Goal: Task Accomplishment & Management: Use online tool/utility

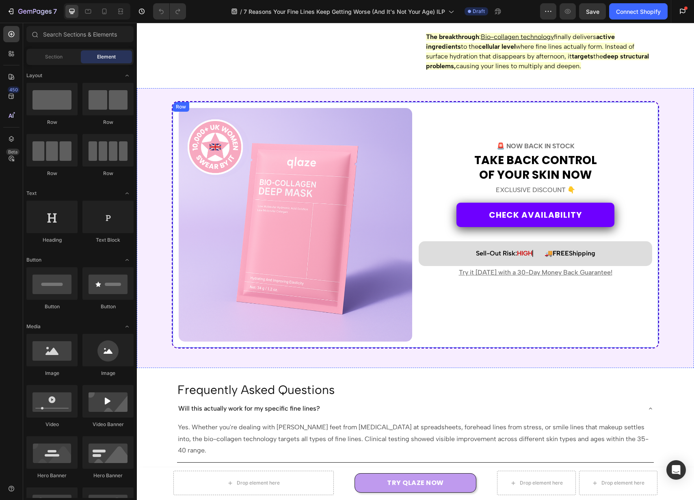
scroll to position [2023, 0]
click at [682, 11] on icon at bounding box center [683, 11] width 8 height 8
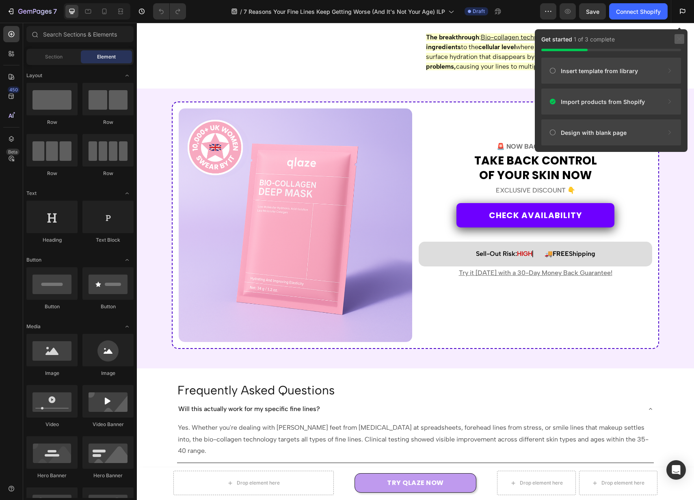
click at [684, 39] on div at bounding box center [680, 39] width 10 height 10
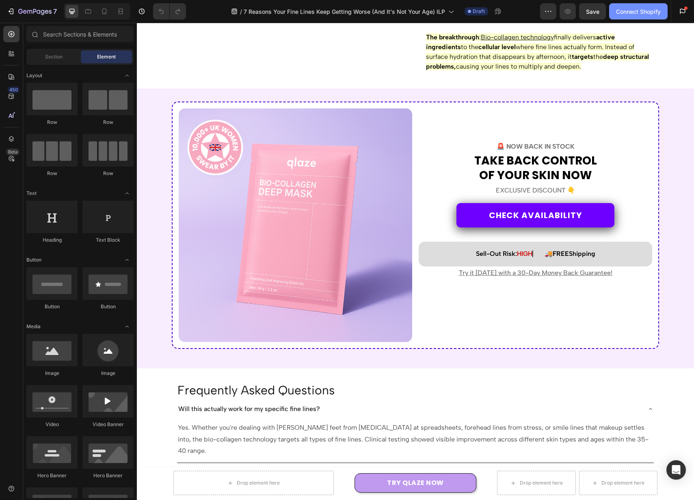
click at [637, 14] on div "Connect Shopify" at bounding box center [638, 11] width 45 height 9
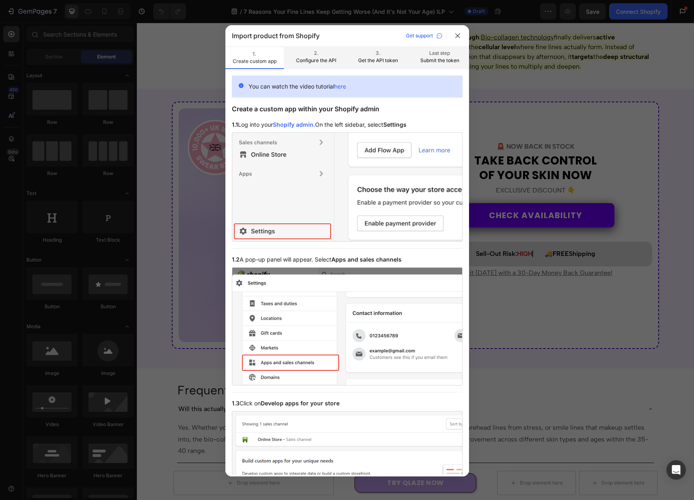
click at [350, 40] on div "Import product from Shopify Get support" at bounding box center [339, 36] width 214 height 10
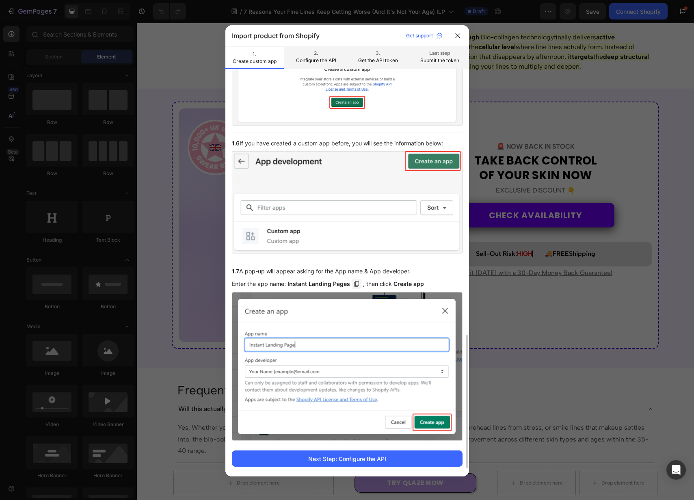
scroll to position [833, 0]
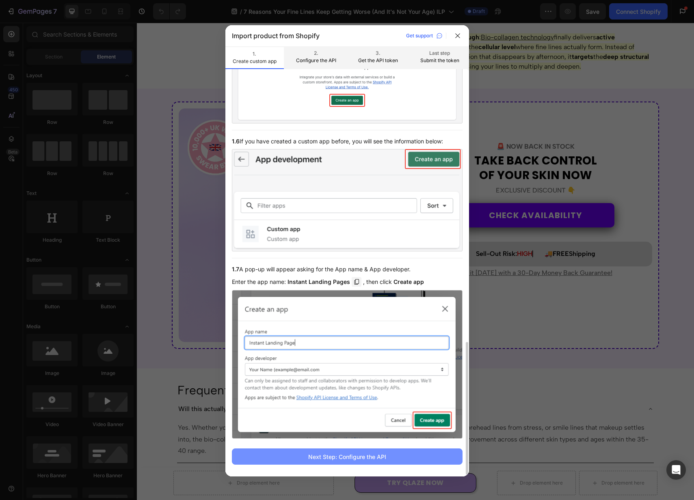
click at [386, 455] on div "Next Step: Configure the API" at bounding box center [347, 456] width 78 height 9
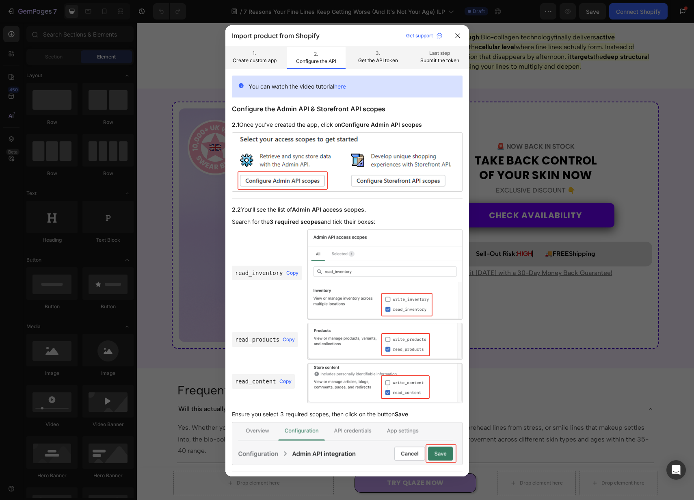
click at [416, 115] on div "You can watch the video tutorial here Configure the Admin API & Storefront API …" at bounding box center [347, 468] width 231 height 784
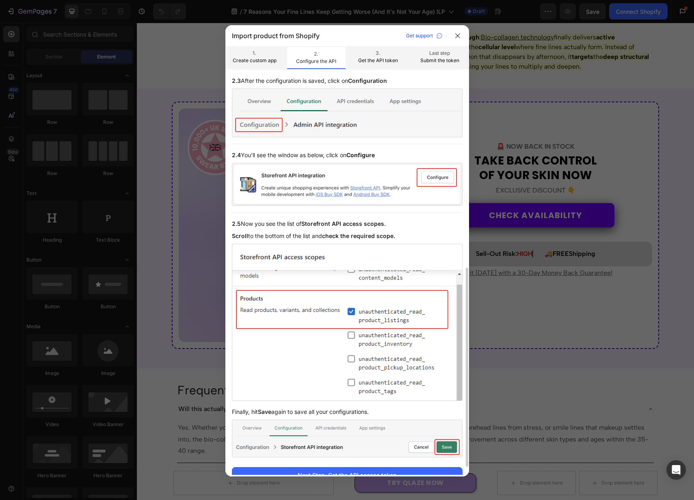
scroll to position [420, 0]
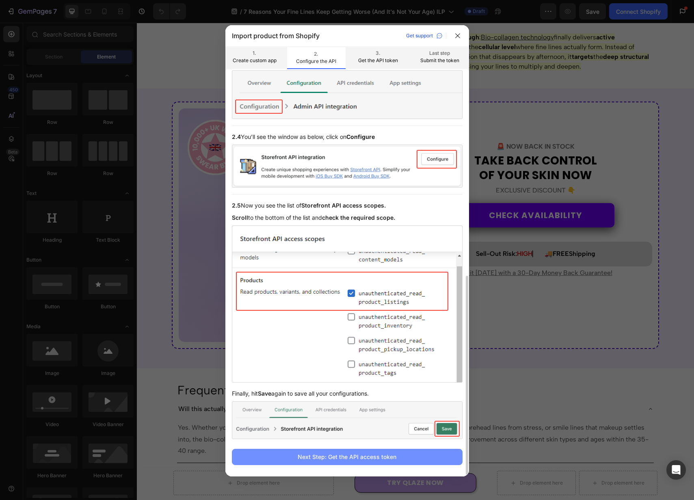
click at [417, 455] on button "Next Step: Get the API access token" at bounding box center [347, 457] width 231 height 16
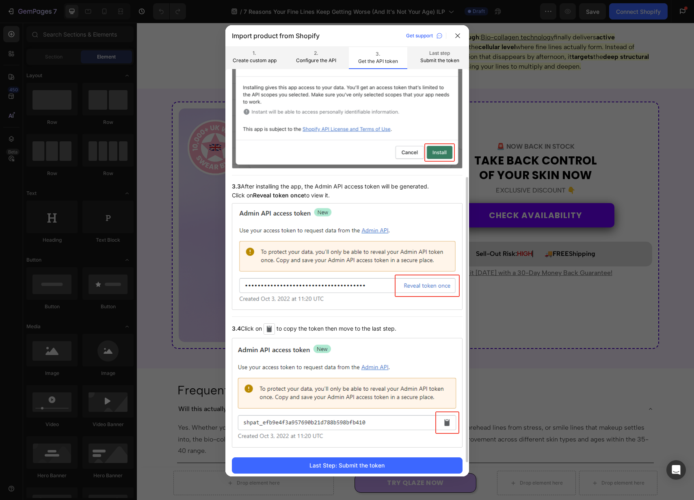
scroll to position [171, 0]
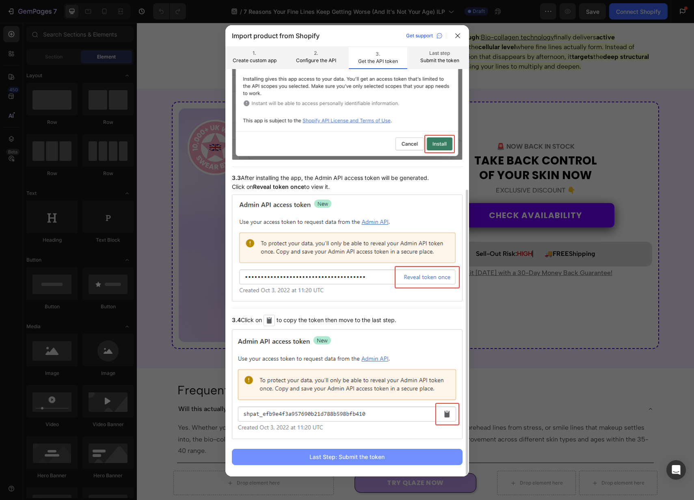
click at [379, 458] on div "Last Step: Submit the token" at bounding box center [347, 456] width 75 height 9
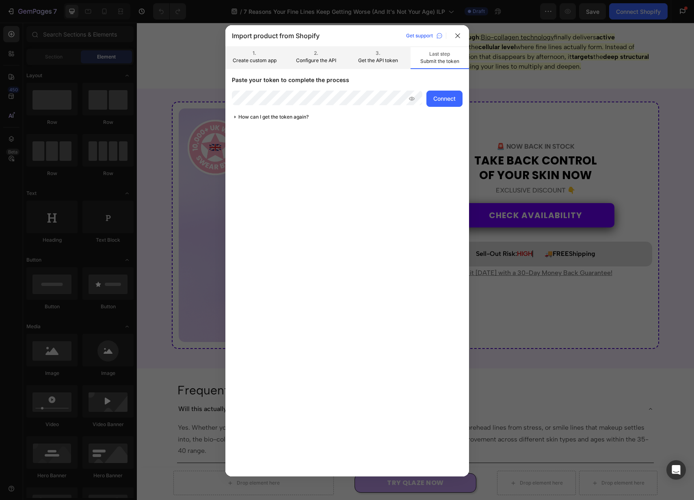
click at [412, 96] on icon at bounding box center [412, 98] width 6 height 6
click at [387, 57] on p "Get the API token" at bounding box center [377, 60] width 45 height 7
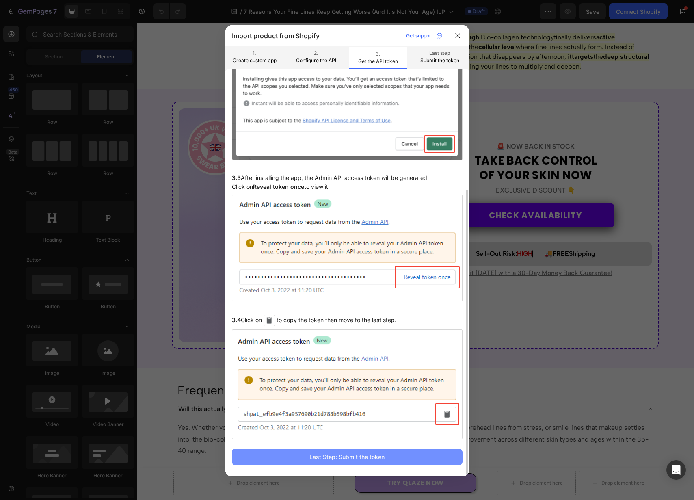
click at [381, 455] on div "Last Step: Submit the token" at bounding box center [347, 456] width 75 height 9
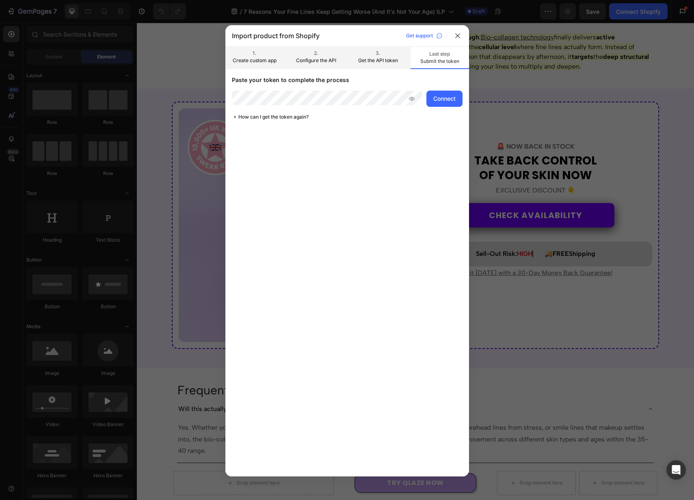
click at [410, 101] on icon at bounding box center [412, 98] width 6 height 6
click at [409, 101] on icon at bounding box center [412, 98] width 6 height 6
click at [437, 99] on div "Connect" at bounding box center [444, 98] width 22 height 9
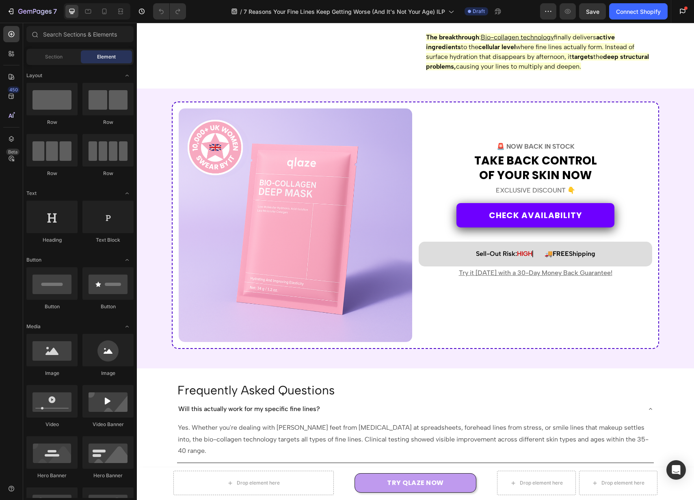
click at [518, 13] on div "/ 7 Reasons Your Fine Lines Keep Getting Worse (And It's Not Your Age) ILP Draft" at bounding box center [367, 11] width 348 height 16
click at [682, 15] on icon at bounding box center [683, 11] width 8 height 8
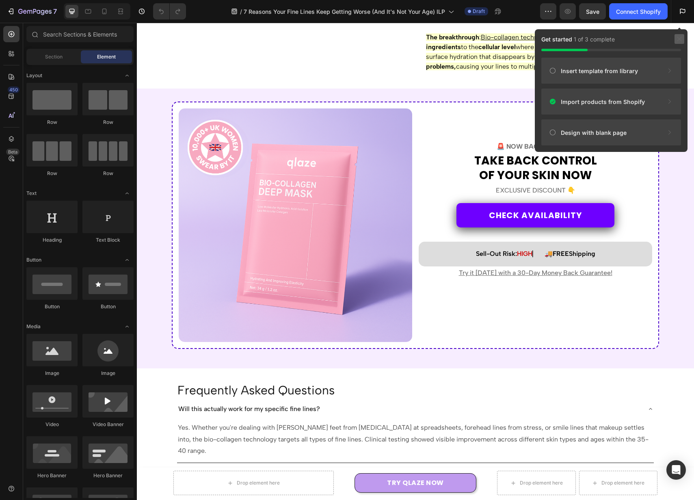
click at [678, 43] on div at bounding box center [680, 39] width 10 height 10
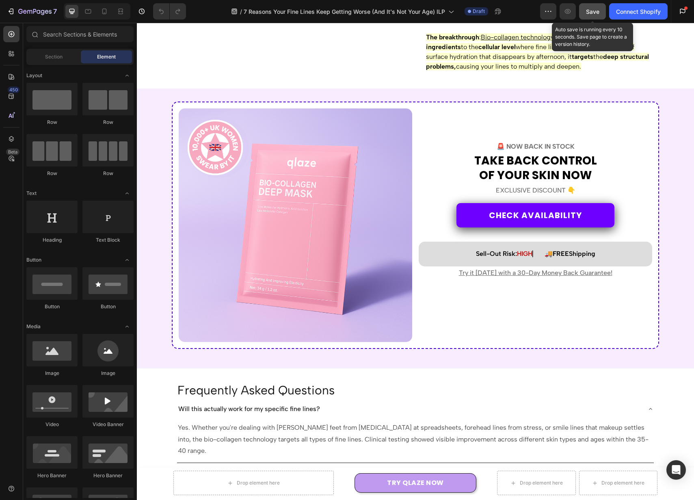
click at [591, 15] on div "Save" at bounding box center [592, 11] width 13 height 9
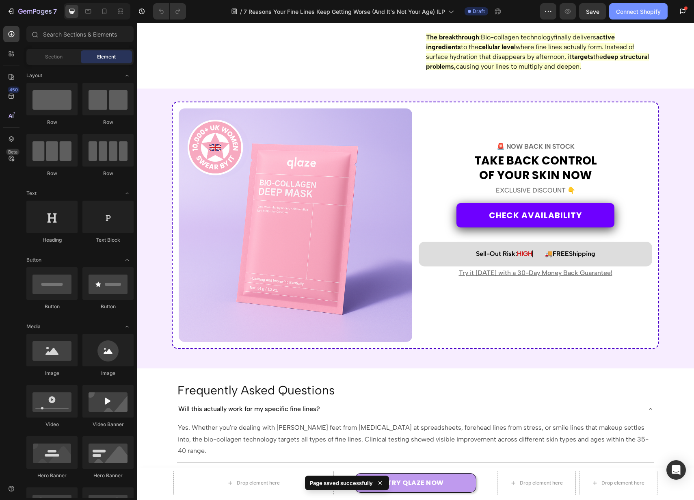
click at [634, 15] on div "Connect Shopify" at bounding box center [638, 11] width 45 height 9
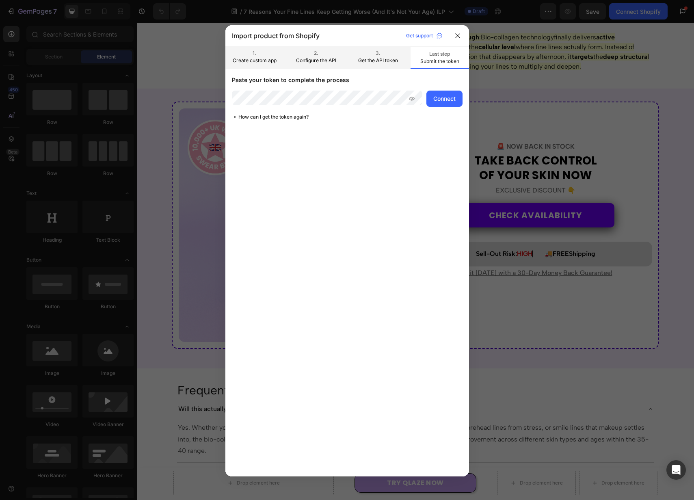
click at [411, 100] on icon at bounding box center [412, 98] width 6 height 6
click at [443, 97] on div "Connect" at bounding box center [444, 98] width 22 height 9
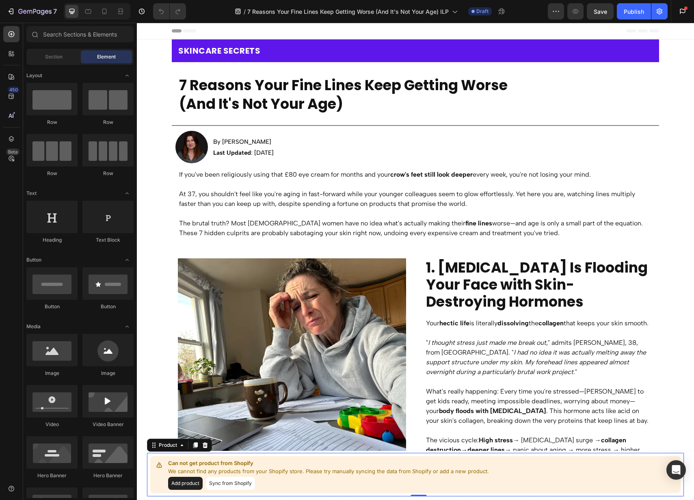
click at [229, 484] on button "Sync from Shopify" at bounding box center [230, 483] width 49 height 13
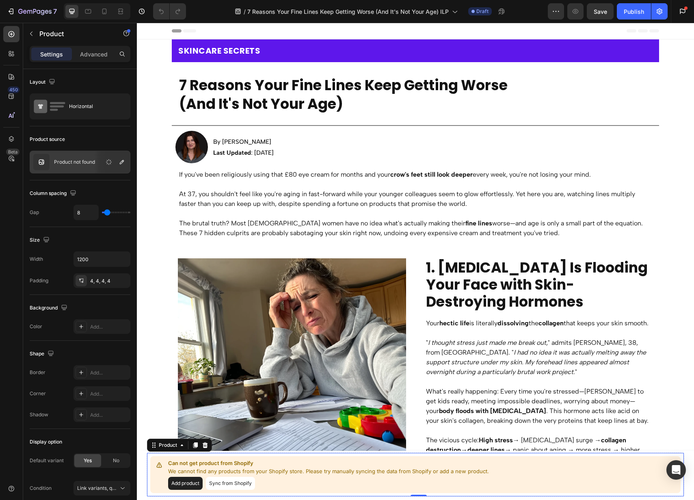
click at [239, 483] on button "Sync from Shopify" at bounding box center [230, 483] width 49 height 13
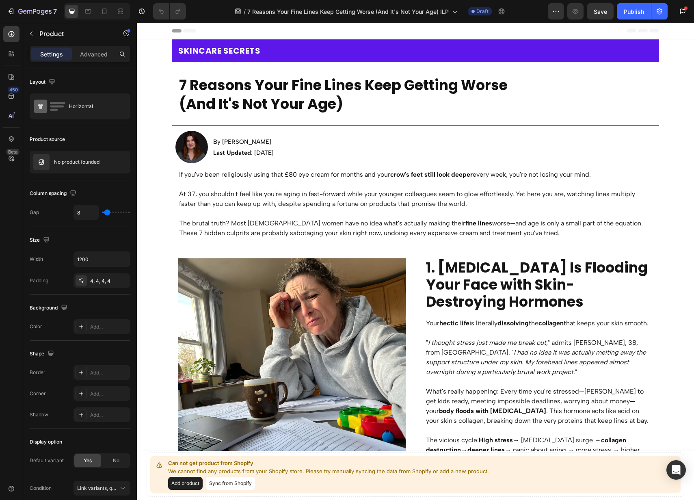
click at [243, 483] on button "Sync from Shopify" at bounding box center [230, 483] width 49 height 13
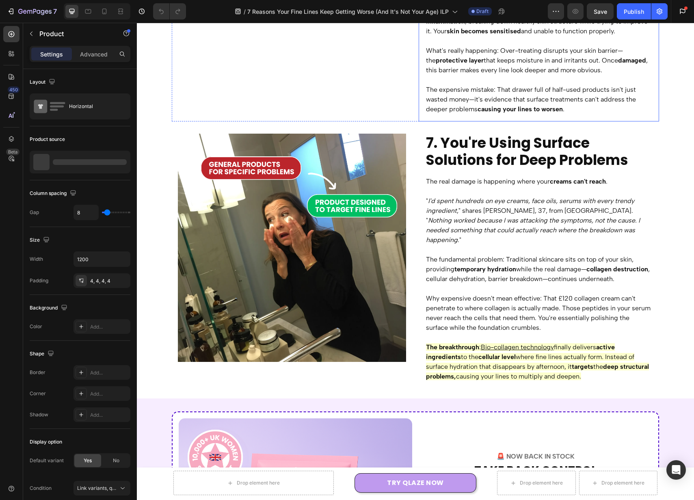
scroll to position [2289, 0]
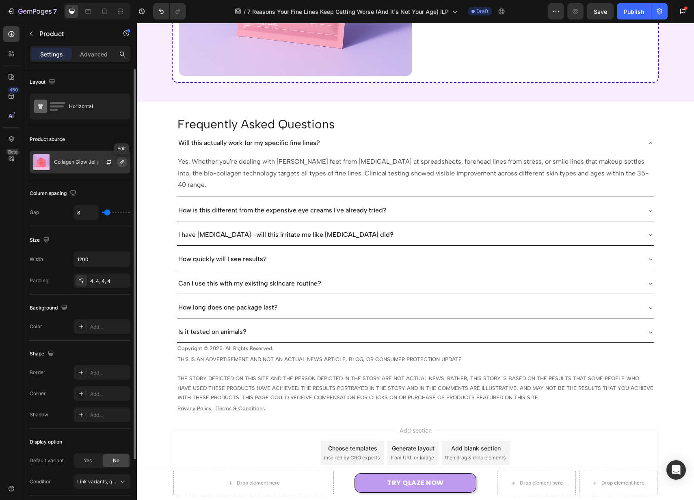
click at [119, 161] on icon "button" at bounding box center [122, 162] width 6 height 6
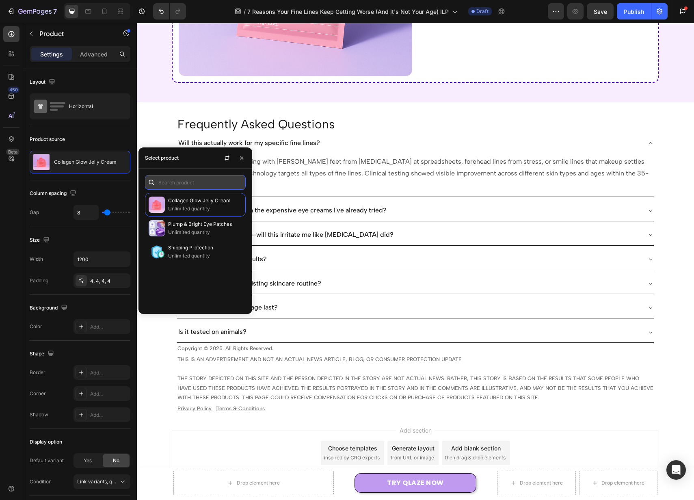
click at [203, 182] on input "text" at bounding box center [195, 182] width 101 height 15
click at [224, 158] on icon "button" at bounding box center [227, 158] width 6 height 6
click at [205, 185] on input "text" at bounding box center [195, 182] width 101 height 15
type input "bio"
click at [230, 157] on icon "button" at bounding box center [227, 158] width 6 height 6
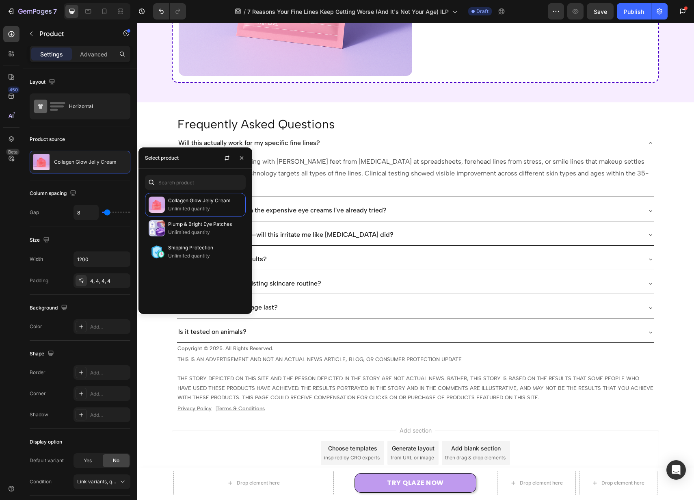
click at [203, 279] on div "Collagen Glow Jelly Cream Unlimited quantity Plump & Bright Eye Patches Unlimit…" at bounding box center [196, 250] width 114 height 115
click at [108, 134] on div "Product source" at bounding box center [80, 139] width 101 height 13
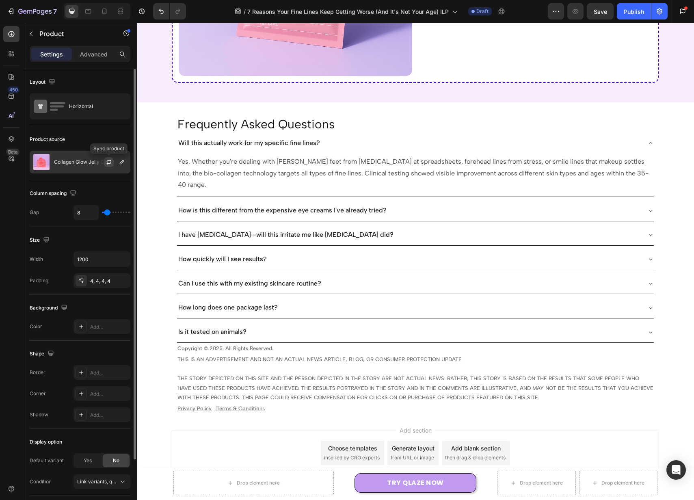
click at [110, 162] on icon "button" at bounding box center [109, 162] width 6 height 6
click at [120, 162] on icon "button" at bounding box center [122, 162] width 6 height 6
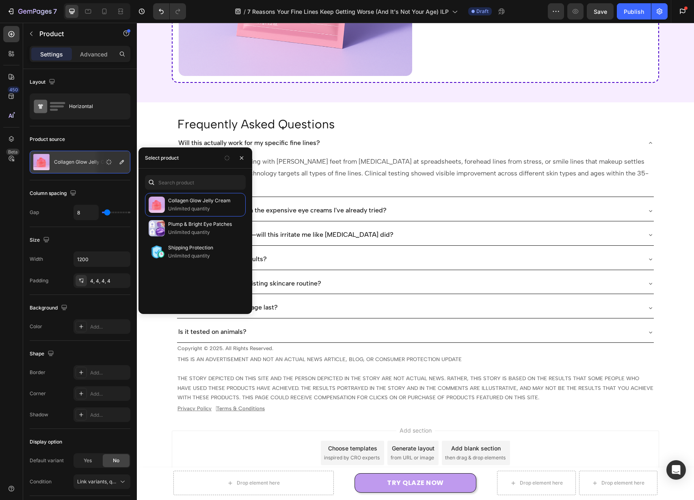
click at [210, 295] on div "Collagen Glow Jelly Cream Unlimited quantity Plump & Bright Eye Patches Unlimit…" at bounding box center [196, 250] width 114 height 115
click at [244, 154] on button "button" at bounding box center [241, 158] width 13 height 13
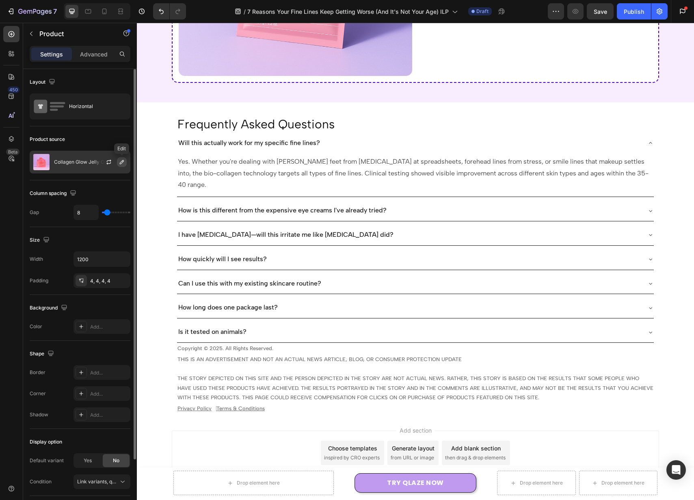
click at [121, 163] on icon "button" at bounding box center [122, 162] width 4 height 4
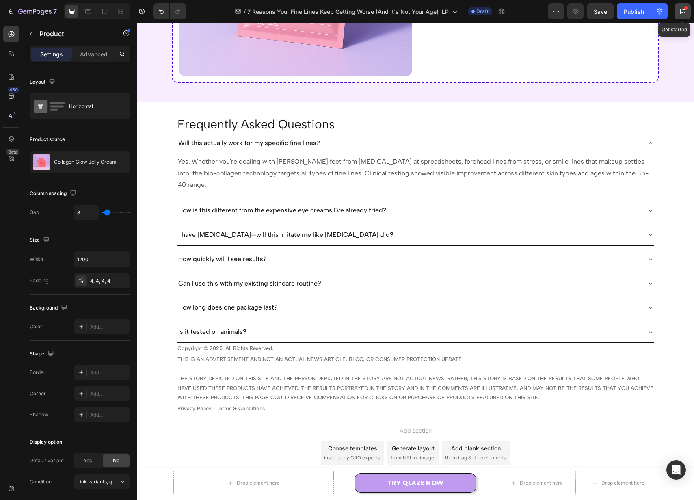
click at [676, 8] on div at bounding box center [683, 11] width 16 height 16
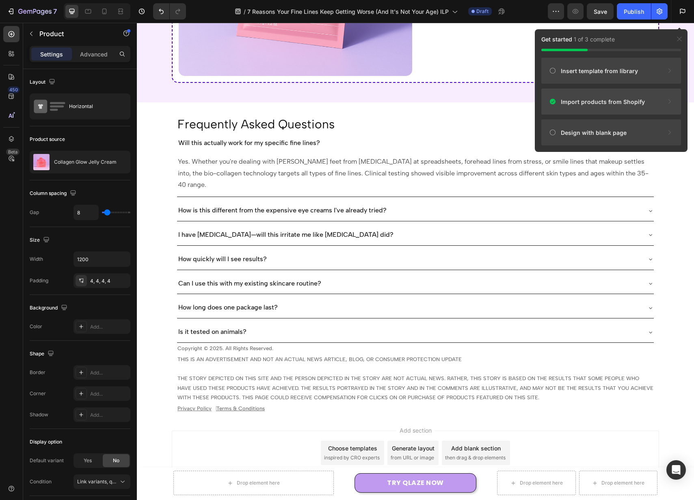
click at [659, 119] on div "Import products from Shopify" at bounding box center [611, 132] width 140 height 26
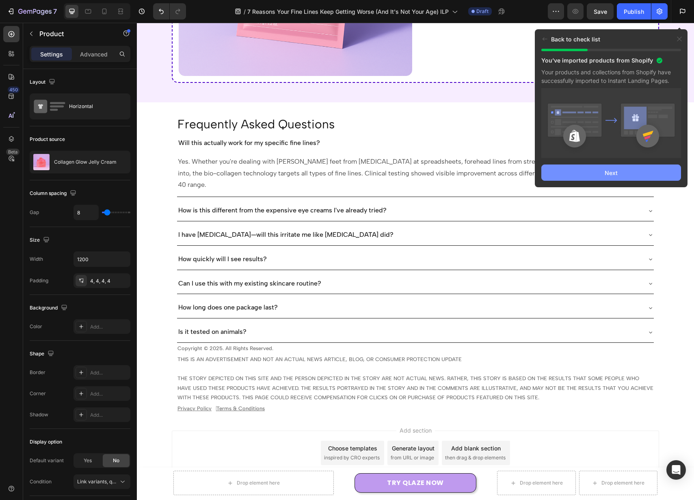
click at [644, 169] on button "Next" at bounding box center [611, 173] width 140 height 16
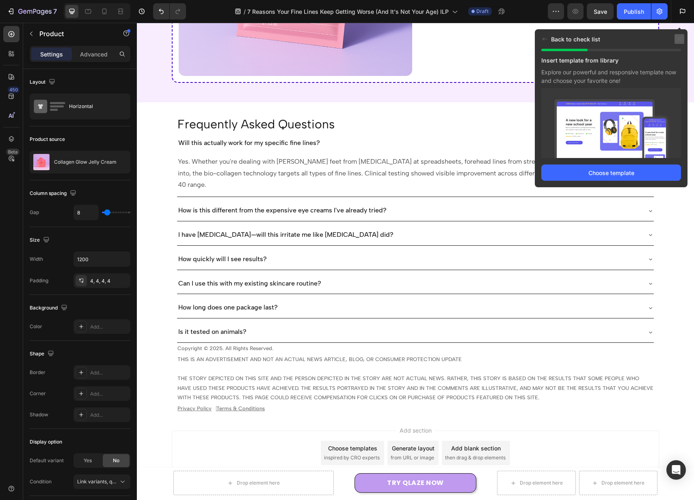
click at [676, 42] on div at bounding box center [680, 39] width 10 height 10
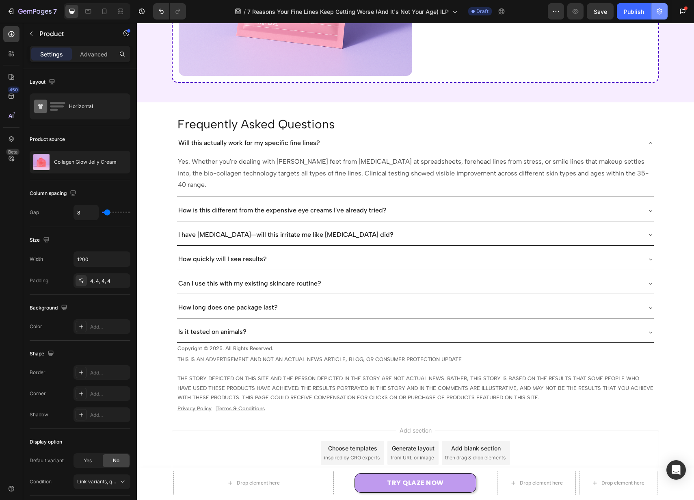
click at [655, 11] on button "button" at bounding box center [660, 11] width 16 height 16
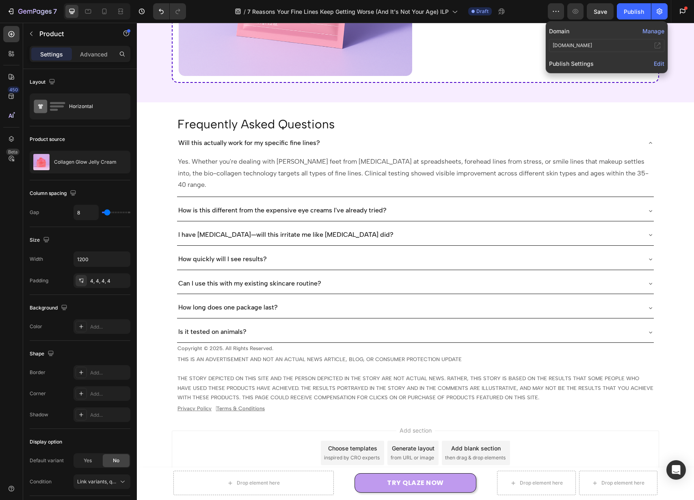
click at [651, 31] on button "Manage" at bounding box center [654, 31] width 22 height 9
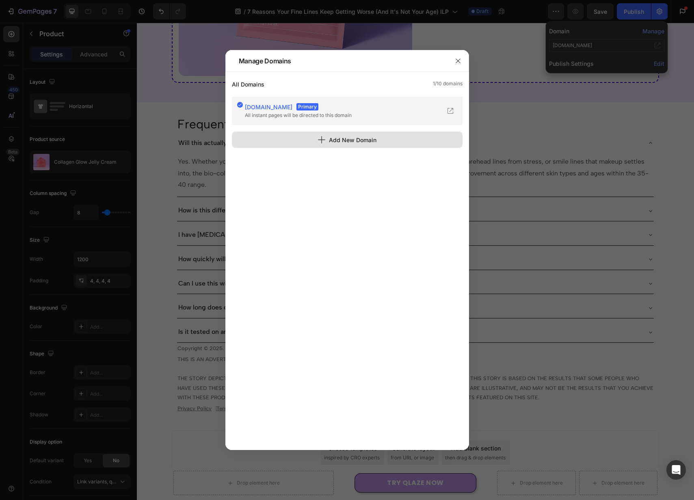
click at [394, 138] on button "Add New Domain" at bounding box center [347, 140] width 231 height 16
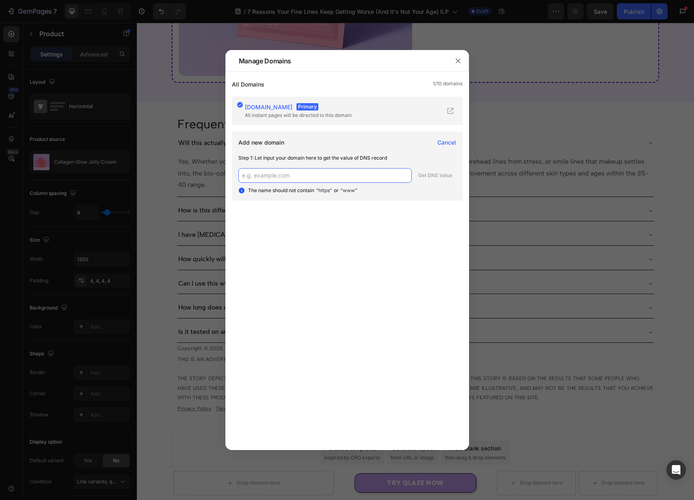
click at [329, 173] on input "text" at bounding box center [324, 175] width 173 height 15
click at [449, 139] on span "Cancel" at bounding box center [446, 142] width 19 height 9
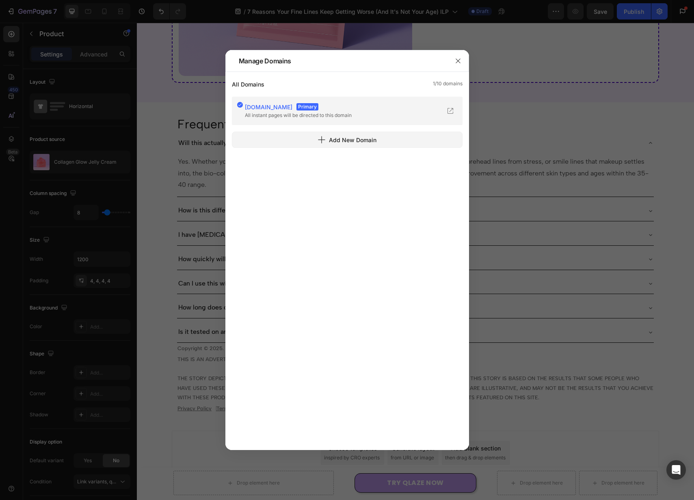
click at [405, 215] on div "[DOMAIN_NAME] Primary All instant pages will be directed to this domain Add New…" at bounding box center [347, 269] width 231 height 345
click at [460, 59] on icon "button" at bounding box center [458, 61] width 6 height 6
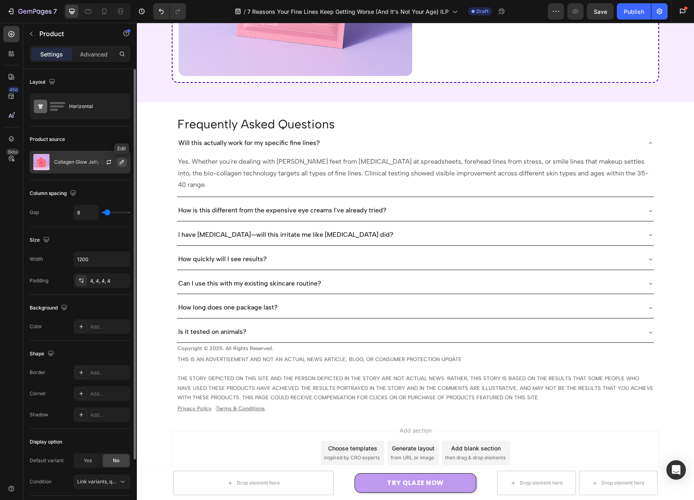
click at [120, 162] on icon "button" at bounding box center [122, 162] width 6 height 6
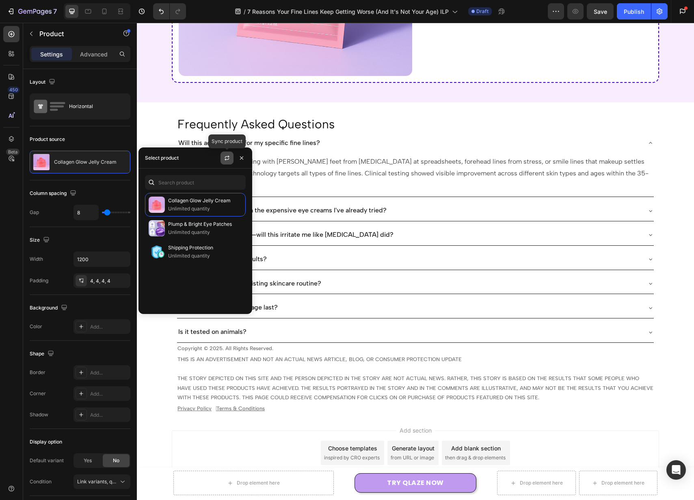
click at [225, 156] on icon "button" at bounding box center [227, 158] width 6 height 6
click at [185, 289] on div "Collagen Glow Jelly Cream Unlimited quantity Plump & Bright Eye Patches Unlimit…" at bounding box center [196, 250] width 114 height 115
click at [242, 156] on icon "button" at bounding box center [241, 158] width 6 height 6
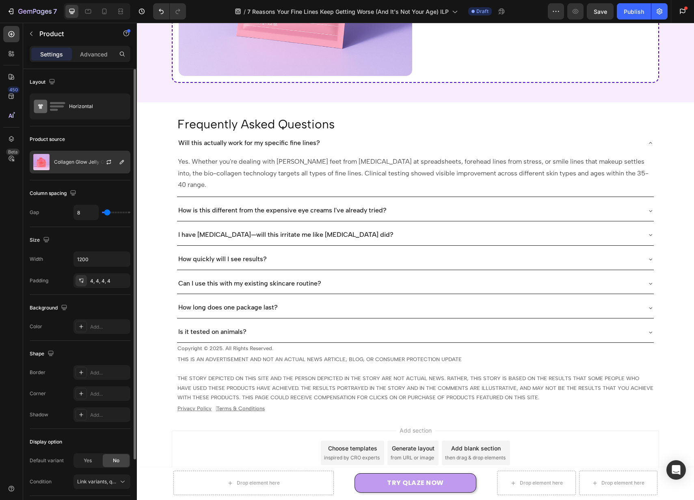
click at [43, 159] on img at bounding box center [41, 162] width 16 height 16
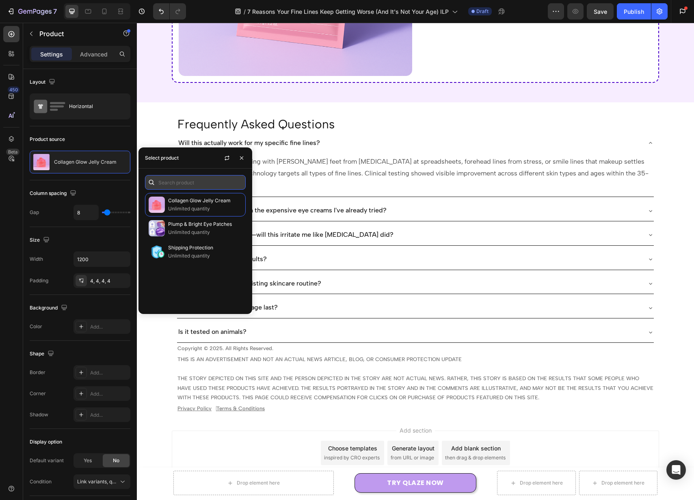
click at [181, 178] on input "text" at bounding box center [195, 182] width 101 height 15
click at [680, 7] on div at bounding box center [683, 11] width 16 height 16
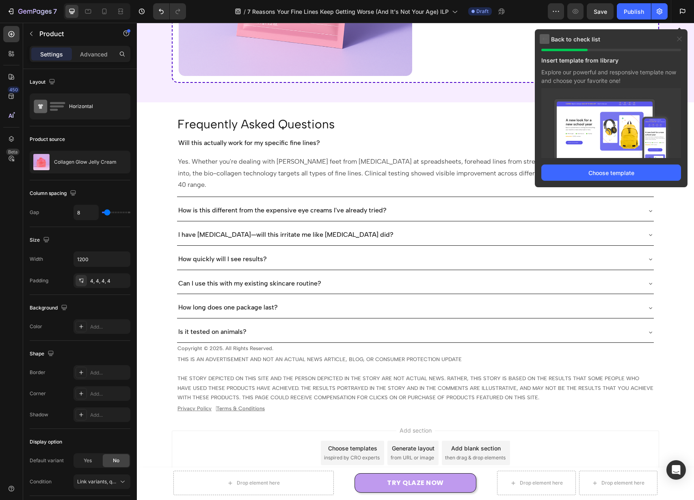
click at [544, 41] on div at bounding box center [545, 39] width 10 height 10
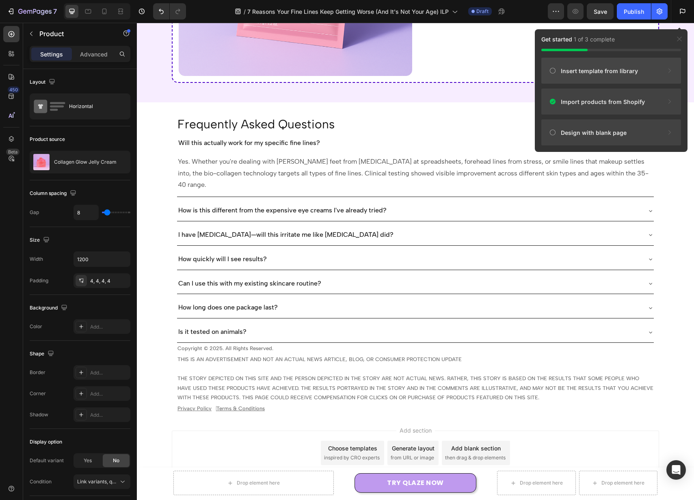
click at [633, 74] on span "Insert template from library" at bounding box center [599, 71] width 77 height 9
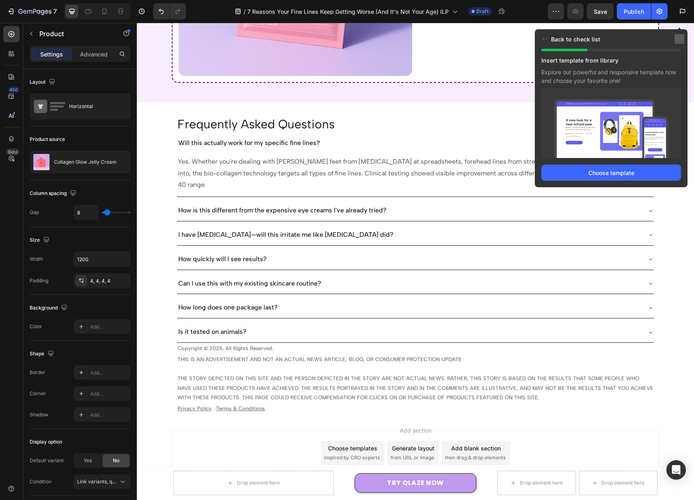
click at [683, 36] on div at bounding box center [680, 39] width 10 height 10
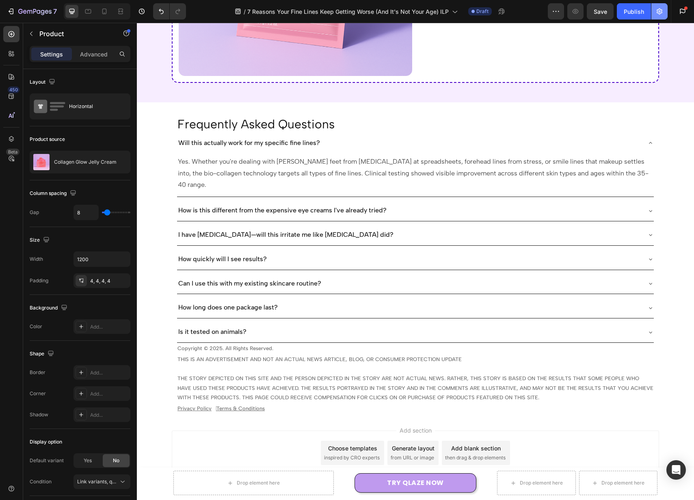
click at [658, 10] on icon "button" at bounding box center [660, 11] width 8 height 8
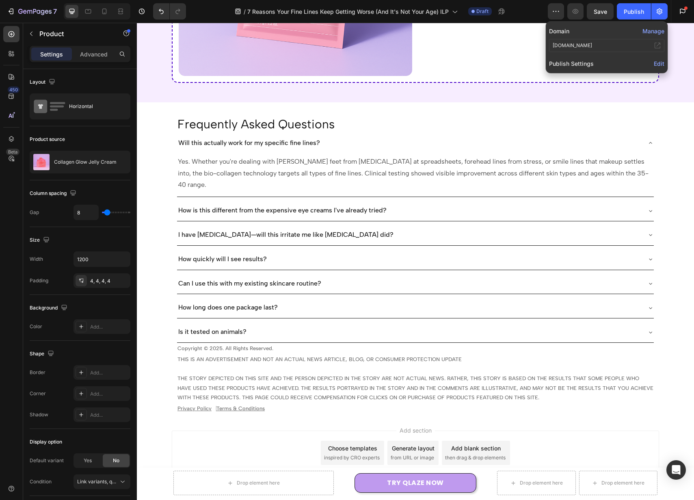
click at [656, 63] on span "Edit" at bounding box center [659, 63] width 11 height 7
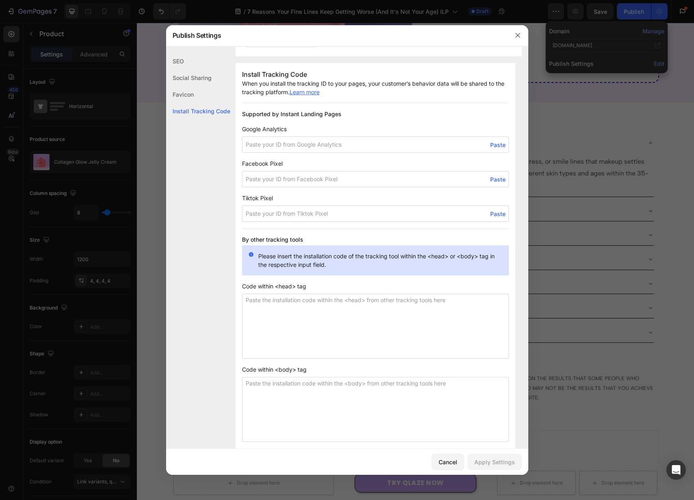
scroll to position [524, 0]
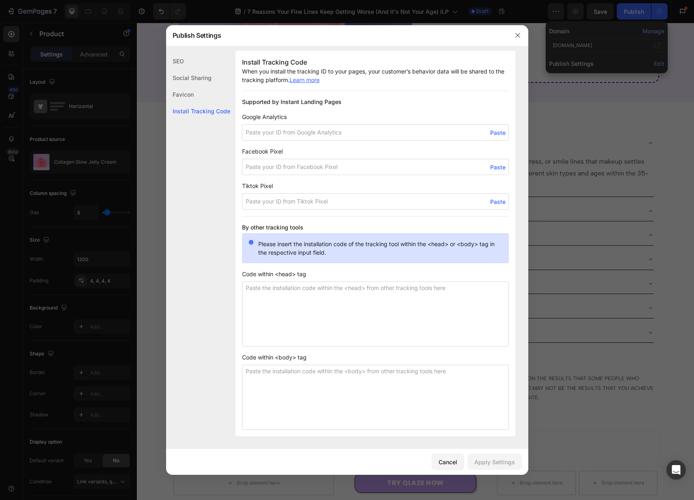
click at [447, 188] on span "Tiktok Pixel" at bounding box center [375, 186] width 267 height 9
click at [364, 167] on input at bounding box center [375, 167] width 267 height 16
paste input "785183040604040"
type input "785183040604040"
click at [427, 149] on span "Facebook Pixel" at bounding box center [375, 151] width 267 height 9
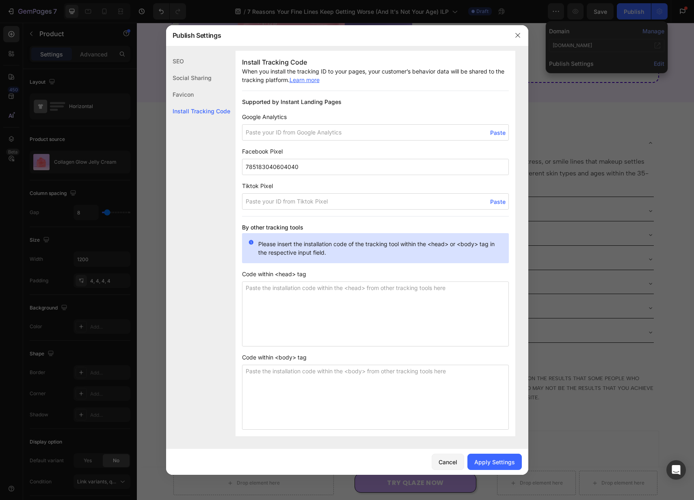
click at [222, 306] on div "SEO Social Sharing Favicon Install Tracking Code" at bounding box center [198, 278] width 64 height 450
click at [492, 461] on div "Apply Settings" at bounding box center [494, 462] width 41 height 9
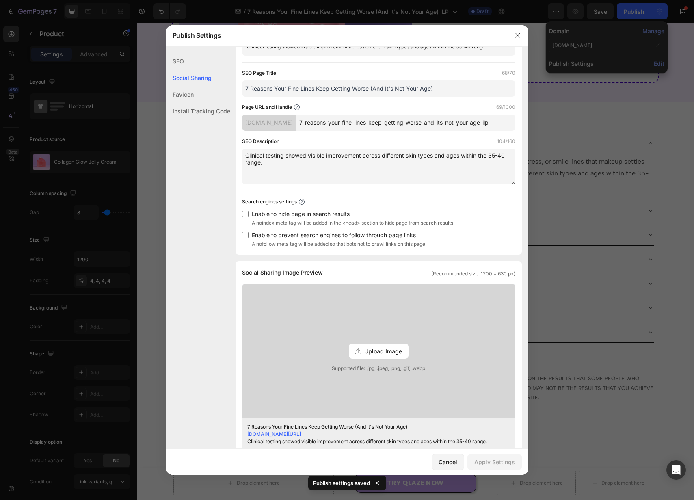
scroll to position [0, 0]
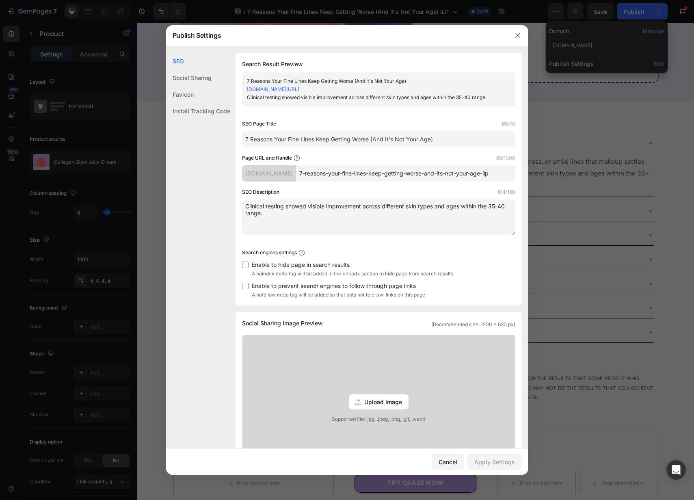
click at [245, 265] on input "checkbox" at bounding box center [245, 265] width 6 height 6
checkbox input "true"
click at [223, 283] on div "SEO Social Sharing Favicon Install Tracking Code" at bounding box center [198, 278] width 64 height 450
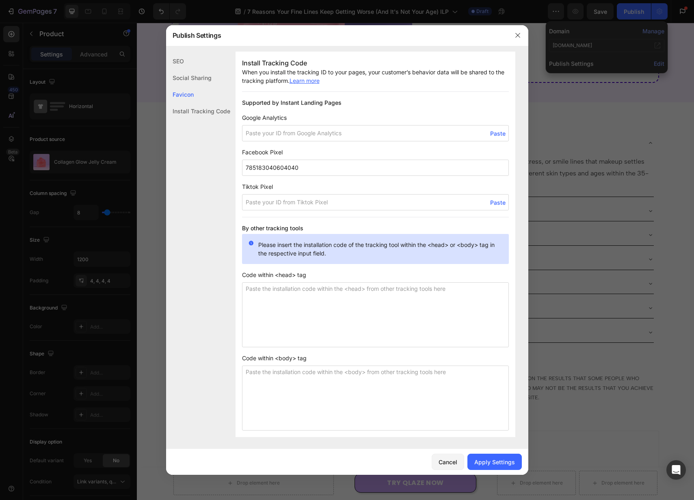
scroll to position [524, 0]
click at [497, 459] on div "Apply Settings" at bounding box center [494, 462] width 41 height 9
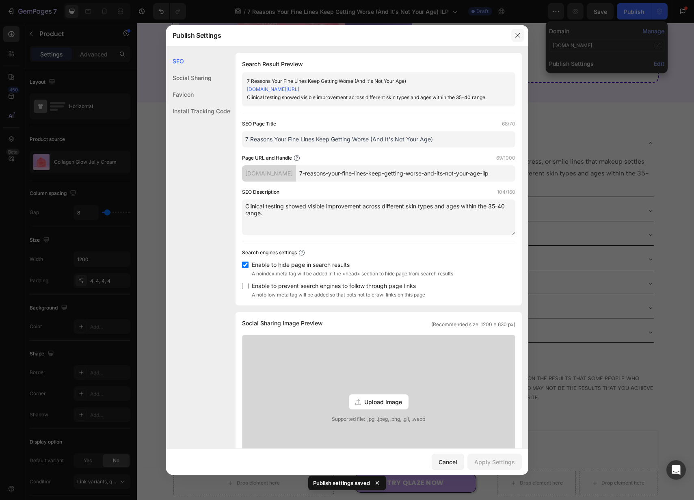
click at [518, 39] on button "button" at bounding box center [517, 35] width 13 height 13
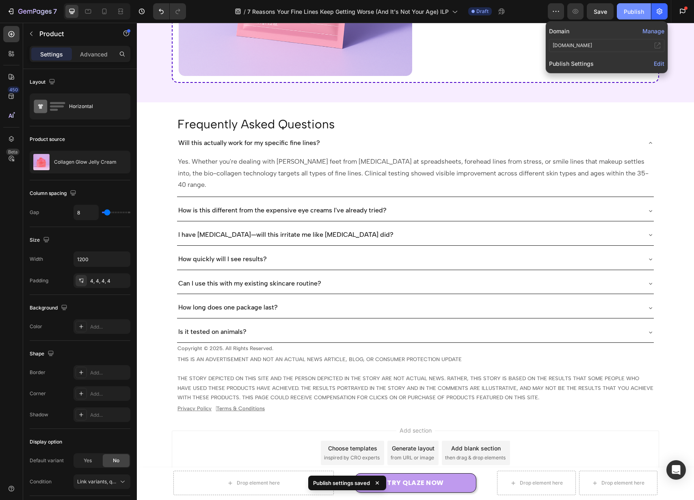
click at [633, 12] on div "Publish" at bounding box center [634, 11] width 20 height 9
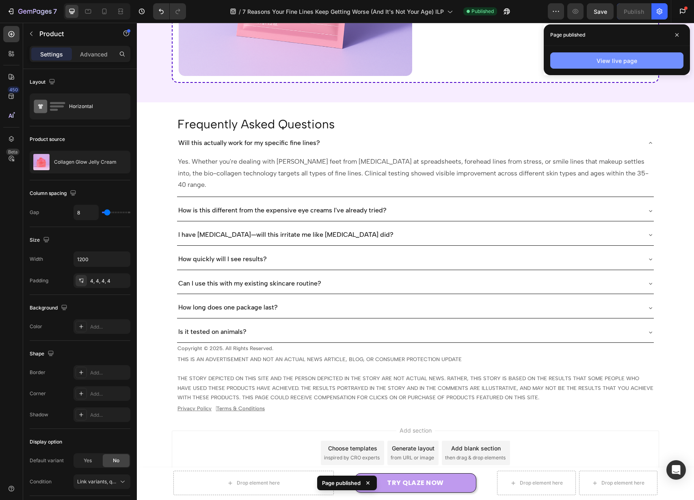
click at [639, 63] on button "View live page" at bounding box center [616, 60] width 133 height 16
click at [618, 58] on div "View live page" at bounding box center [617, 60] width 41 height 9
click at [636, 58] on div "View live page" at bounding box center [617, 60] width 41 height 9
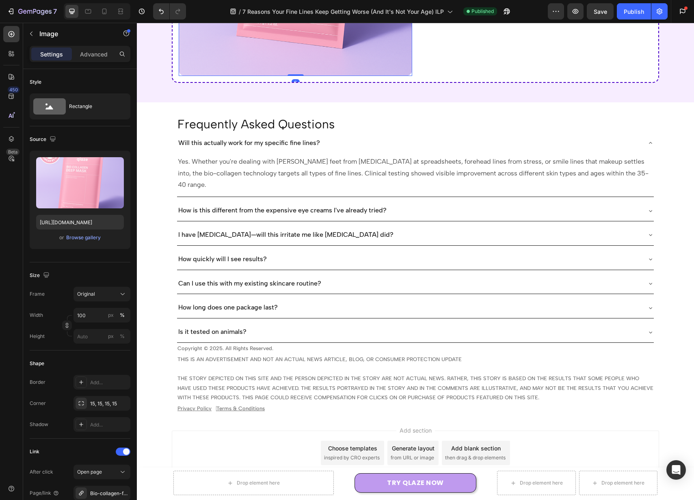
click at [98, 221] on input "[URL][DOMAIN_NAME]" at bounding box center [80, 222] width 88 height 15
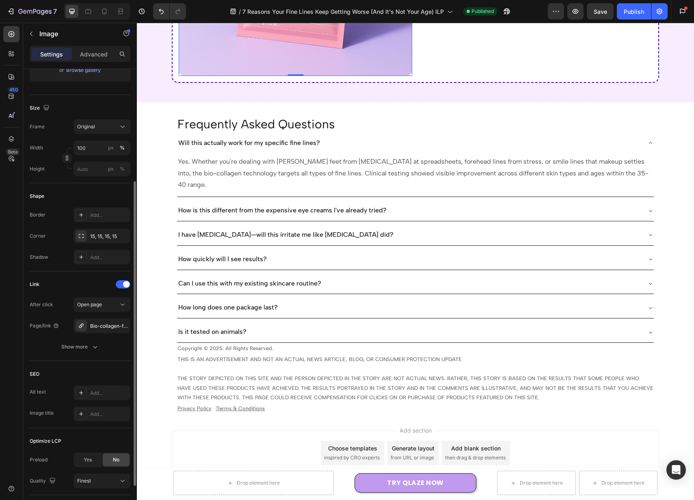
scroll to position [168, 0]
click at [102, 325] on div "Bio-collagen-face-mask" at bounding box center [102, 325] width 24 height 7
click at [59, 274] on div "Link After click Open page Page/link Bio-collagen-face-mask Show more" at bounding box center [80, 316] width 101 height 90
click at [678, 13] on div at bounding box center [683, 11] width 16 height 16
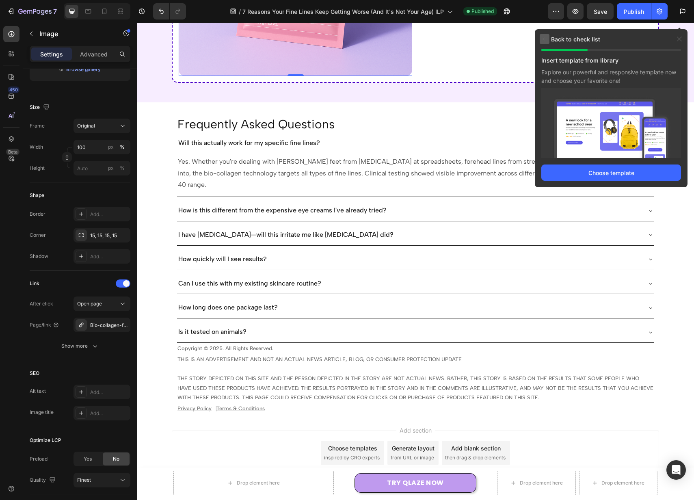
click at [546, 41] on div at bounding box center [545, 39] width 10 height 10
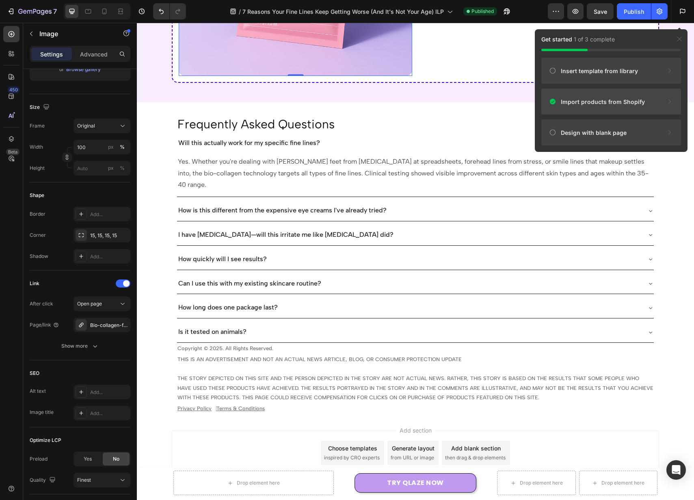
click at [670, 97] on div at bounding box center [670, 102] width 10 height 10
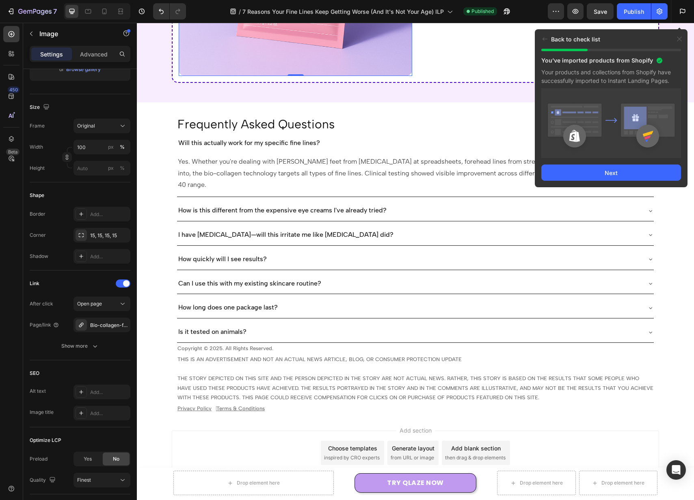
click at [645, 183] on div "You’ve imported products from Shopify Your products and collections from Shopif…" at bounding box center [611, 119] width 153 height 136
click at [637, 175] on button "Next" at bounding box center [611, 173] width 140 height 16
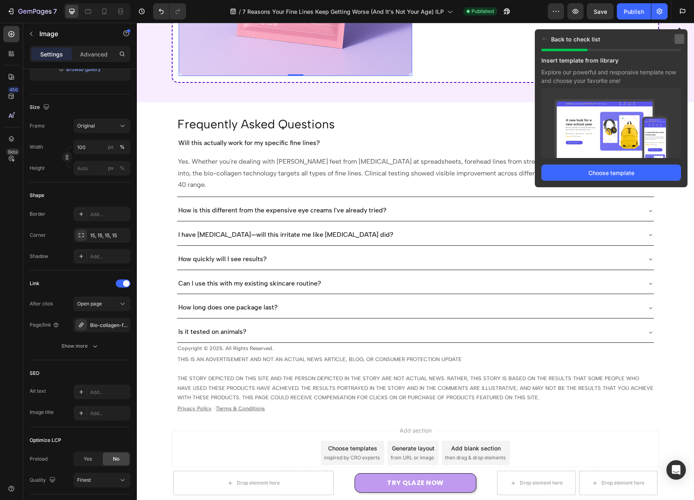
click at [678, 34] on div at bounding box center [680, 39] width 10 height 10
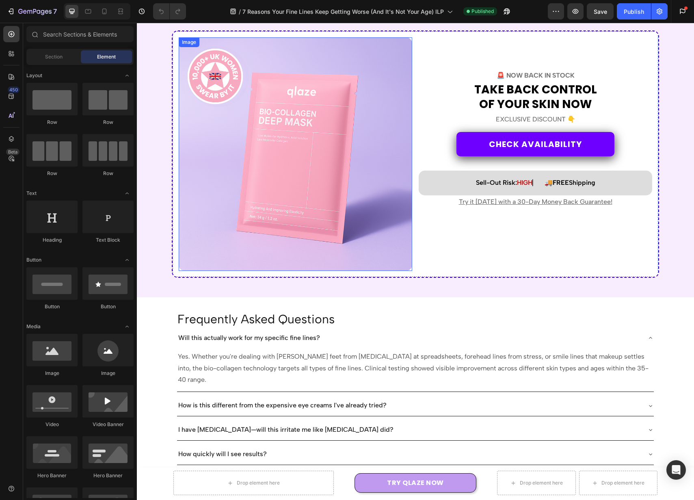
scroll to position [2109, 0]
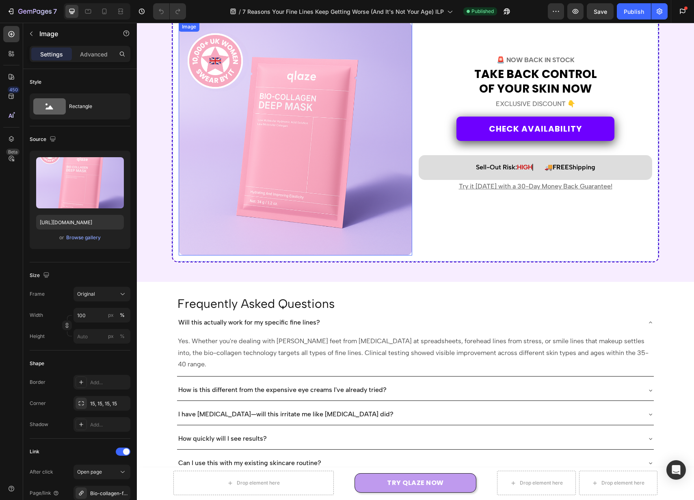
click at [366, 139] on img at bounding box center [296, 139] width 234 height 234
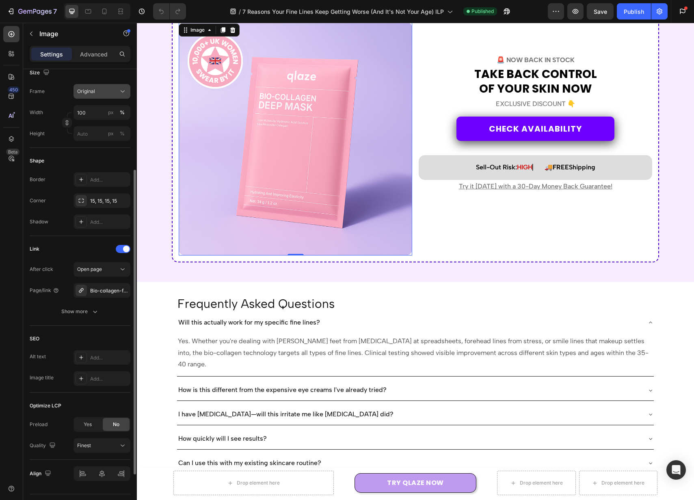
scroll to position [223, 0]
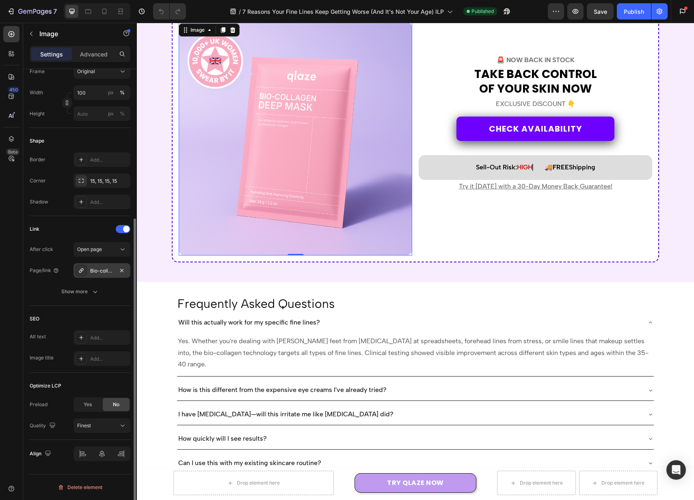
click at [99, 273] on div "Bio-collagen-face-mask" at bounding box center [102, 270] width 24 height 7
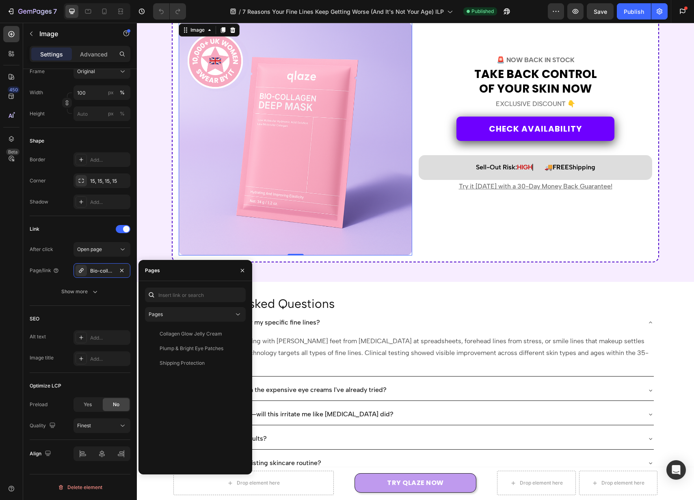
click at [171, 402] on div "Collagen Glow Jelly Cream View Plump & Bright Eye Patches View Shipping Protect…" at bounding box center [195, 397] width 101 height 141
click at [165, 240] on div "Image 0 🚨 NOW BACK IN STOCK Text Block TAKE BACK CONTROL OF YOUR SKIN now Headi…" at bounding box center [416, 142] width 548 height 254
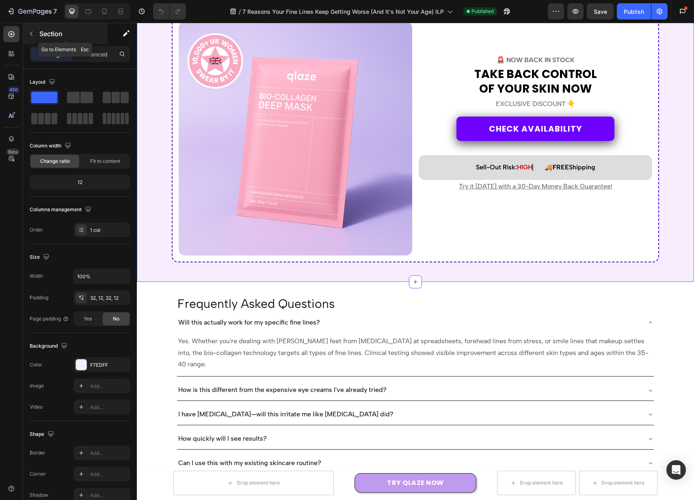
click at [42, 34] on p "Section" at bounding box center [72, 34] width 67 height 10
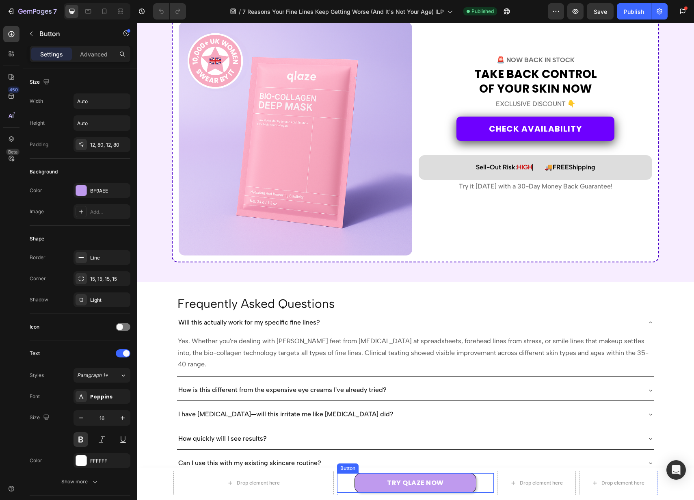
click at [340, 481] on div "TRY QLAZE NOW Button" at bounding box center [415, 482] width 157 height 19
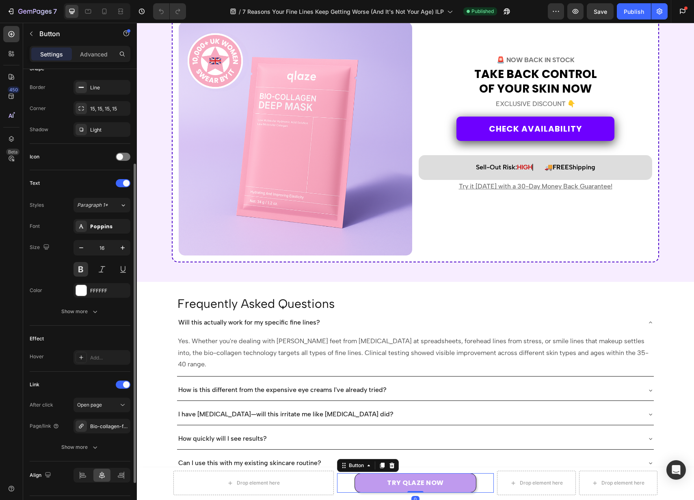
scroll to position [192, 0]
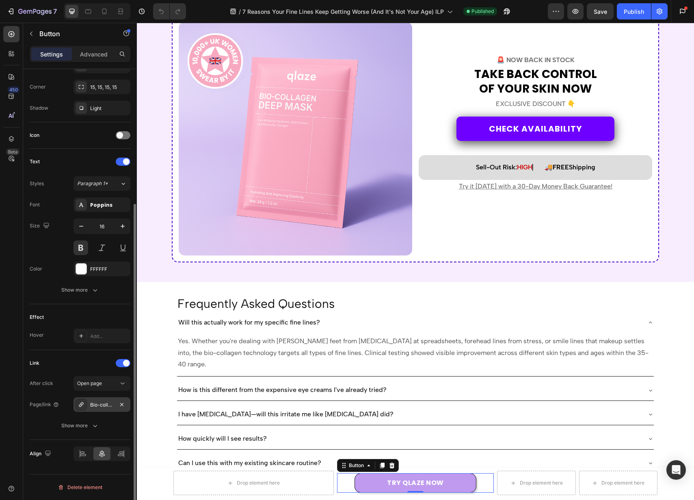
click at [99, 406] on div "Bio-collagen-face-mask" at bounding box center [102, 404] width 24 height 7
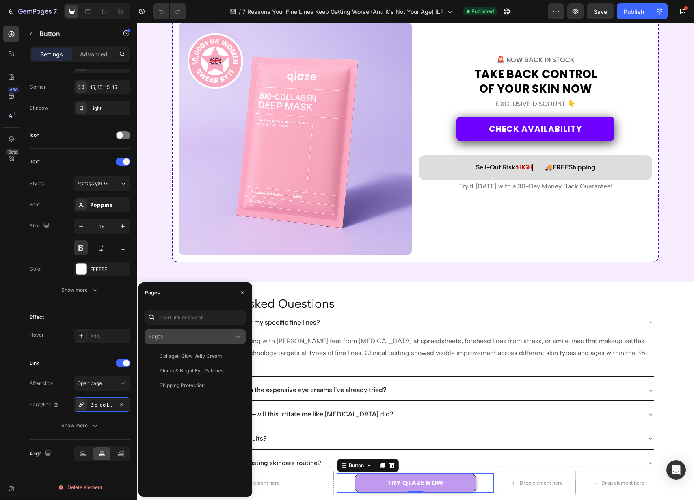
click at [234, 338] on icon at bounding box center [238, 337] width 8 height 8
drag, startPoint x: 223, startPoint y: 286, endPoint x: 232, endPoint y: 288, distance: 9.1
click at [222, 286] on div "Pages" at bounding box center [196, 292] width 114 height 21
click at [243, 289] on button "button" at bounding box center [242, 292] width 13 height 13
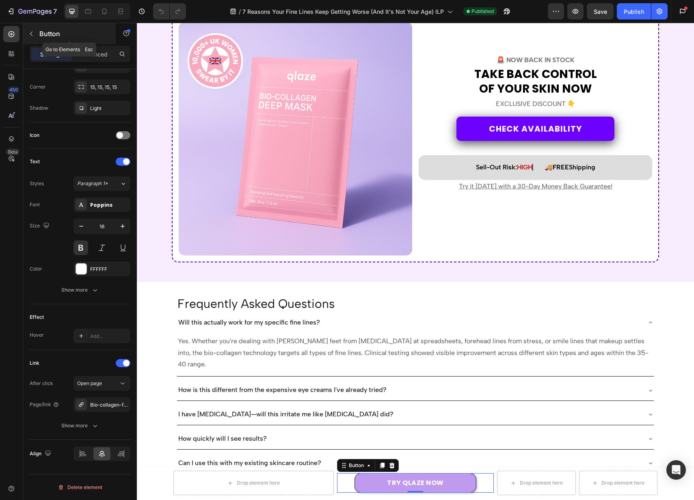
click at [80, 38] on p "Button" at bounding box center [73, 34] width 69 height 10
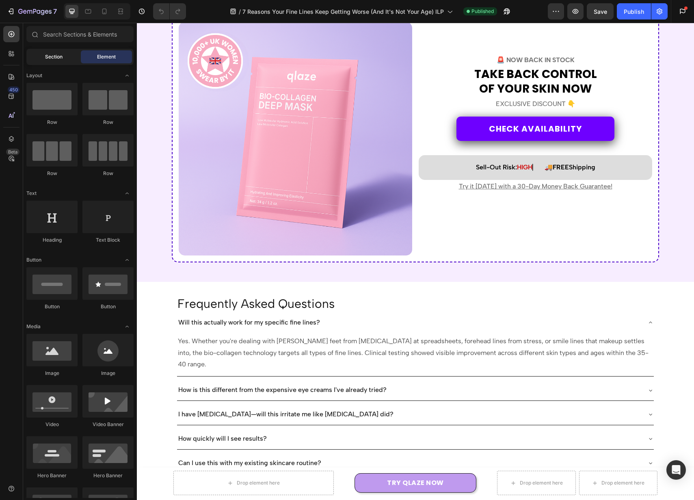
click at [63, 59] on div "Section" at bounding box center [53, 56] width 51 height 13
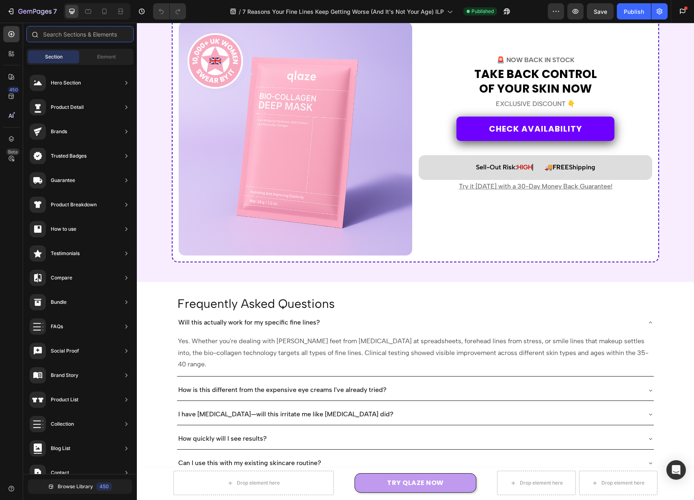
click at [102, 34] on input "text" at bounding box center [79, 34] width 107 height 16
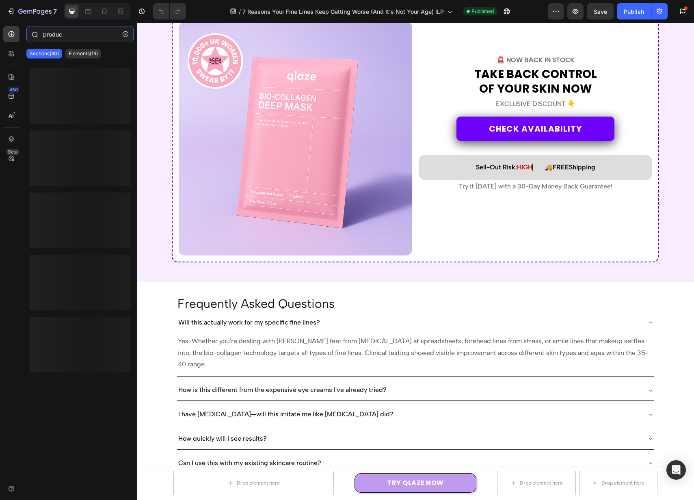
type input "product"
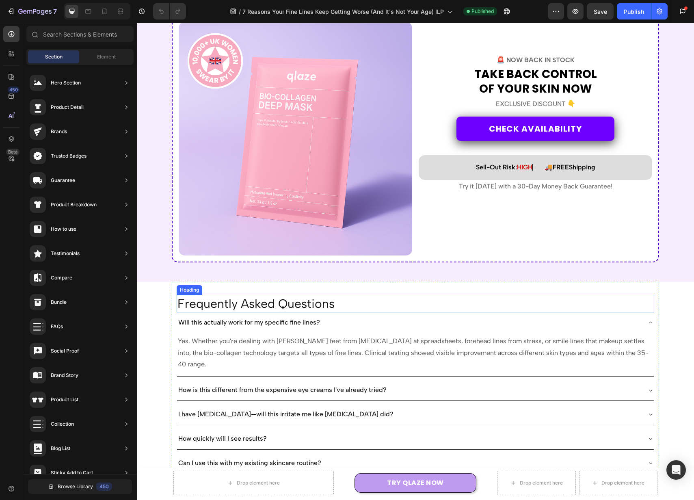
click at [385, 303] on h2 "Frequently Asked Questions" at bounding box center [416, 303] width 478 height 17
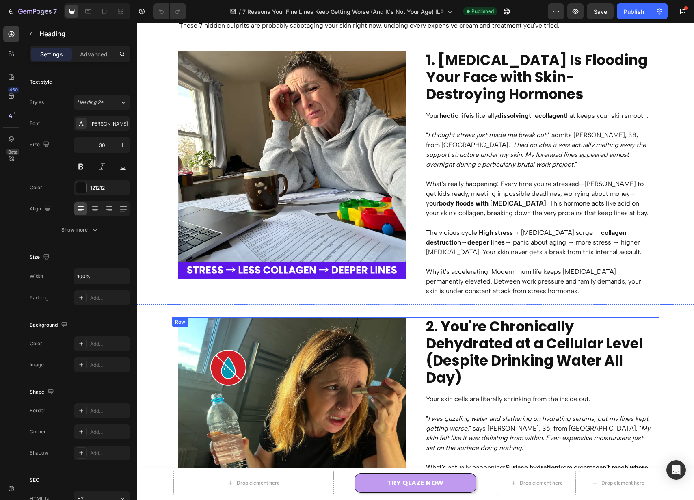
scroll to position [0, 0]
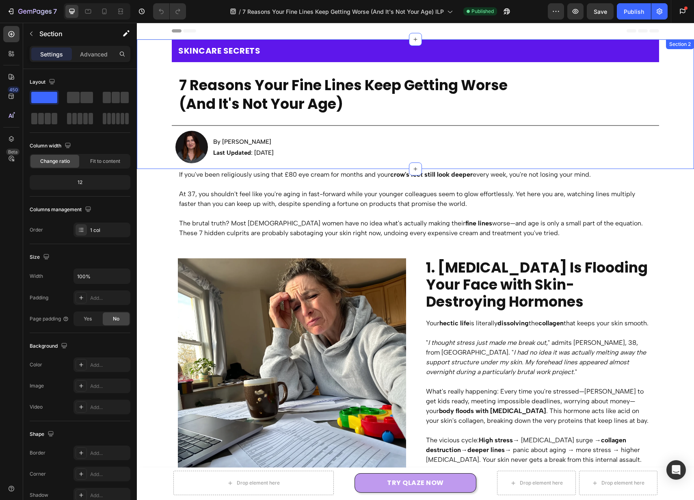
click at [160, 90] on div "SKINCARE SECRETS Text Block Row 7 Reasons Your Fine Lines Keep Getting Worse (A…" at bounding box center [415, 104] width 557 height 130
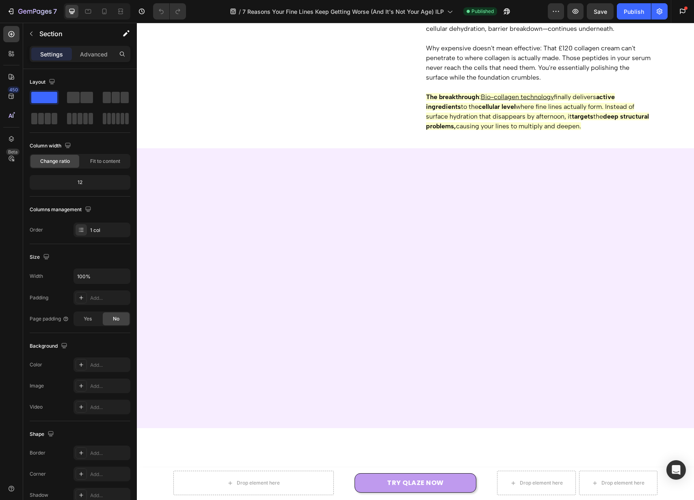
scroll to position [2289, 0]
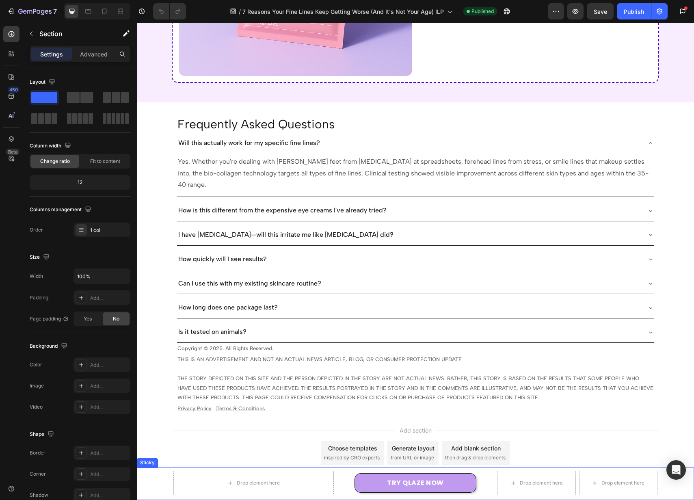
click at [150, 491] on div "Drop element here TRY QLAZE NOW Button Drop element here Drop element here Row …" at bounding box center [416, 483] width 538 height 28
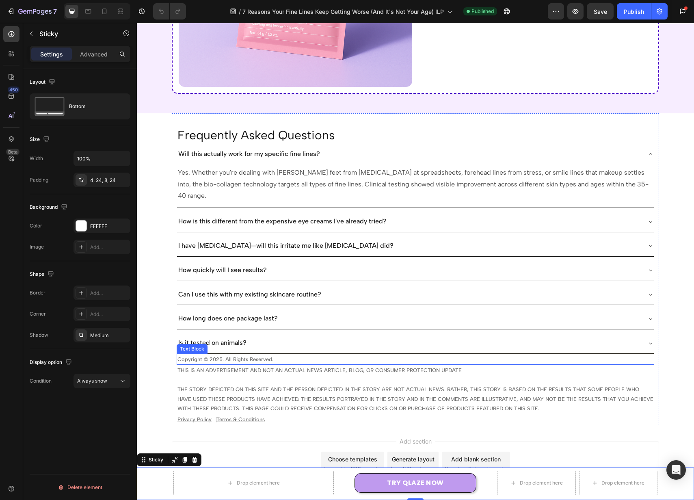
scroll to position [2277, 0]
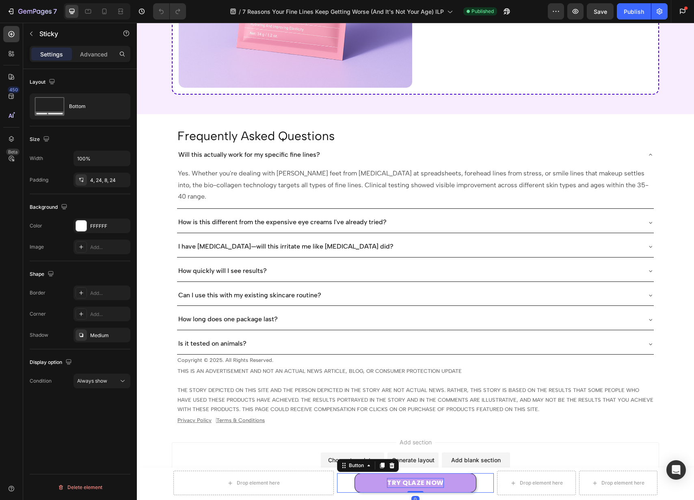
click at [396, 483] on p "TRY QLAZE NOW" at bounding box center [415, 483] width 57 height 10
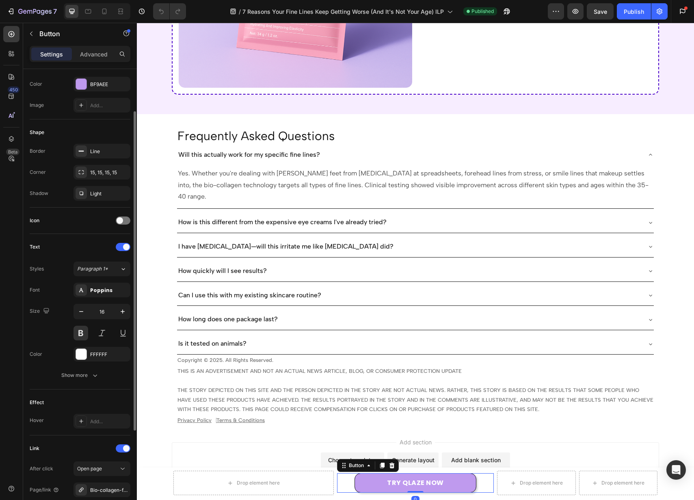
scroll to position [192, 0]
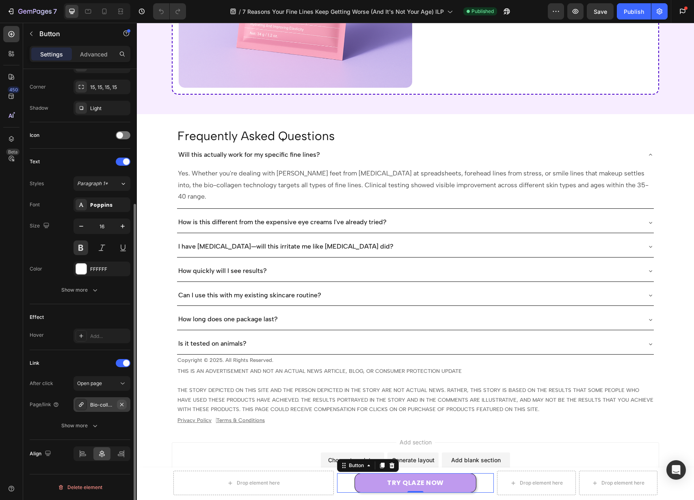
click at [121, 402] on icon "button" at bounding box center [122, 404] width 6 height 6
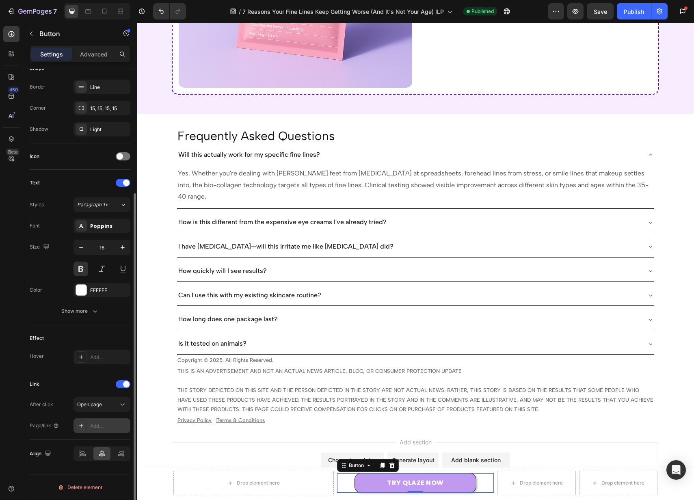
scroll to position [171, 0]
click at [124, 409] on button "Open page" at bounding box center [102, 404] width 57 height 15
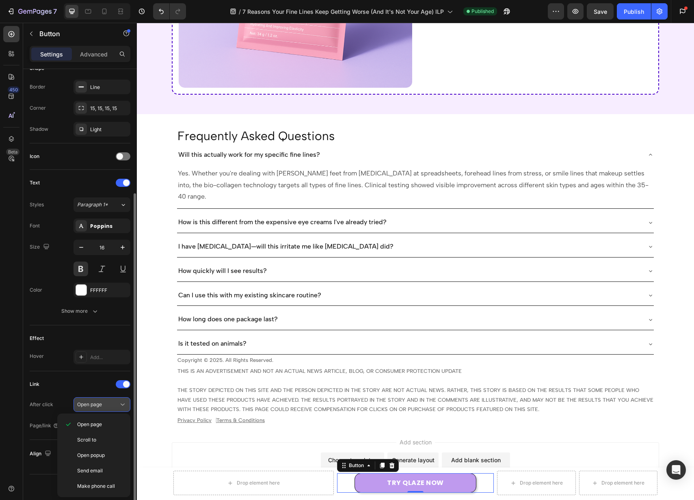
click at [105, 397] on button "Open page" at bounding box center [102, 404] width 57 height 15
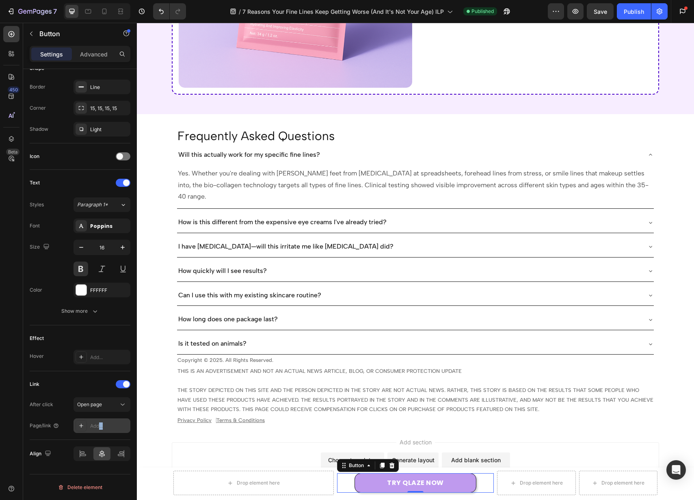
click at [100, 430] on div "Add..." at bounding box center [102, 425] width 57 height 15
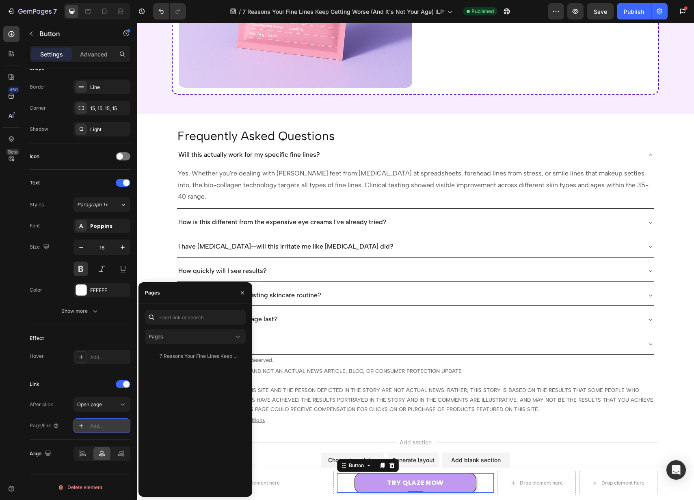
click at [80, 428] on icon at bounding box center [81, 425] width 6 height 6
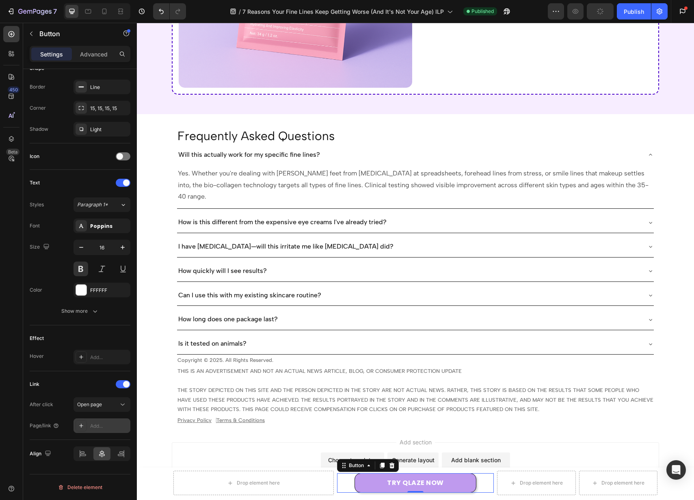
click at [80, 428] on icon at bounding box center [81, 425] width 6 height 6
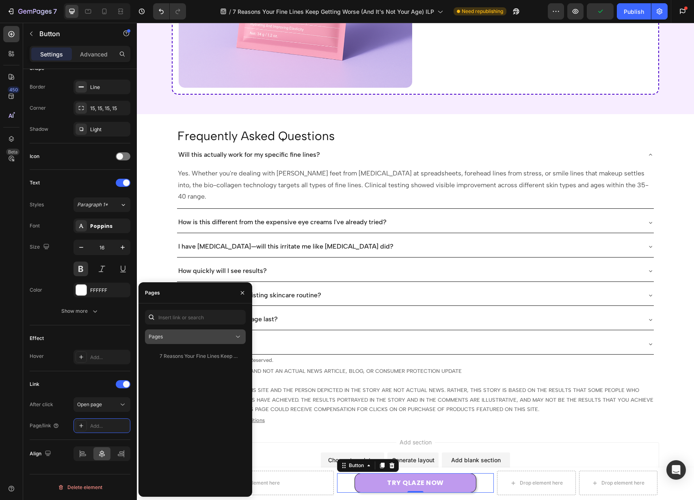
click at [206, 334] on div "Pages" at bounding box center [191, 336] width 85 height 7
click at [203, 356] on p "Pages" at bounding box center [202, 356] width 74 height 7
click at [204, 406] on div "7 Reasons Your Fine Lines Keep Getting Worse (And It's Not Your Age) ILP View" at bounding box center [195, 419] width 101 height 141
click at [194, 317] on input "text" at bounding box center [195, 317] width 101 height 15
paste input "https://qlaze.com/products/bio-collagen-face-mask"
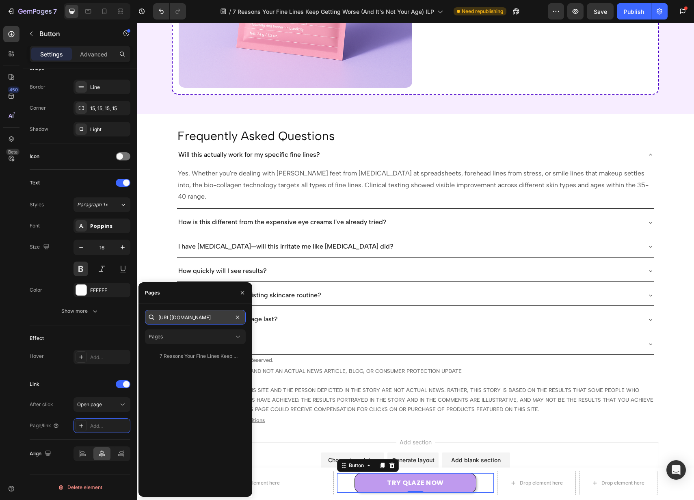
scroll to position [0, 49]
type input "https://qlaze.com/products/bio-collagen-face-mask"
click at [201, 336] on div "https://qlaze.com/products/bio-collagen-face-mask" at bounding box center [186, 336] width 52 height 7
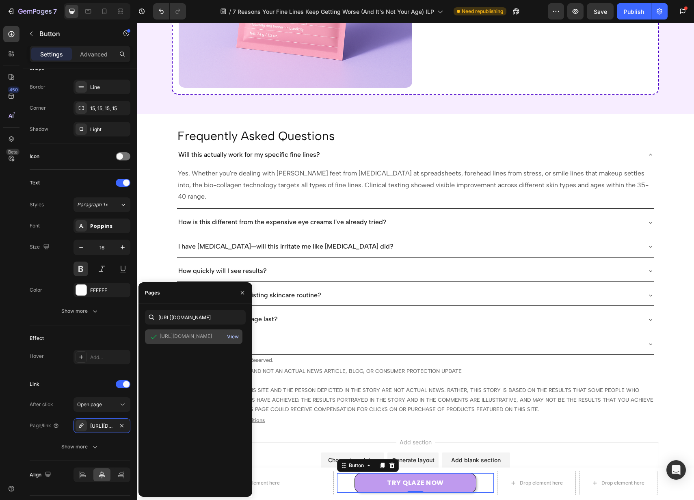
click at [234, 339] on div "View" at bounding box center [233, 336] width 12 height 7
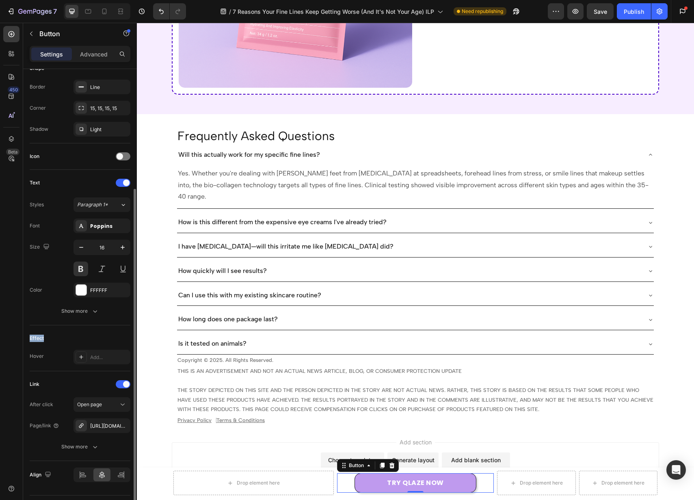
click at [100, 335] on div "Effect" at bounding box center [80, 338] width 101 height 13
click at [112, 337] on div "Effect" at bounding box center [80, 338] width 101 height 13
click at [84, 450] on div "Show more" at bounding box center [80, 447] width 38 height 8
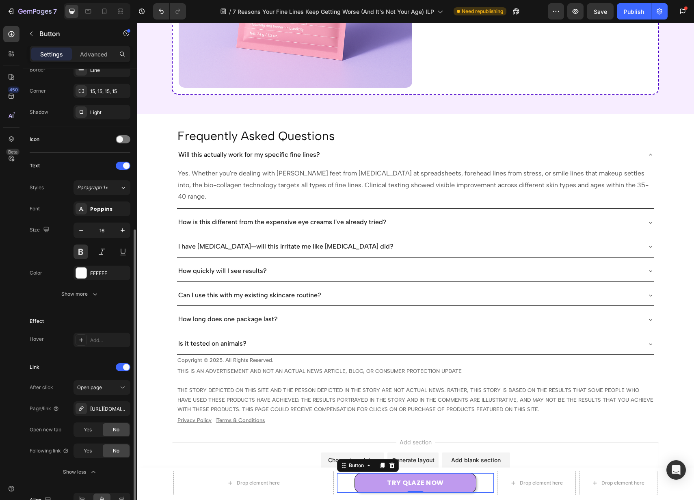
scroll to position [234, 0]
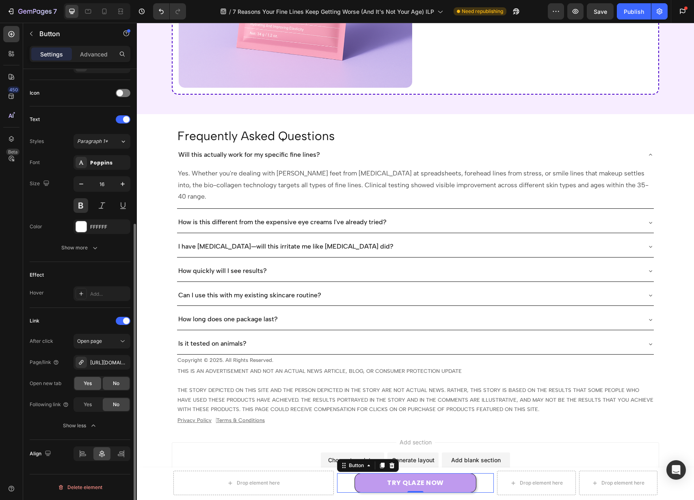
click at [84, 382] on span "Yes" at bounding box center [88, 383] width 8 height 7
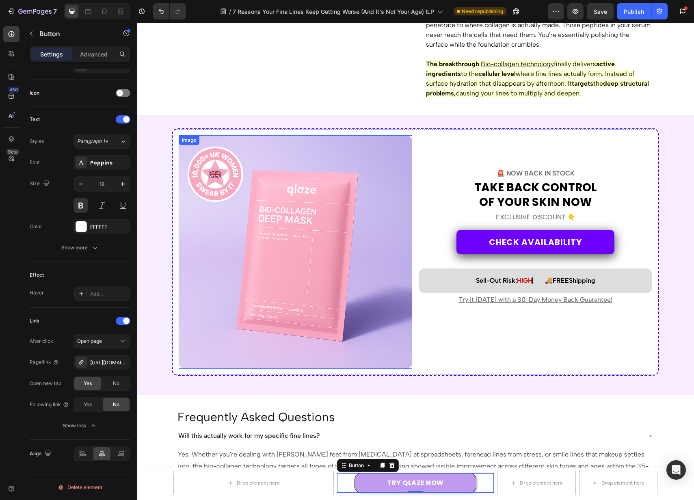
scroll to position [1996, 0]
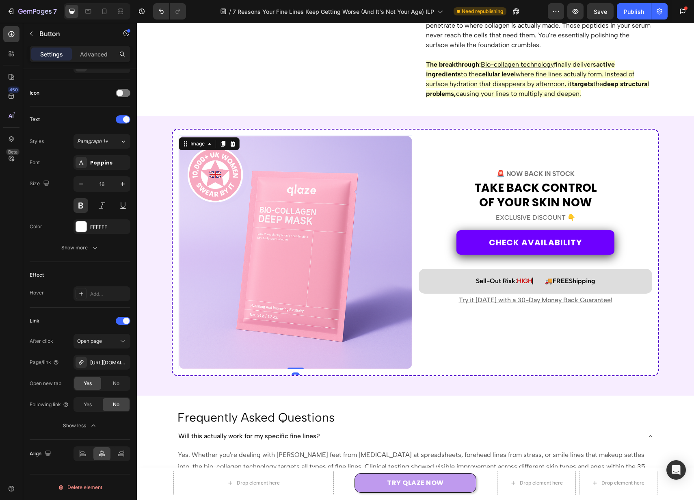
click at [338, 278] on img at bounding box center [296, 253] width 234 height 234
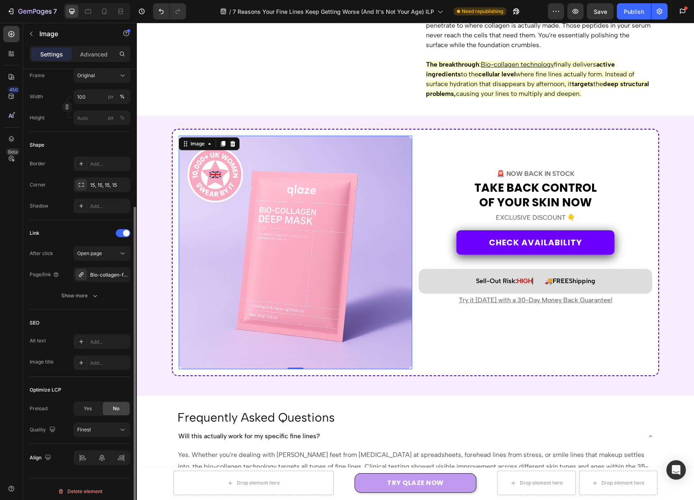
scroll to position [223, 0]
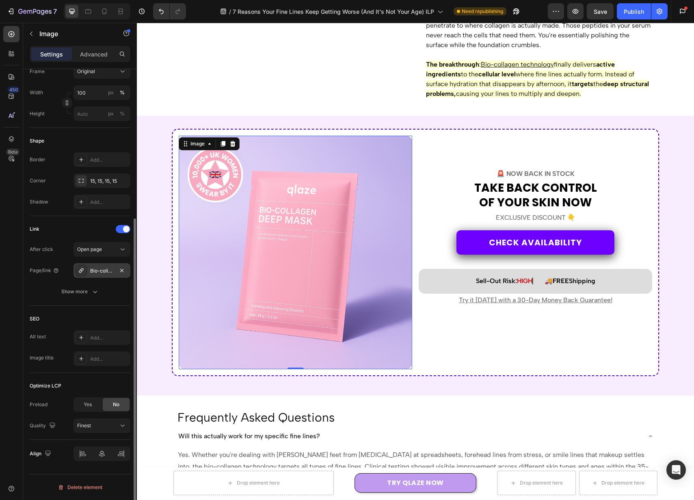
click at [105, 268] on div "Bio-collagen-face-mask" at bounding box center [102, 270] width 24 height 7
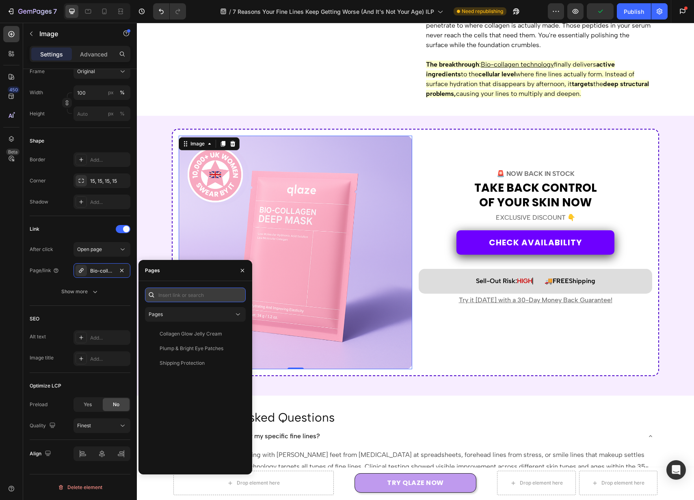
click at [189, 300] on input "text" at bounding box center [195, 295] width 101 height 15
paste input "https://qlaze.com/products/bio-collagen-face-mask"
type input "https://qlaze.com/products/bio-collagen-face-mask"
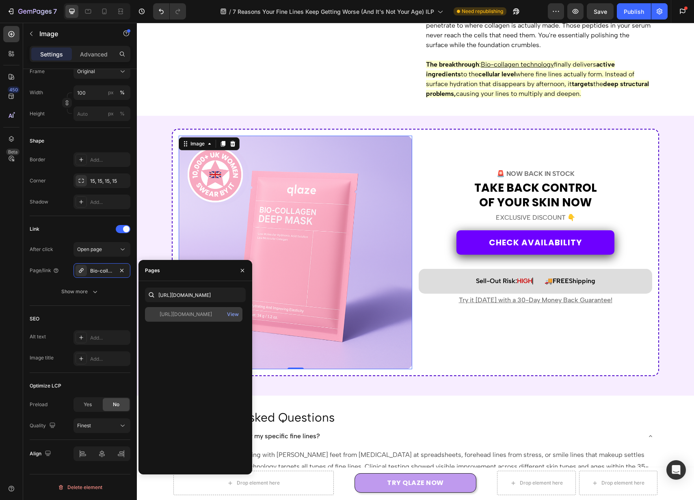
scroll to position [0, 0]
click at [203, 314] on div "https://qlaze.com/products/bio-collagen-face-mask" at bounding box center [186, 314] width 52 height 7
click at [235, 316] on div "View" at bounding box center [233, 314] width 12 height 7
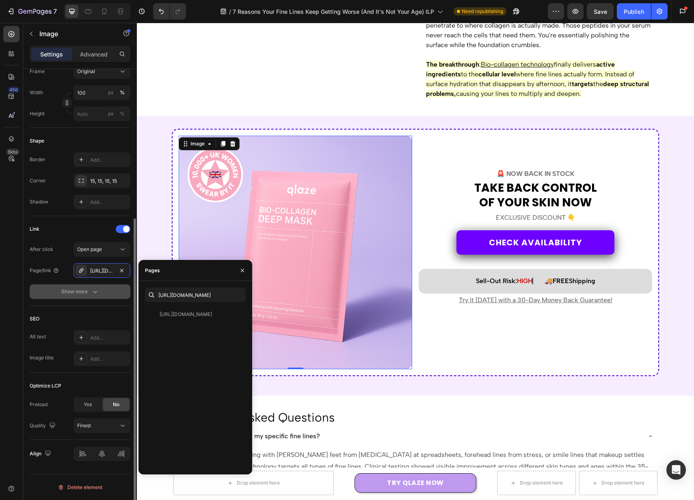
click at [36, 290] on button "Show more" at bounding box center [80, 291] width 101 height 15
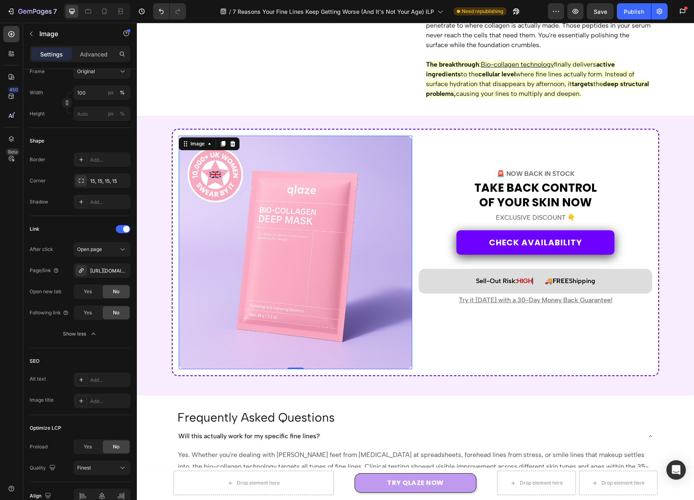
click at [16, 253] on div "450 Beta" at bounding box center [11, 253] width 16 height 455
click at [67, 229] on div "Link" at bounding box center [80, 229] width 101 height 13
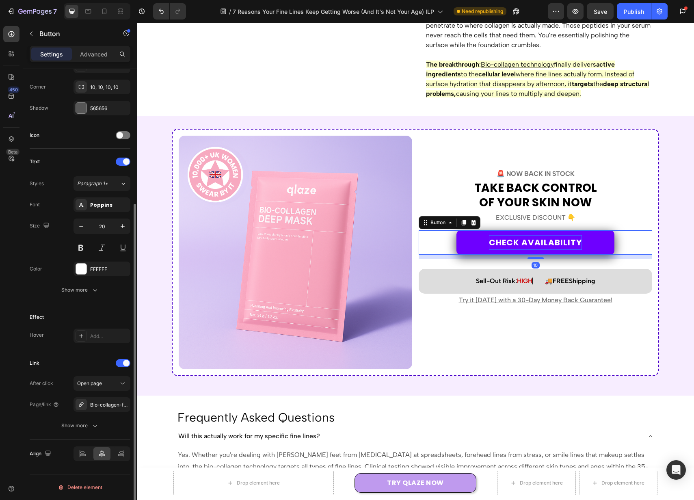
click at [537, 247] on p "CHECK AVAILABILITY" at bounding box center [535, 242] width 93 height 15
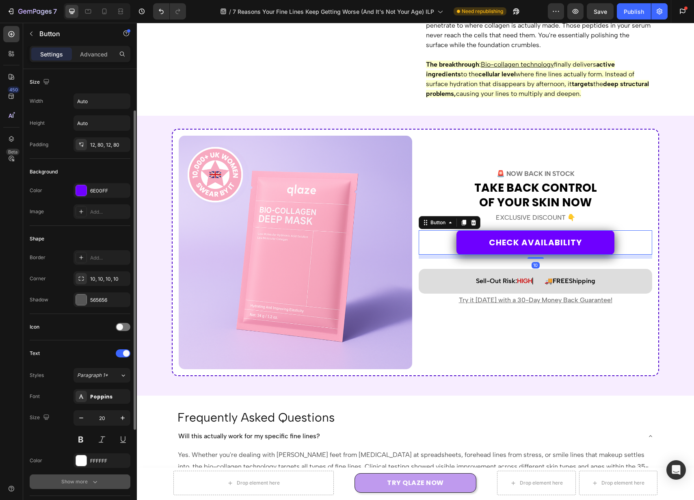
scroll to position [192, 0]
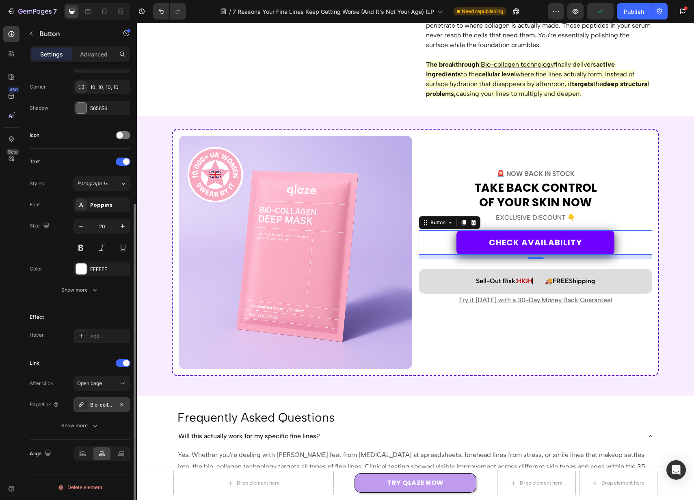
click at [108, 404] on div "Bio-collagen-face-mask" at bounding box center [102, 404] width 24 height 7
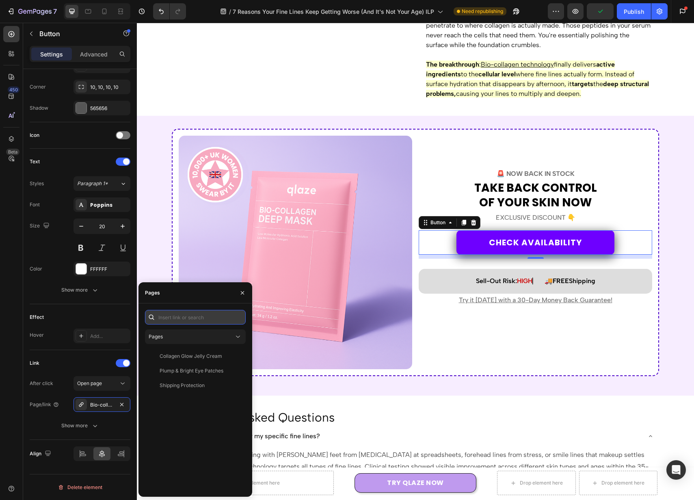
click at [214, 321] on input "text" at bounding box center [195, 317] width 101 height 15
paste input "https://qlaze.com/products/bio-collagen-face-mask"
type input "https://qlaze.com/products/bio-collagen-face-mask"
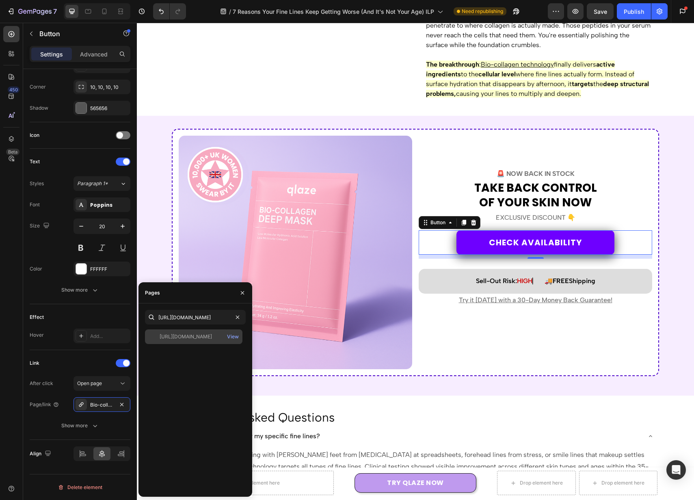
scroll to position [0, 0]
click at [212, 333] on div "https://qlaze.com/products/bio-collagen-face-mask" at bounding box center [186, 336] width 52 height 7
click at [236, 338] on div "View" at bounding box center [233, 336] width 12 height 7
click at [36, 303] on div "Text Styles Paragraph 1* Font Poppins Size 20 Color FFFFFF Show more" at bounding box center [80, 227] width 101 height 156
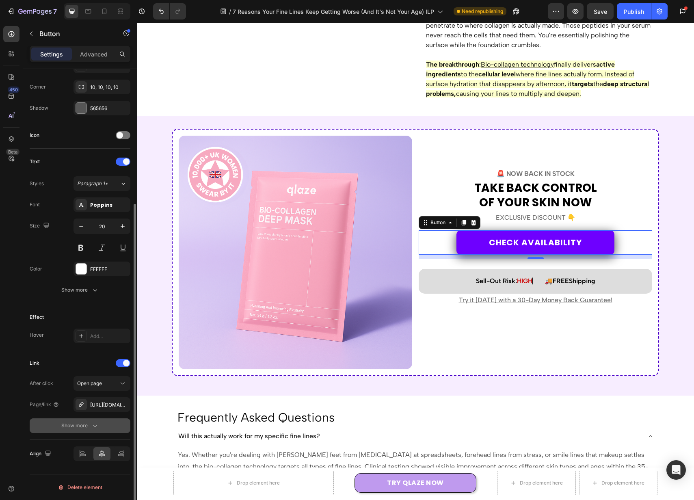
click at [87, 420] on button "Show more" at bounding box center [80, 425] width 101 height 15
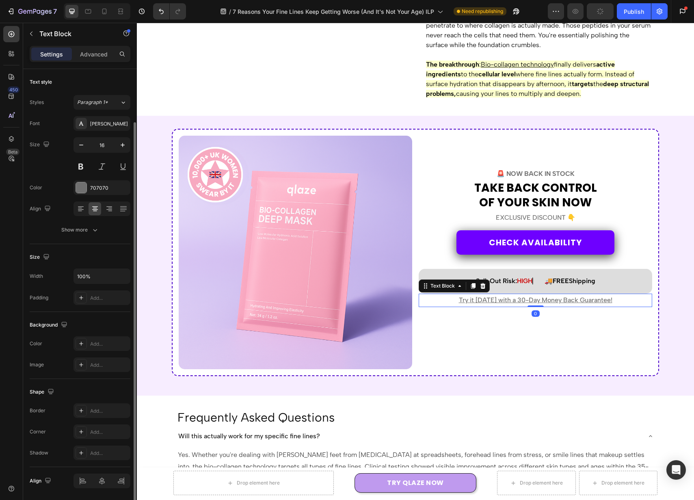
click at [524, 295] on p "Try it [DATE] with a 30-Day Money Back Guarantee!" at bounding box center [536, 300] width 232 height 12
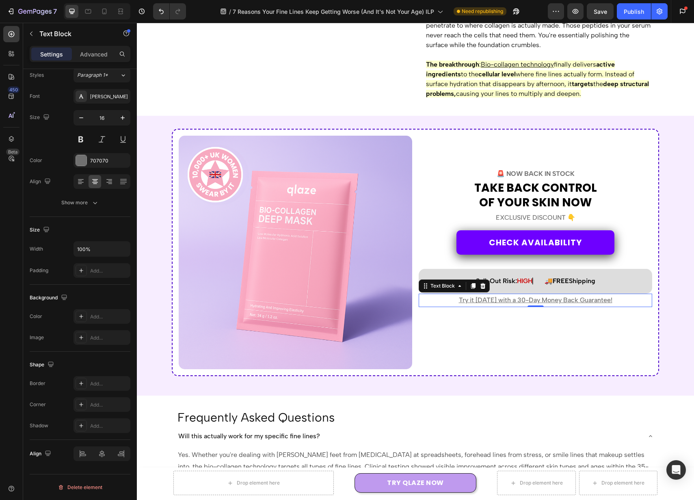
click at [522, 299] on u "Try it [DATE] with a 30-Day Money Back Guarantee!" at bounding box center [536, 300] width 154 height 8
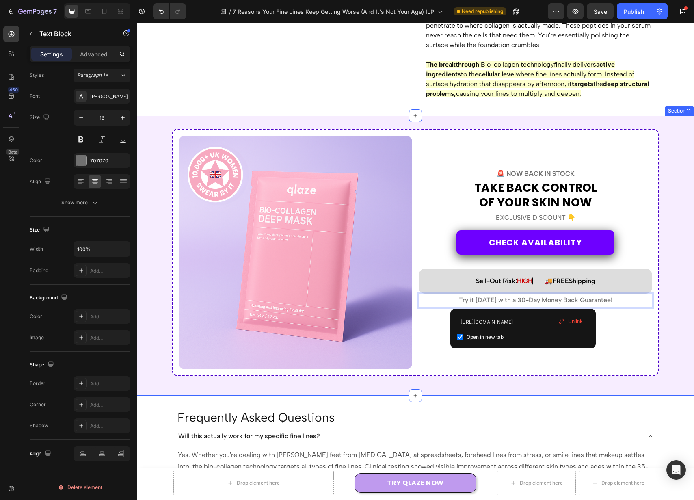
click at [507, 382] on div "Image 🚨 NOW BACK IN STOCK Text Block TAKE BACK CONTROL OF YOUR SKIN now Heading…" at bounding box center [416, 256] width 548 height 254
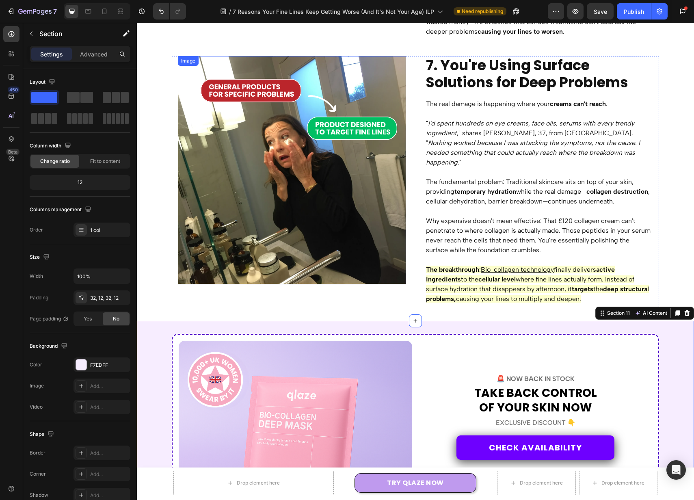
scroll to position [1798, 0]
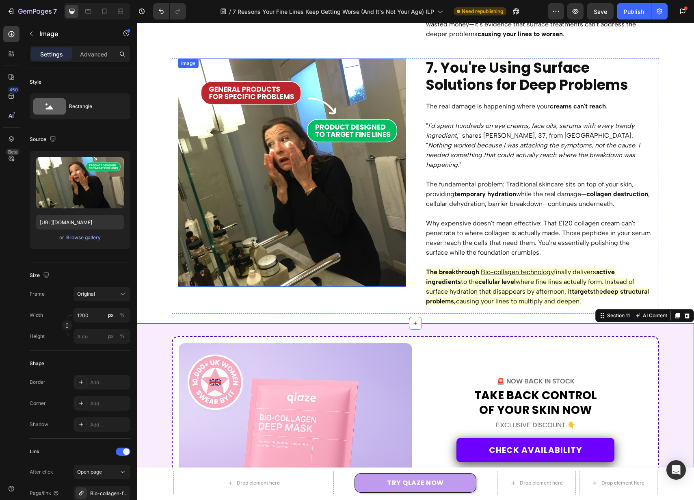
click at [300, 190] on img at bounding box center [292, 172] width 228 height 228
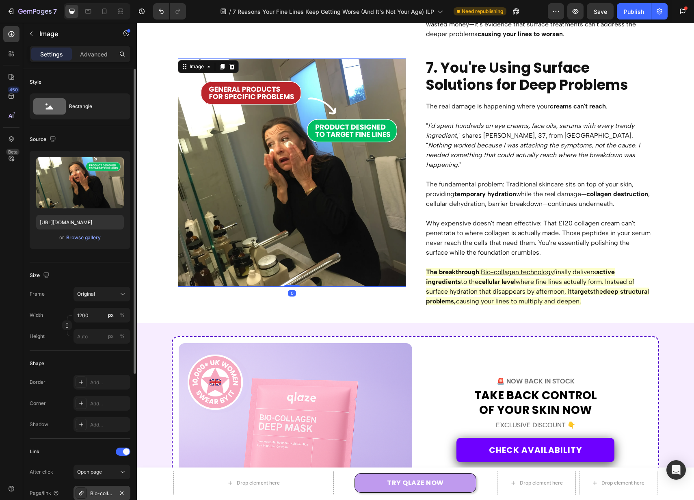
scroll to position [223, 0]
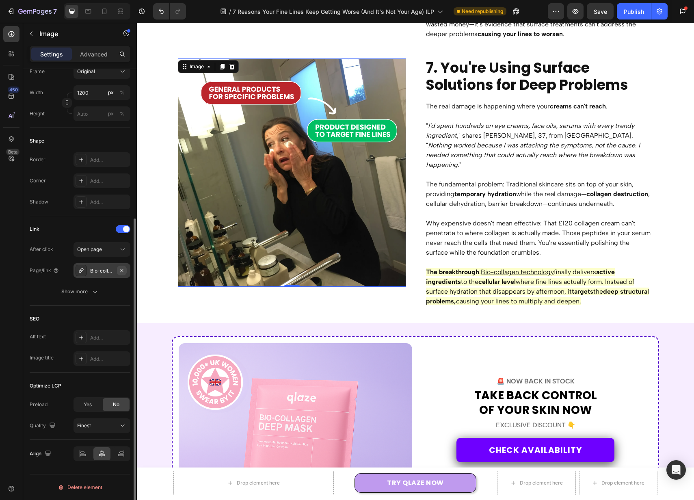
click at [123, 270] on icon "button" at bounding box center [122, 270] width 6 height 6
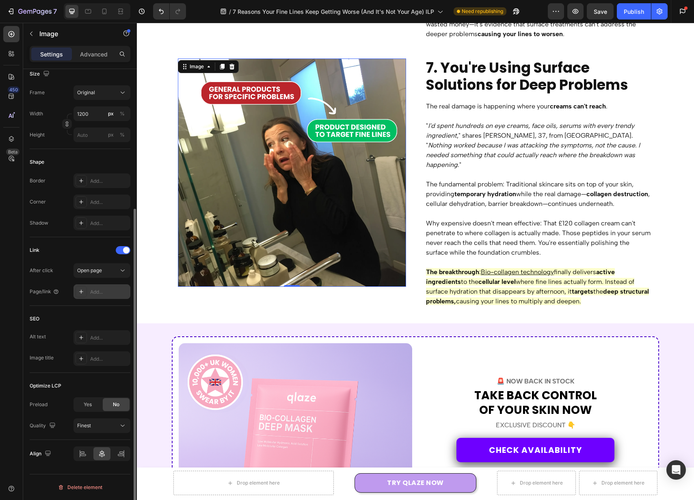
click at [98, 292] on div "Add..." at bounding box center [109, 291] width 38 height 7
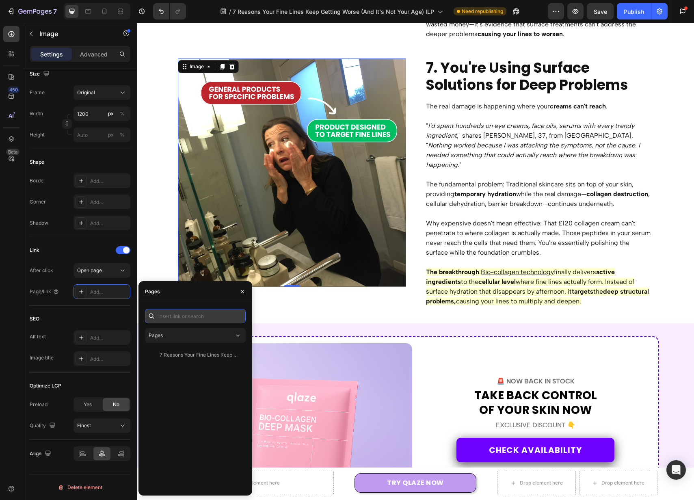
click at [193, 315] on input "text" at bounding box center [195, 316] width 101 height 15
paste input "https://qlaze.com/products/bio-collagen-face-mask"
type input "https://qlaze.com/products/bio-collagen-face-mask"
click at [206, 334] on div "https://qlaze.com/products/bio-collagen-face-mask" at bounding box center [186, 335] width 52 height 7
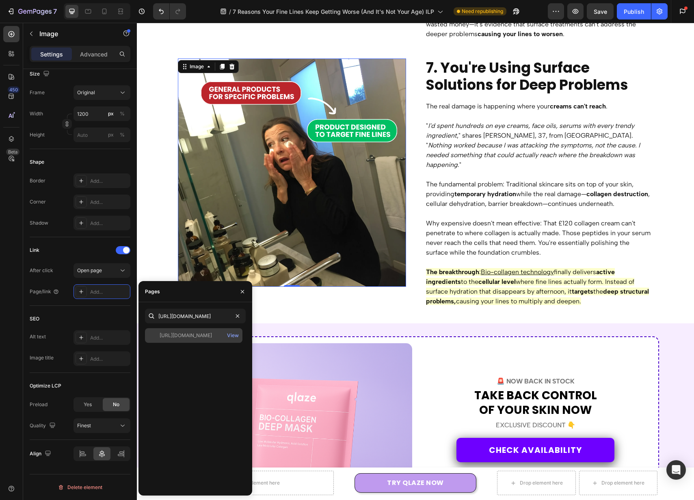
scroll to position [0, 0]
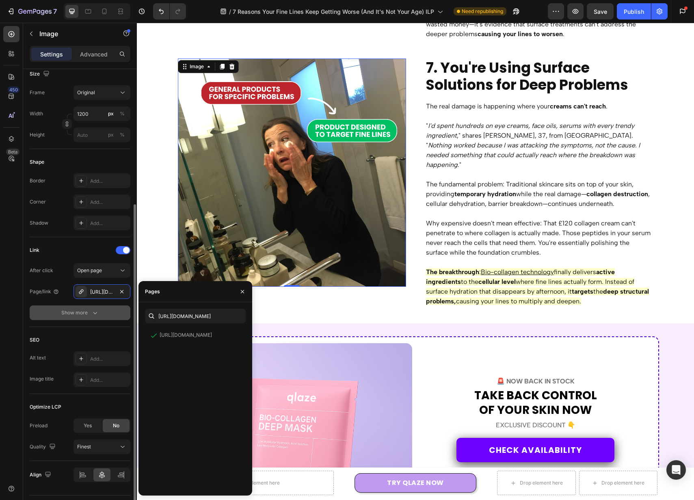
click at [82, 312] on div "Show more" at bounding box center [80, 313] width 38 height 8
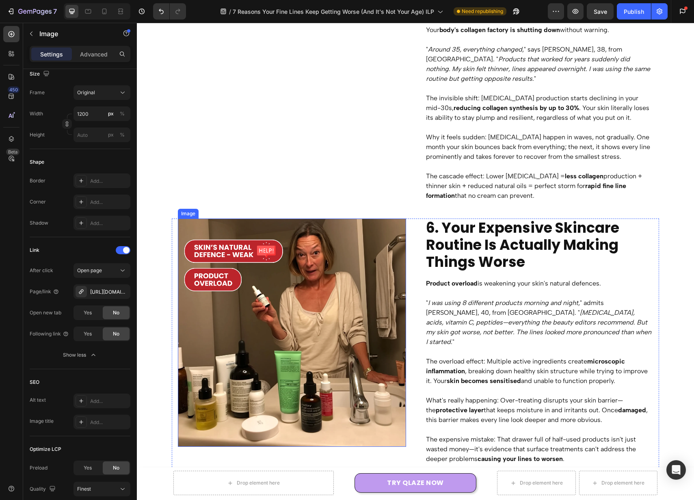
scroll to position [1369, 0]
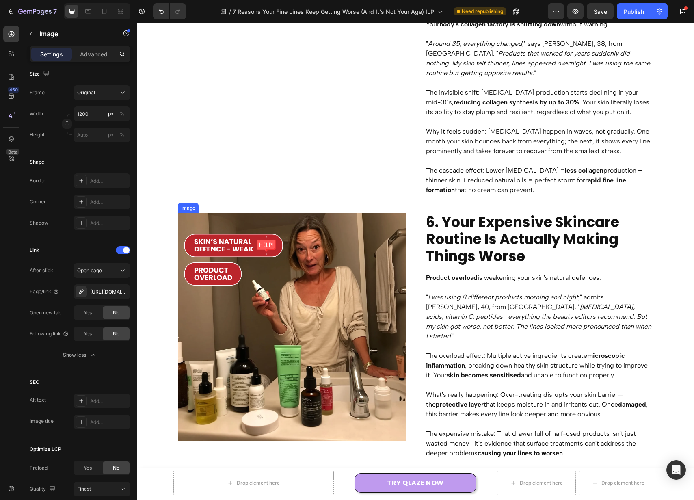
click at [305, 319] on img at bounding box center [292, 327] width 228 height 228
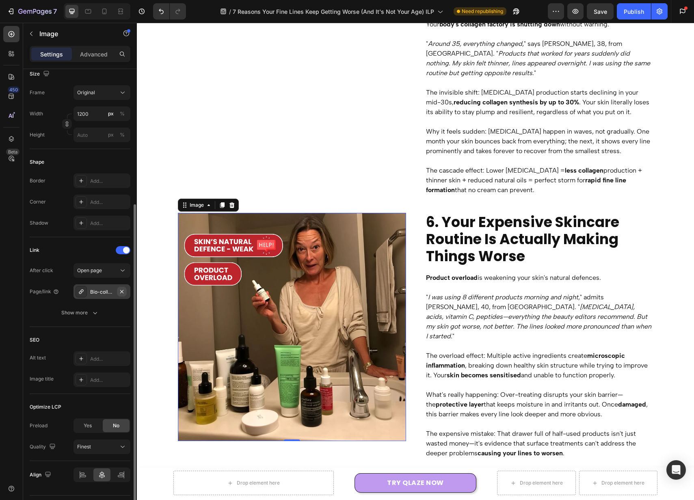
click at [121, 291] on icon "button" at bounding box center [121, 291] width 3 height 3
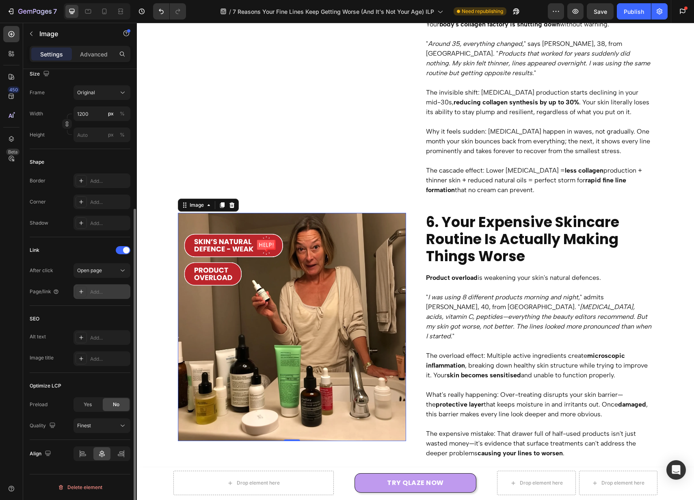
click at [110, 292] on div "Add..." at bounding box center [109, 291] width 38 height 7
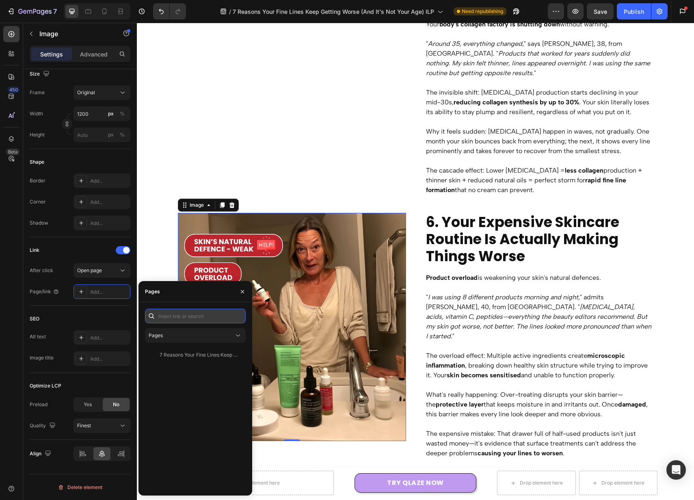
click at [191, 314] on input "text" at bounding box center [195, 316] width 101 height 15
paste input "https://qlaze.com/products/bio-collagen-face-mask"
type input "https://qlaze.com/products/bio-collagen-face-mask"
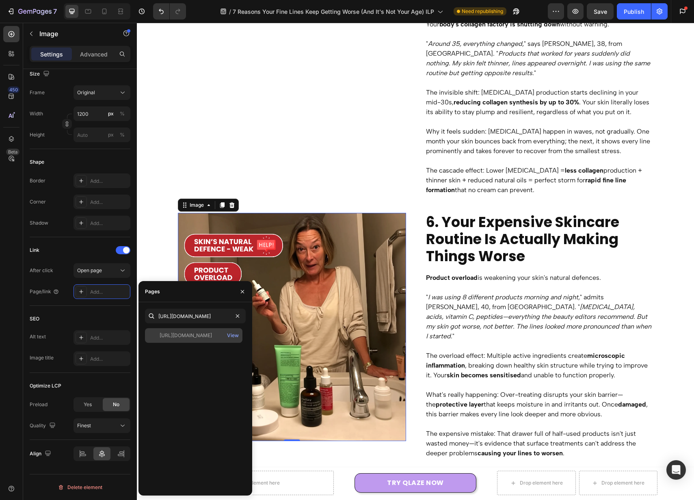
click at [201, 333] on div "https://qlaze.com/products/bio-collagen-face-mask" at bounding box center [186, 335] width 52 height 7
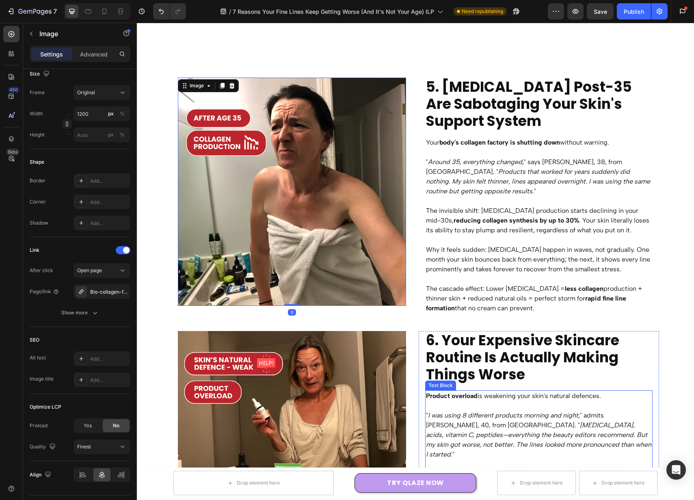
scroll to position [1247, 0]
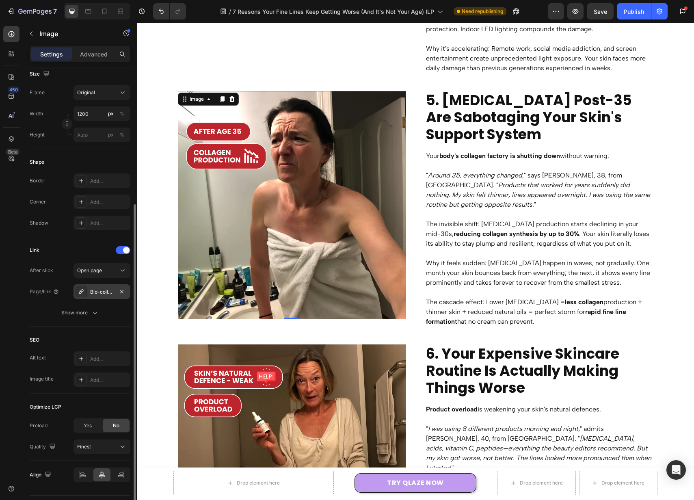
click at [104, 291] on div "Bio-collagen-face-mask" at bounding box center [102, 291] width 24 height 7
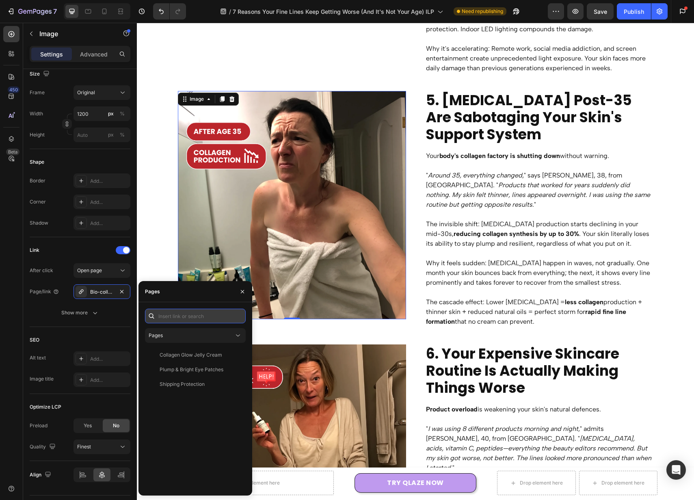
click at [197, 319] on input "text" at bounding box center [195, 316] width 101 height 15
paste input "https://qlaze.com/products/bio-collagen-face-mask"
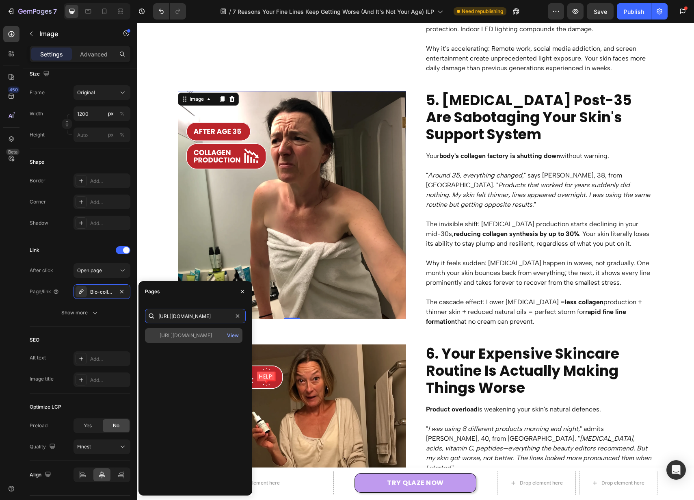
type input "https://qlaze.com/products/bio-collagen-face-mask"
click at [189, 336] on div "https://qlaze.com/products/bio-collagen-face-mask" at bounding box center [186, 335] width 52 height 7
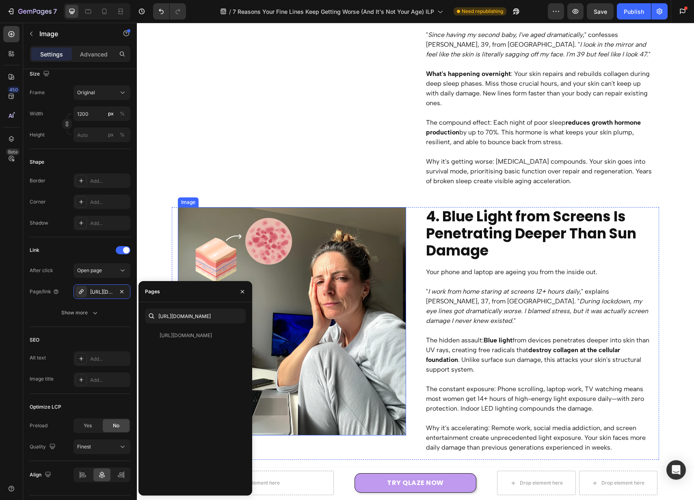
scroll to position [859, 0]
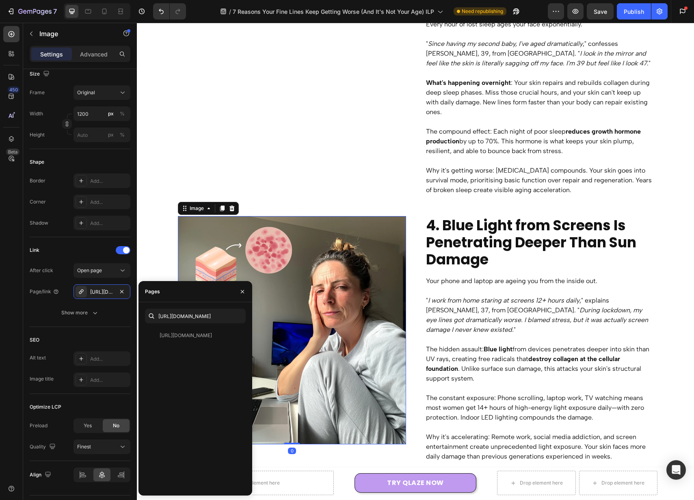
click at [339, 298] on img at bounding box center [292, 330] width 228 height 228
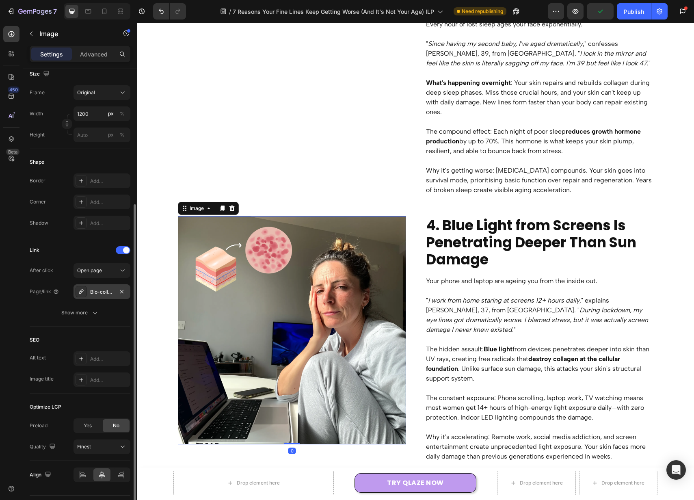
click at [102, 294] on div "Bio-collagen-face-mask" at bounding box center [102, 291] width 24 height 7
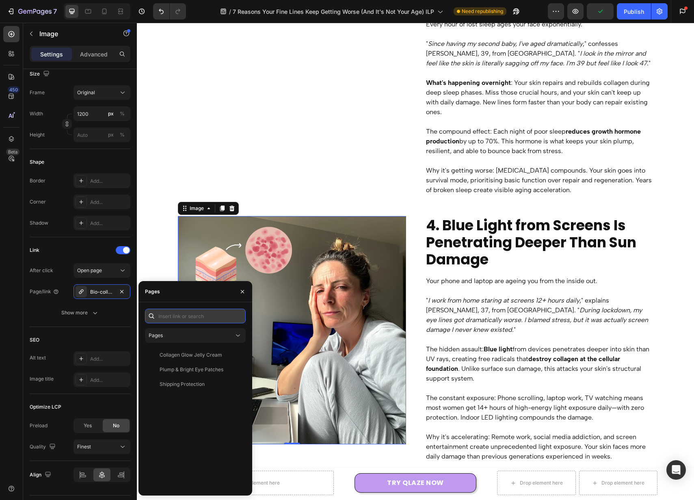
click at [185, 317] on input "text" at bounding box center [195, 316] width 101 height 15
paste input "https://qlaze.com/products/bio-collagen-face-mask"
type input "https://qlaze.com/products/bio-collagen-face-mask"
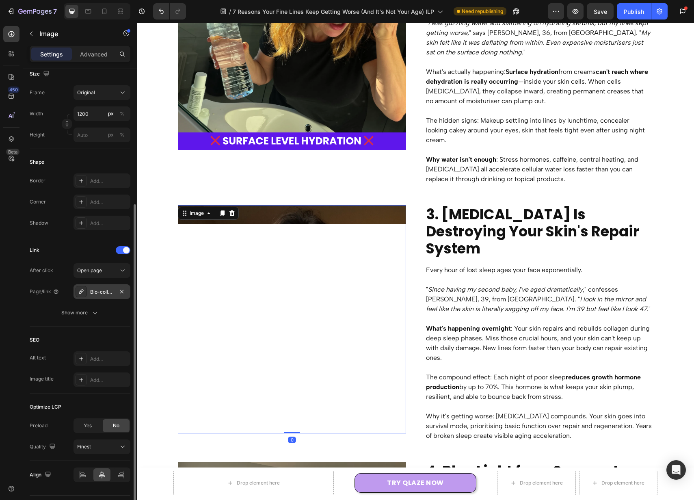
scroll to position [610, 0]
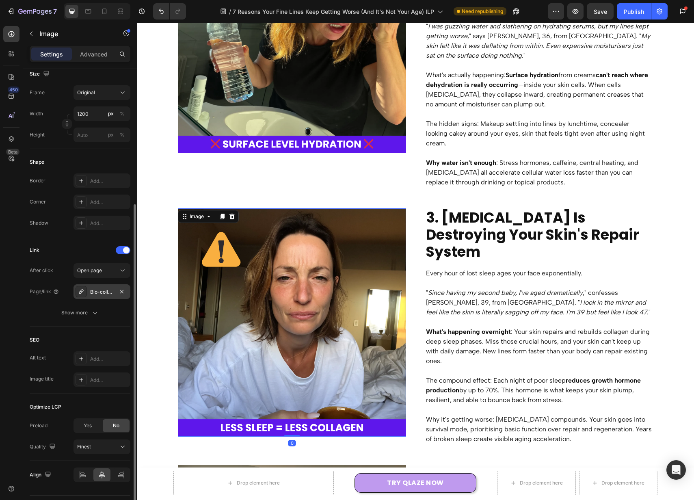
click at [97, 292] on div "Bio-collagen-face-mask" at bounding box center [102, 291] width 24 height 7
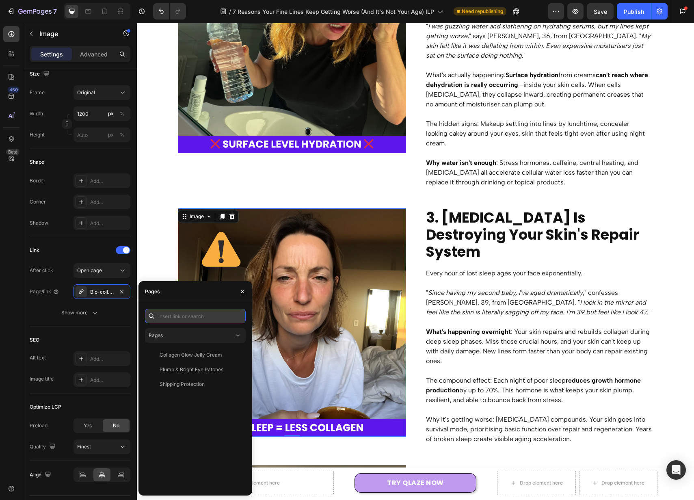
click at [210, 316] on input "text" at bounding box center [195, 316] width 101 height 15
paste input "https://qlaze.com/products/bio-collagen-face-mask"
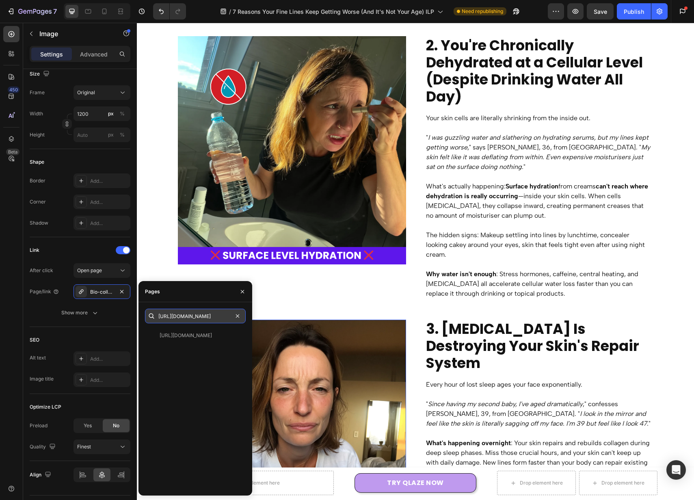
scroll to position [485, 0]
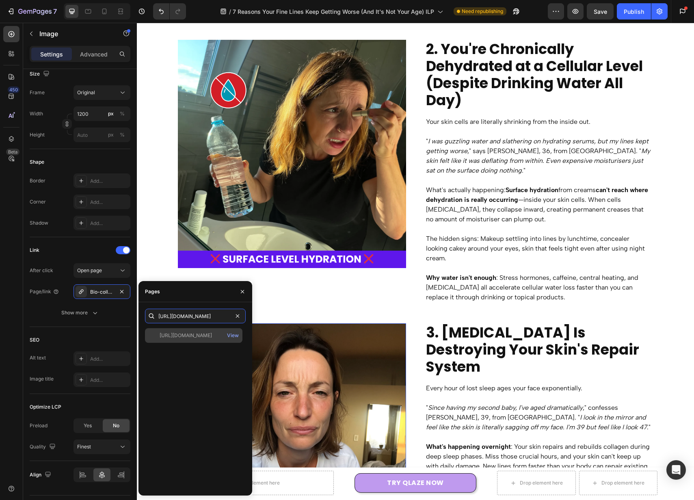
type input "https://qlaze.com/products/bio-collagen-face-mask"
click at [199, 339] on div "https://qlaze.com/products/bio-collagen-face-mask" at bounding box center [186, 335] width 52 height 7
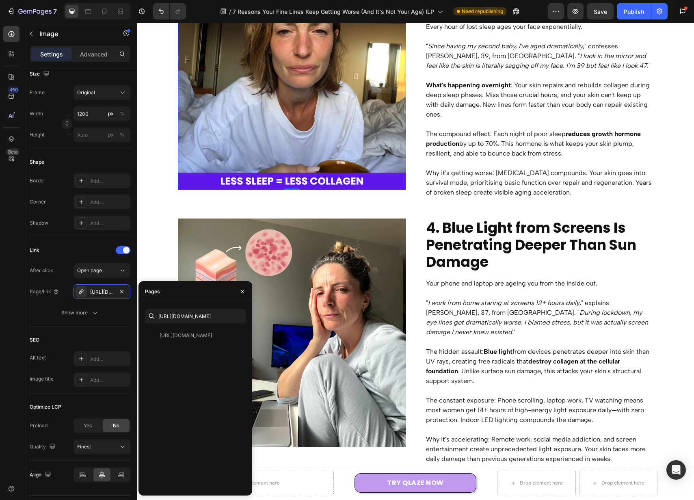
scroll to position [1072, 0]
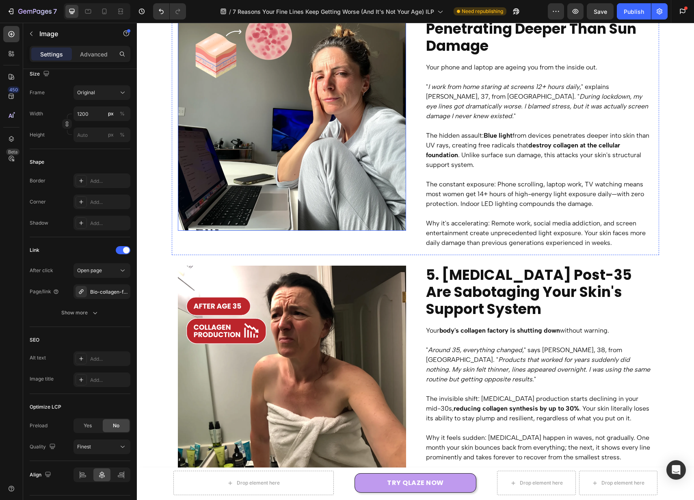
click at [328, 170] on img at bounding box center [292, 116] width 228 height 228
click at [112, 292] on div "Bio-collagen-face-mask" at bounding box center [102, 291] width 24 height 7
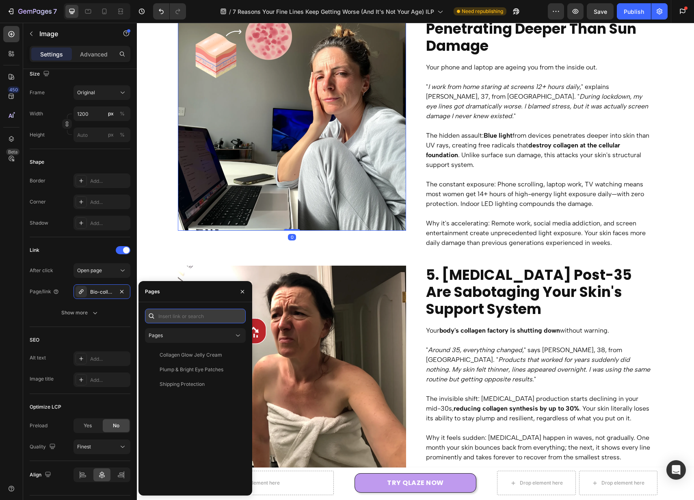
click at [193, 314] on input "text" at bounding box center [195, 316] width 101 height 15
paste input "https://qlaze.com/products/bio-collagen-face-mask"
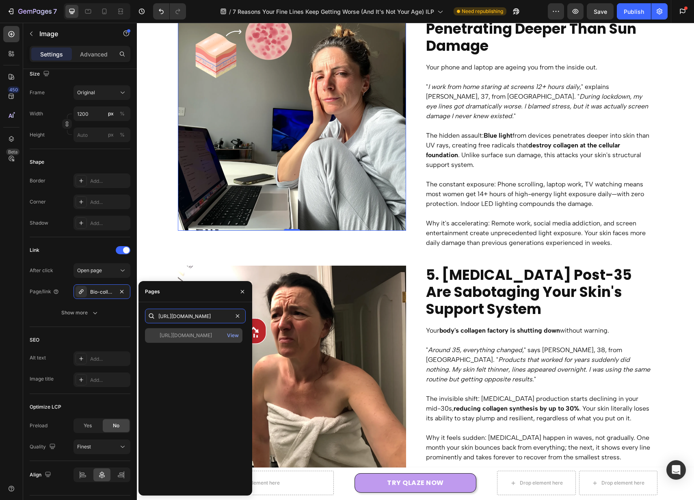
type input "https://qlaze.com/products/bio-collagen-face-mask"
click at [190, 336] on div "https://qlaze.com/products/bio-collagen-face-mask" at bounding box center [186, 335] width 52 height 7
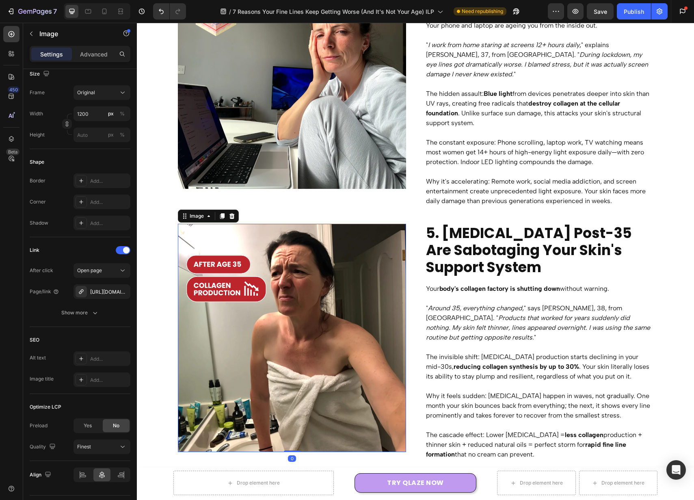
click at [374, 284] on img at bounding box center [292, 338] width 228 height 228
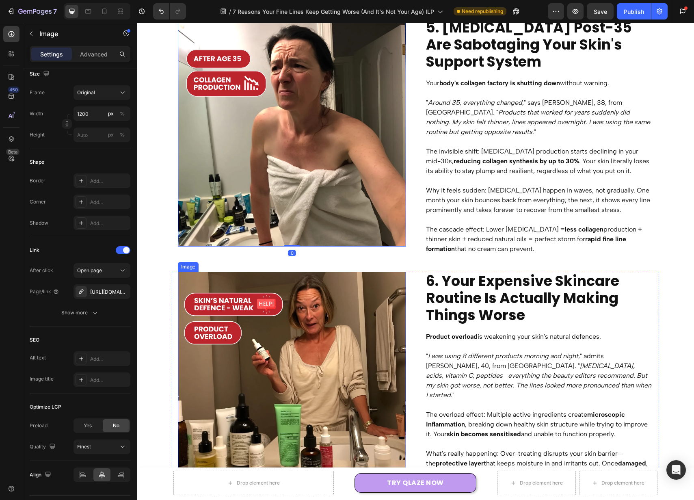
scroll to position [1319, 0]
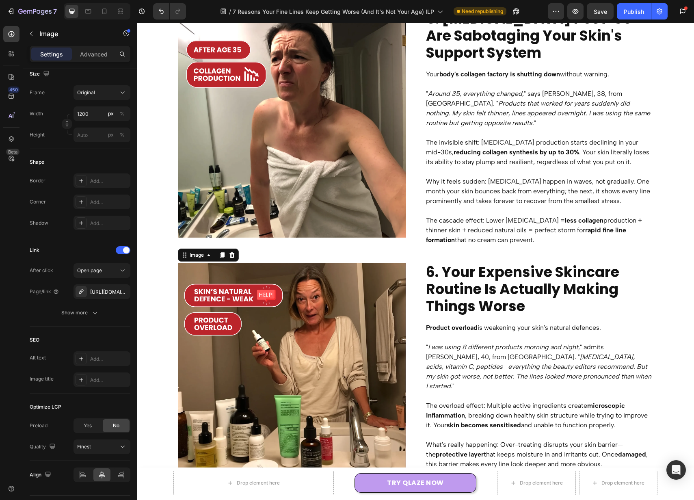
click at [285, 318] on img at bounding box center [292, 377] width 228 height 228
click at [326, 174] on img at bounding box center [292, 123] width 228 height 228
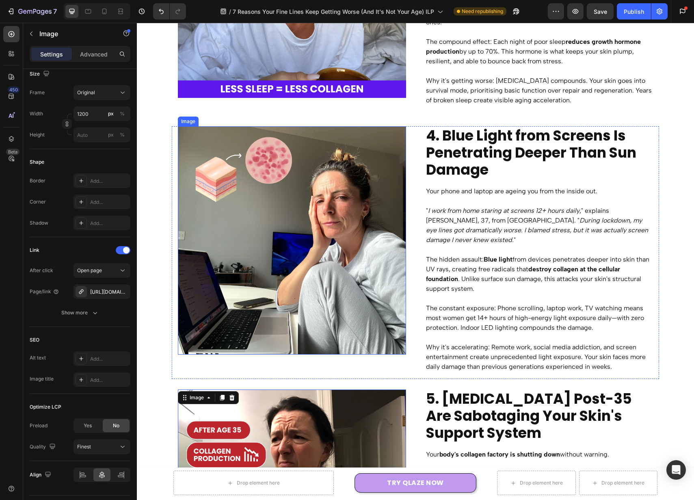
click at [304, 225] on img at bounding box center [292, 240] width 228 height 228
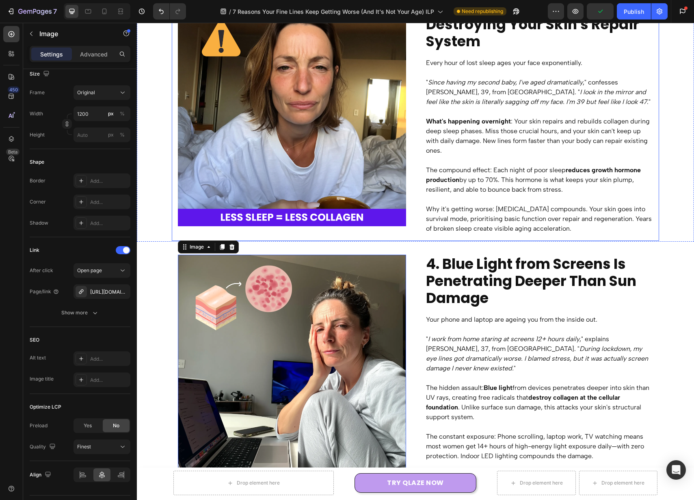
scroll to position [805, 0]
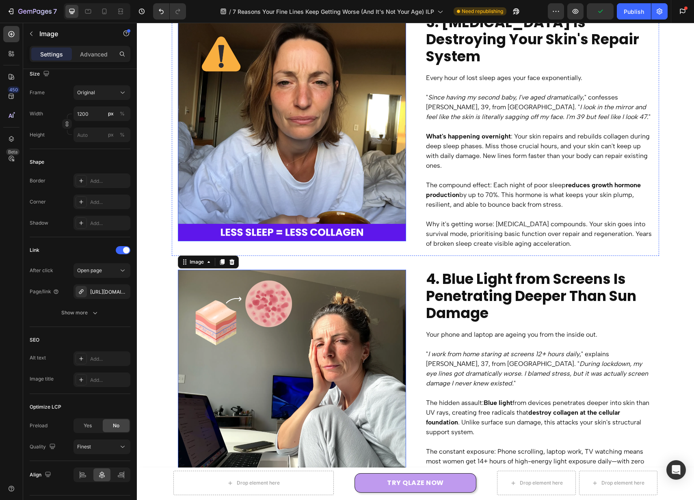
click at [307, 147] on img at bounding box center [292, 127] width 228 height 228
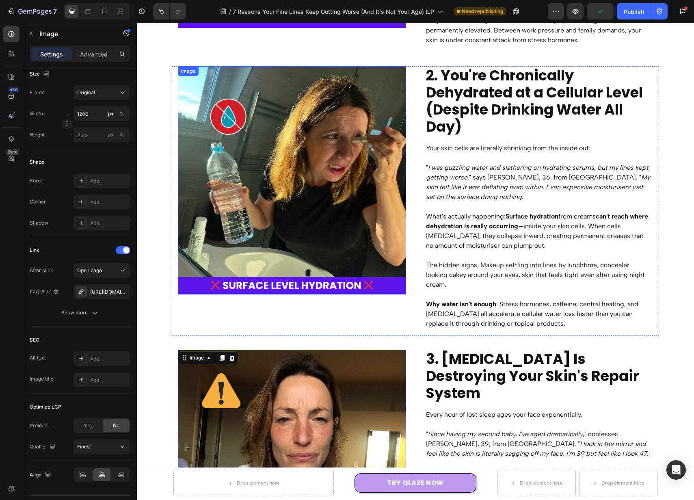
scroll to position [456, 0]
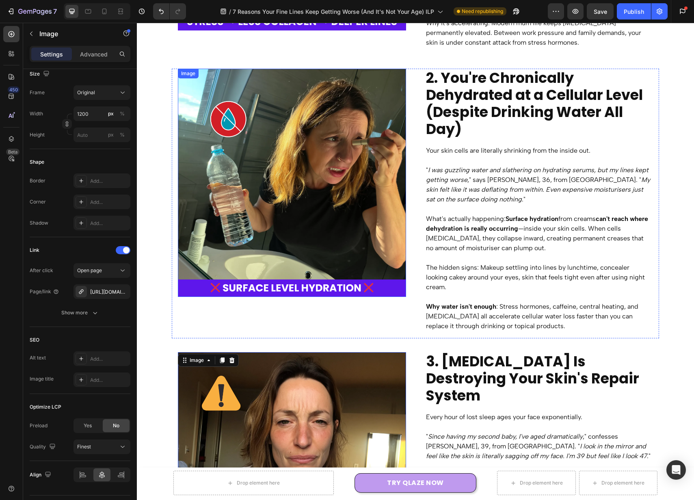
click at [291, 219] on img at bounding box center [292, 183] width 228 height 228
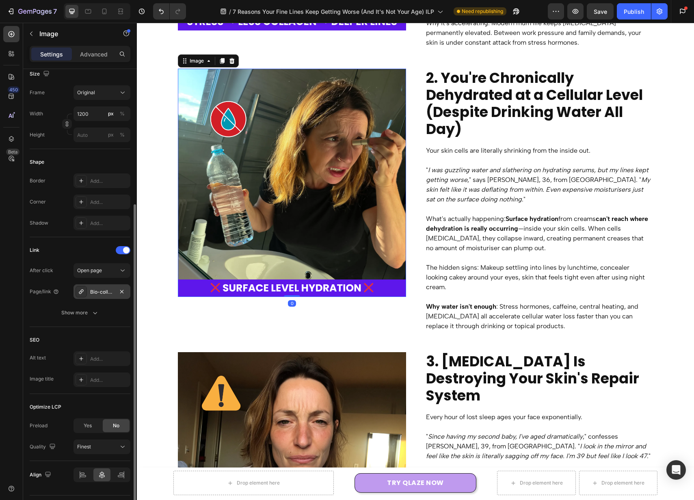
click at [108, 294] on div "Bio-collagen-face-mask" at bounding box center [102, 291] width 24 height 7
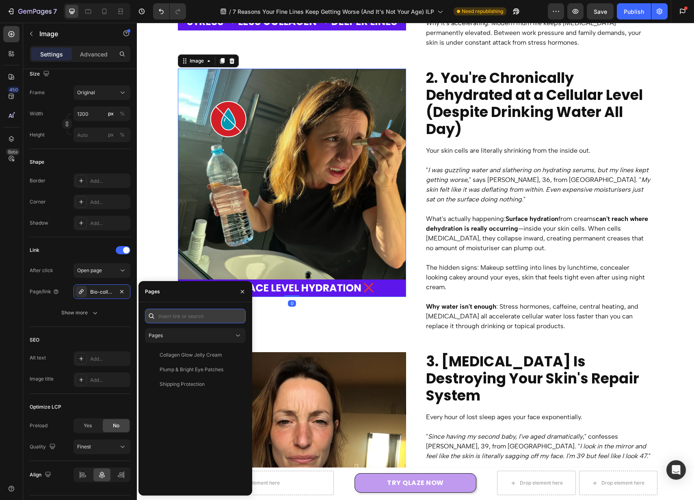
click at [191, 318] on input "text" at bounding box center [195, 316] width 101 height 15
paste input "https://qlaze.com/products/bio-collagen-face-mask"
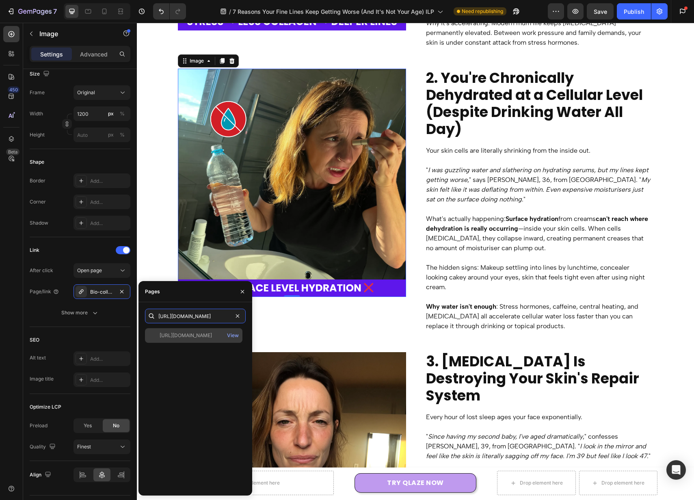
type input "https://qlaze.com/products/bio-collagen-face-mask"
click at [184, 337] on div "https://qlaze.com/products/bio-collagen-face-mask" at bounding box center [186, 335] width 52 height 7
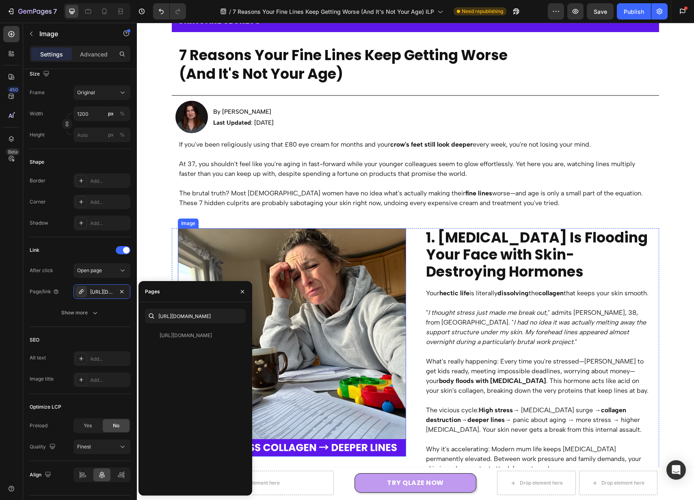
scroll to position [25, 0]
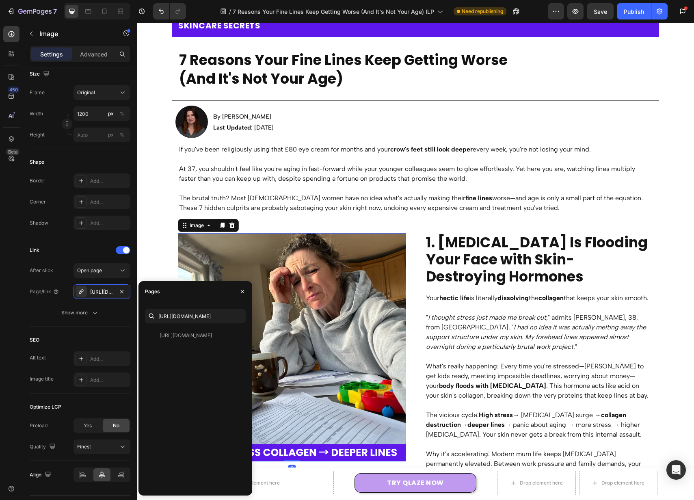
click at [342, 312] on img at bounding box center [292, 347] width 228 height 228
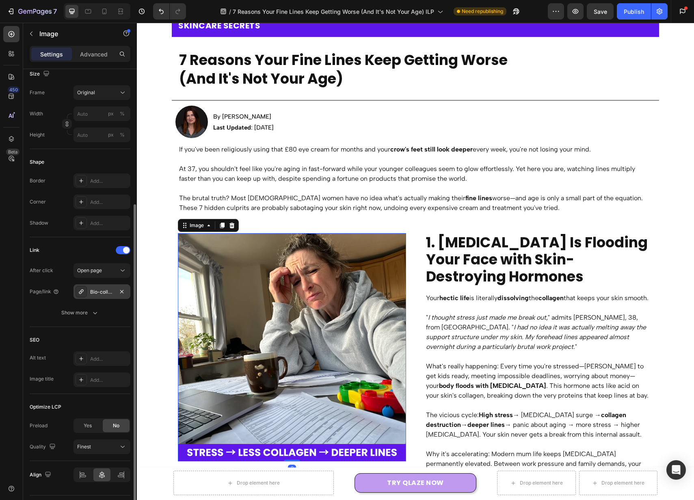
click at [106, 288] on div "Bio-collagen-face-mask" at bounding box center [102, 291] width 24 height 7
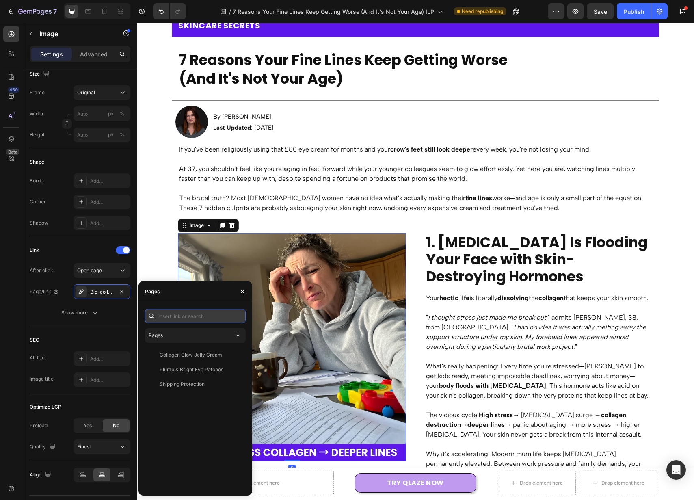
click at [195, 314] on input "text" at bounding box center [195, 316] width 101 height 15
paste input "https://qlaze.com/products/bio-collagen-face-mask"
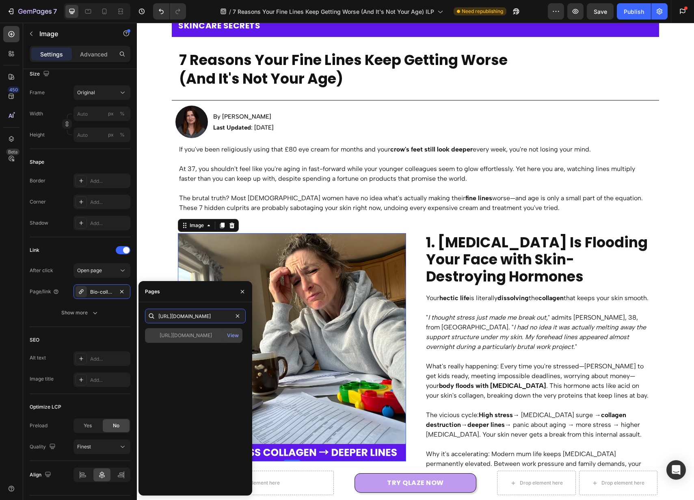
type input "https://qlaze.com/products/bio-collagen-face-mask"
click at [186, 332] on div "https://qlaze.com/products/bio-collagen-face-mask" at bounding box center [186, 335] width 52 height 7
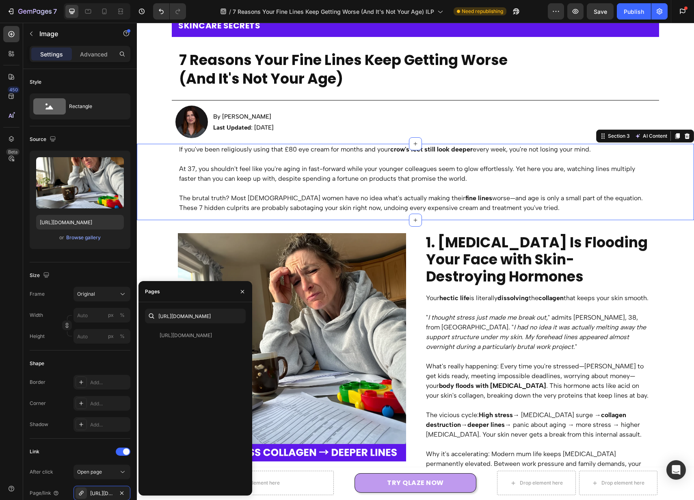
click at [165, 182] on div "If you've been religiously using that £80 eye cream for months and your crow's …" at bounding box center [415, 182] width 557 height 76
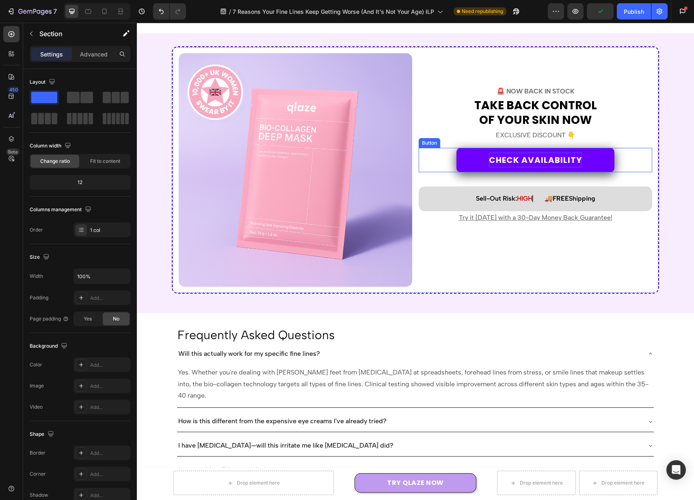
click at [554, 163] on p "CHECK AVAILABILITY" at bounding box center [535, 160] width 93 height 15
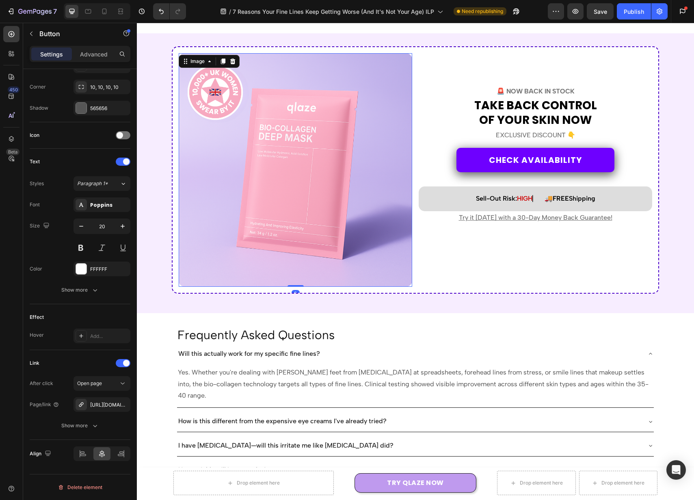
click at [379, 169] on img at bounding box center [296, 170] width 234 height 234
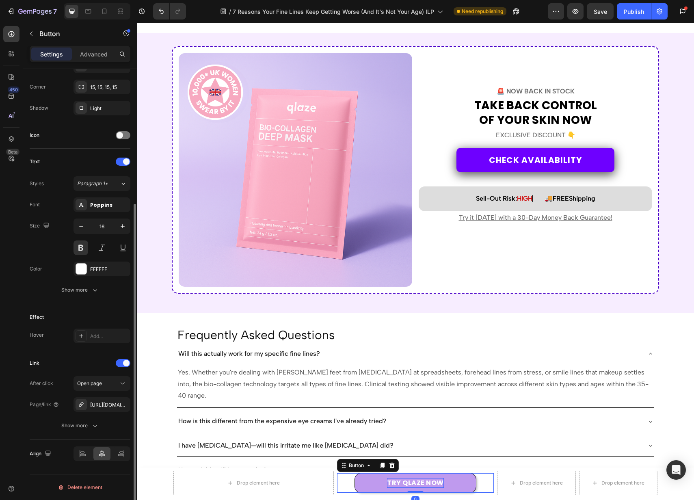
click at [431, 481] on p "TRY QLAZE NOW" at bounding box center [415, 483] width 57 height 10
click at [88, 429] on div "Show more" at bounding box center [80, 426] width 38 height 8
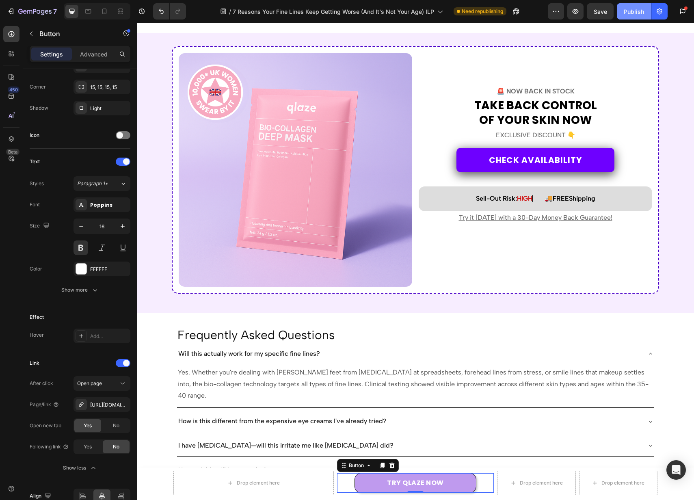
click at [632, 7] on div "Publish" at bounding box center [634, 11] width 20 height 9
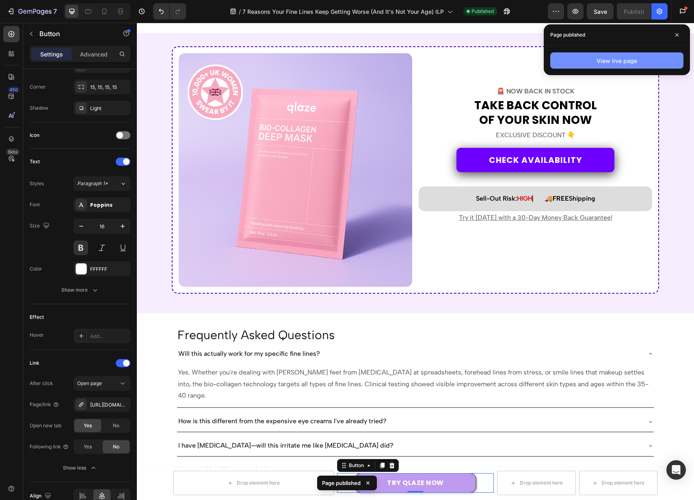
click at [600, 64] on div "View live page" at bounding box center [617, 60] width 41 height 9
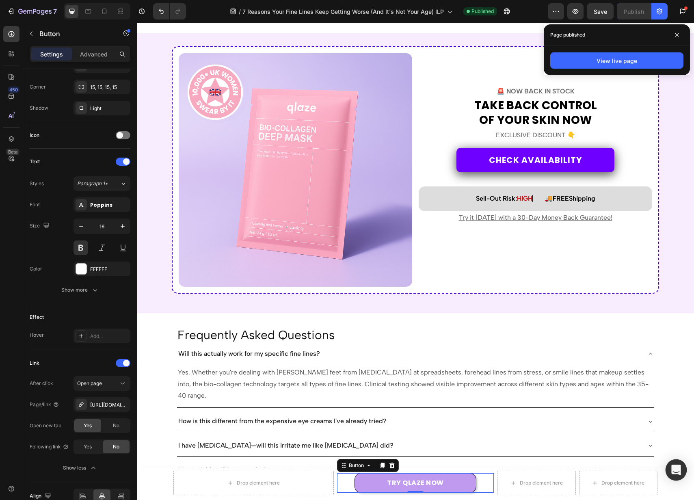
click at [680, 467] on icon "Open Intercom Messenger" at bounding box center [676, 470] width 11 height 11
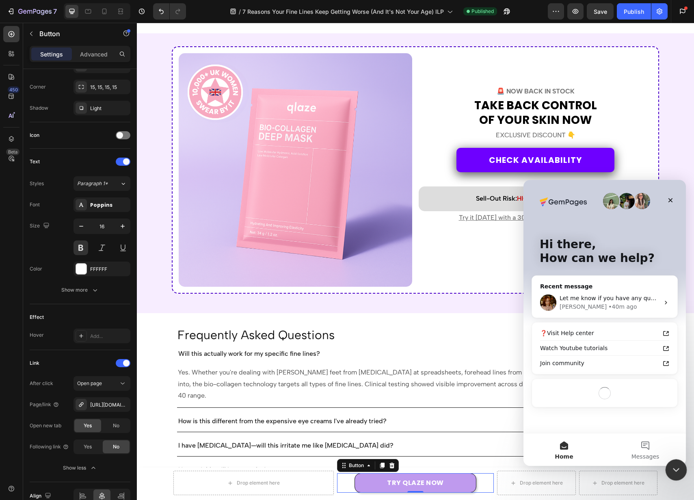
click at [670, 474] on div "Close Intercom Messenger" at bounding box center [674, 468] width 19 height 19
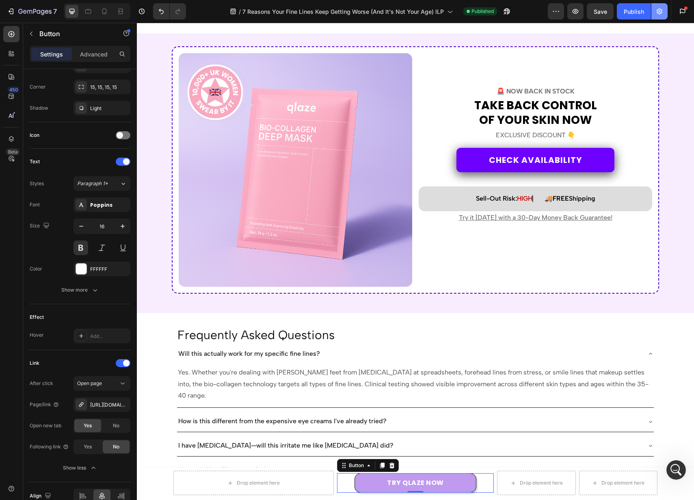
click at [661, 3] on button "button" at bounding box center [660, 11] width 16 height 16
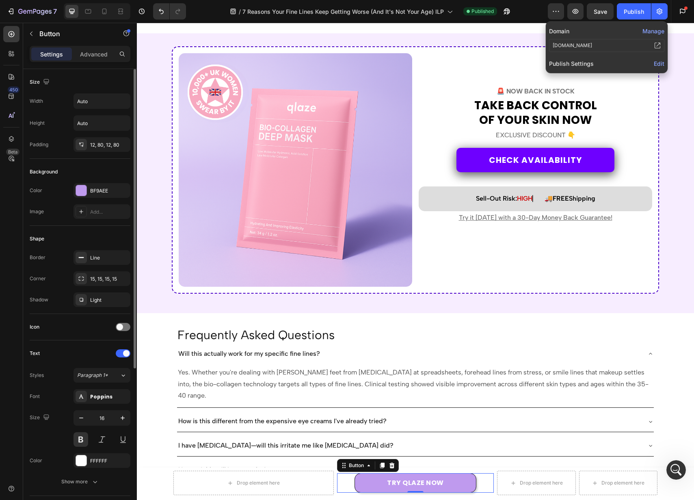
click at [88, 165] on div "Background" at bounding box center [80, 171] width 101 height 13
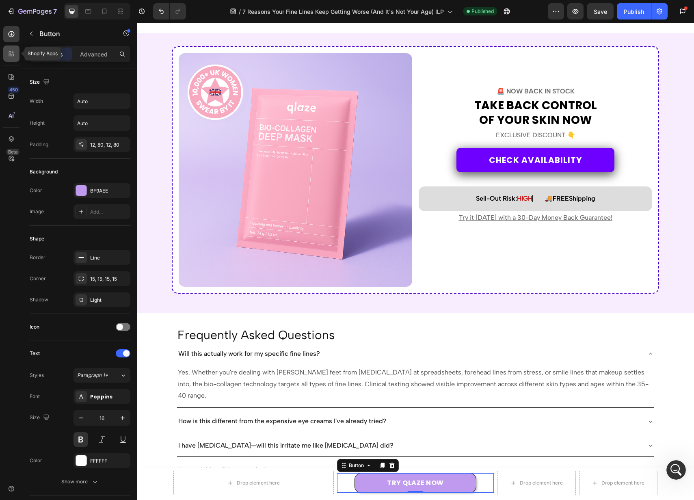
click at [9, 57] on icon at bounding box center [11, 54] width 8 height 8
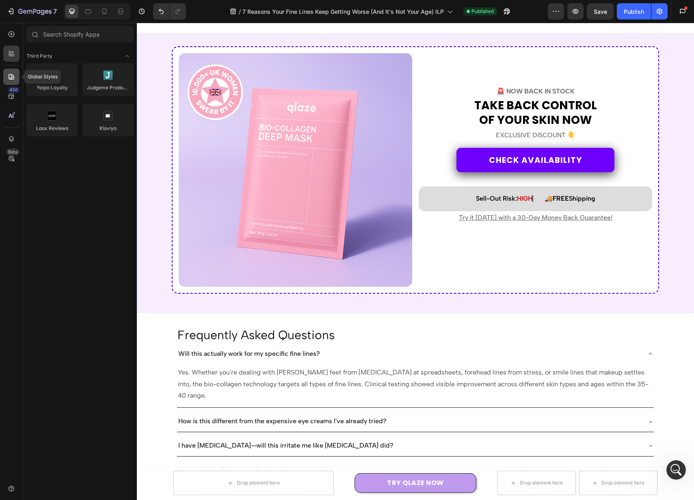
click at [13, 79] on icon at bounding box center [11, 77] width 8 height 8
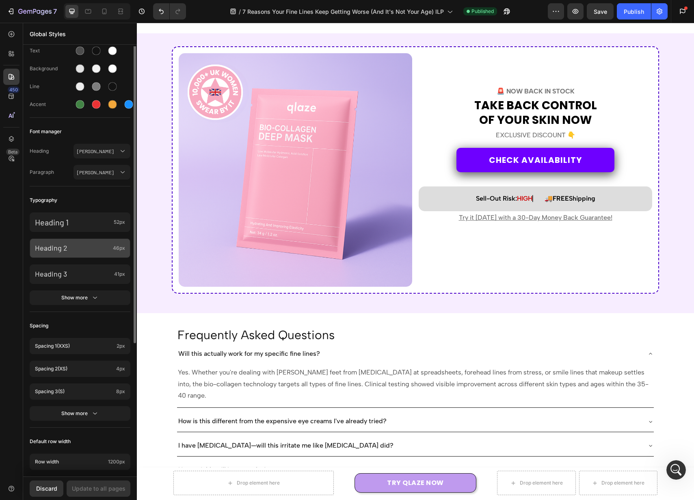
scroll to position [165, 0]
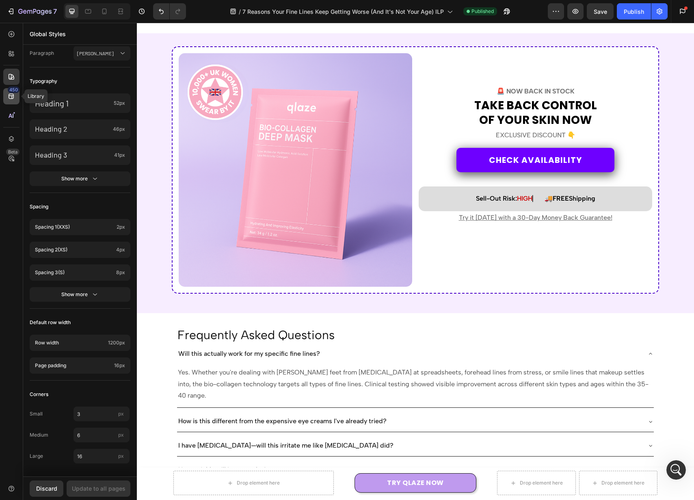
click at [10, 97] on icon at bounding box center [11, 96] width 8 height 8
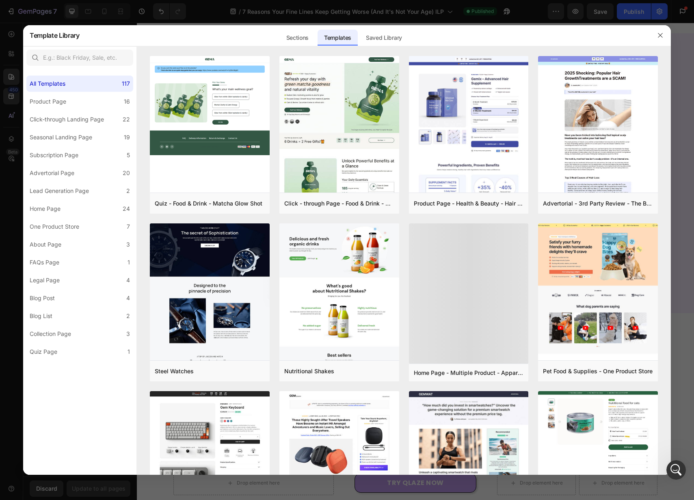
click at [175, 15] on div at bounding box center [347, 250] width 694 height 500
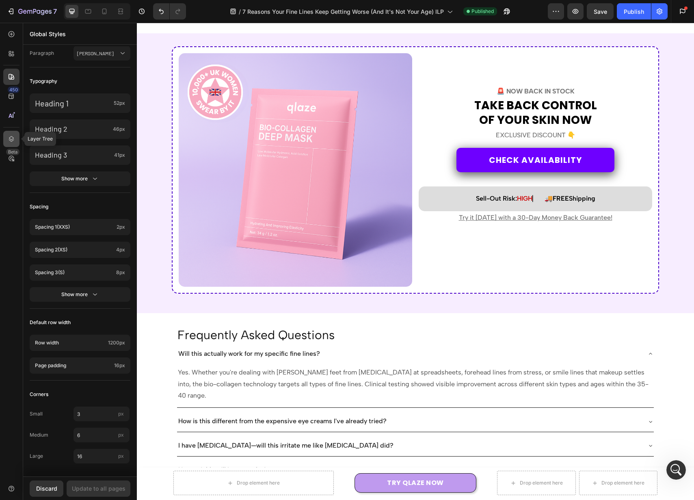
click at [17, 136] on div at bounding box center [11, 139] width 16 height 16
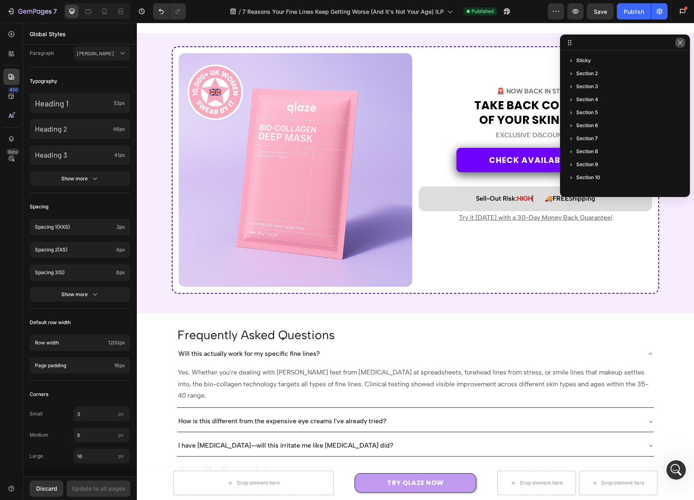
click at [679, 42] on icon "button" at bounding box center [680, 42] width 6 height 6
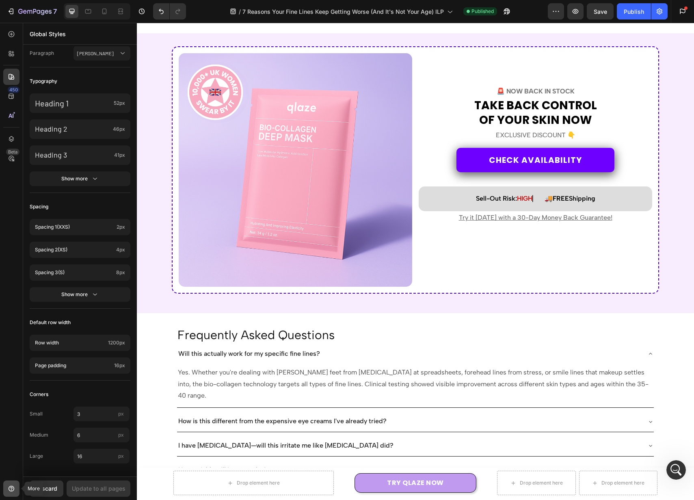
click at [6, 489] on div at bounding box center [11, 489] width 16 height 16
click at [14, 471] on div "450 Beta" at bounding box center [11, 253] width 16 height 455
click at [578, 13] on icon "button" at bounding box center [576, 11] width 6 height 5
click at [26, 8] on div "7" at bounding box center [37, 11] width 39 height 10
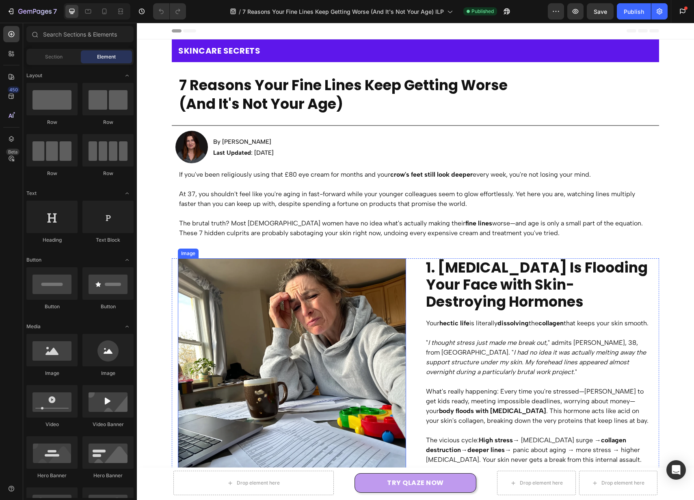
click at [296, 345] on img at bounding box center [292, 372] width 228 height 228
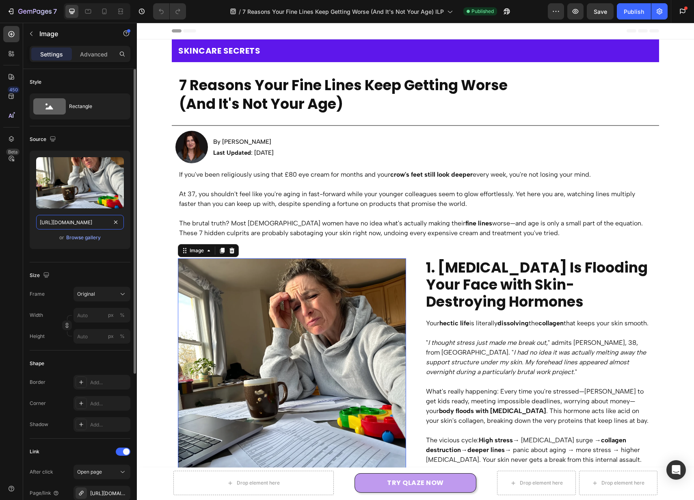
click at [101, 216] on input "https://cdn.shopify.com/s/files/1/0946/7212/6278/files/gempages_574416743376618…" at bounding box center [80, 222] width 88 height 15
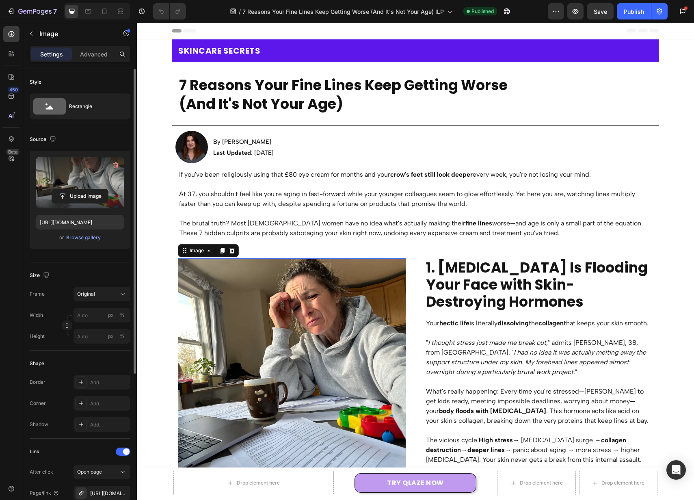
click at [100, 184] on label at bounding box center [80, 182] width 88 height 51
click at [100, 189] on input "file" at bounding box center [80, 196] width 56 height 14
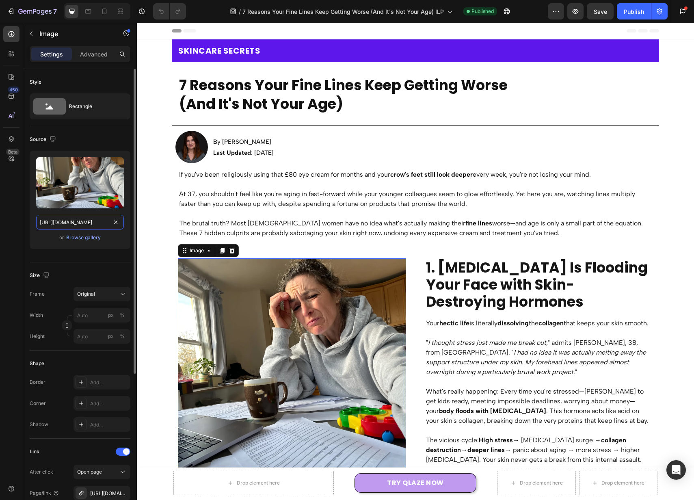
click at [82, 229] on input "https://cdn.shopify.com/s/files/1/0946/7212/6278/files/gempages_574416743376618…" at bounding box center [80, 222] width 88 height 15
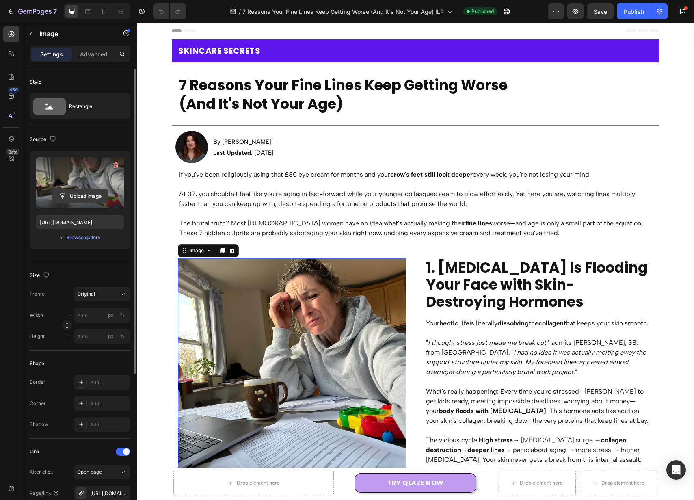
click at [89, 197] on input "file" at bounding box center [80, 196] width 56 height 14
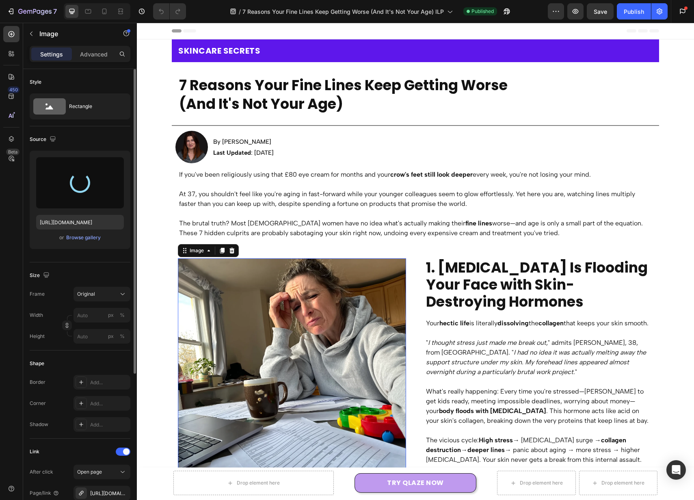
click at [17, 234] on div "450 Beta" at bounding box center [11, 253] width 16 height 455
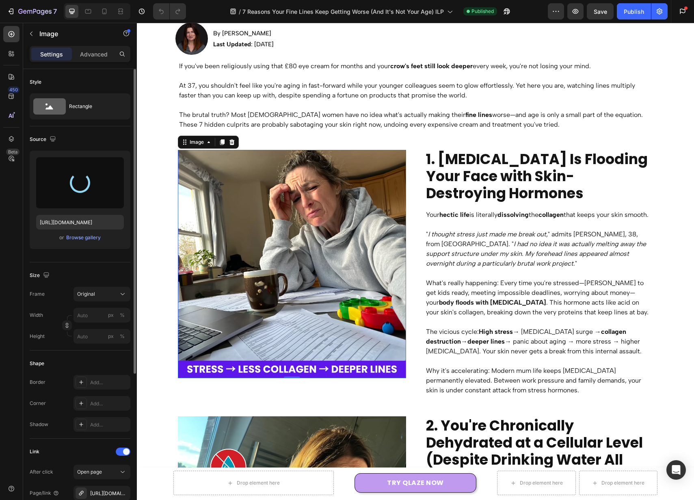
scroll to position [136, 0]
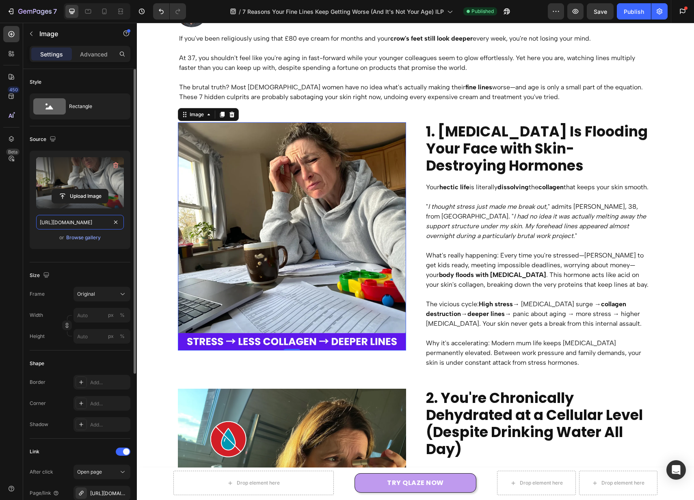
click at [81, 221] on input "https://cdn.shopify.com/s/files/1/0946/7212/6278/files/gempages_574416743376618…" at bounding box center [80, 222] width 88 height 15
click at [88, 16] on div at bounding box center [88, 11] width 13 height 13
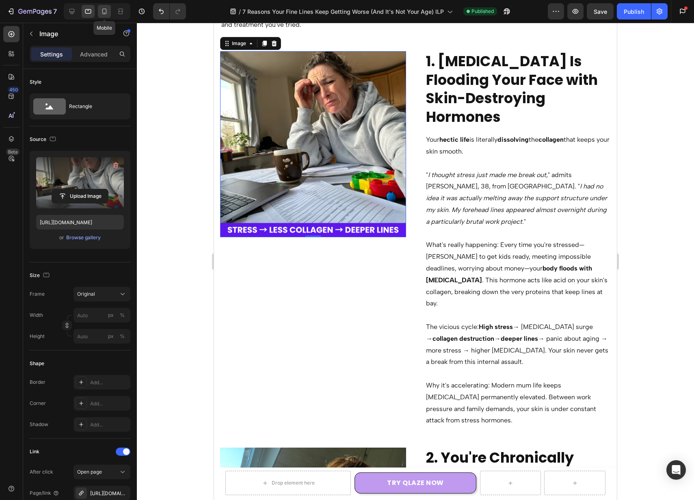
click at [98, 14] on div at bounding box center [104, 11] width 13 height 13
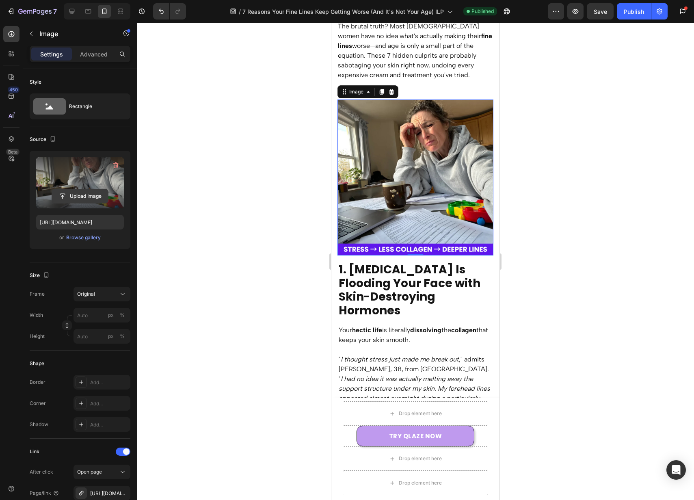
scroll to position [258, 0]
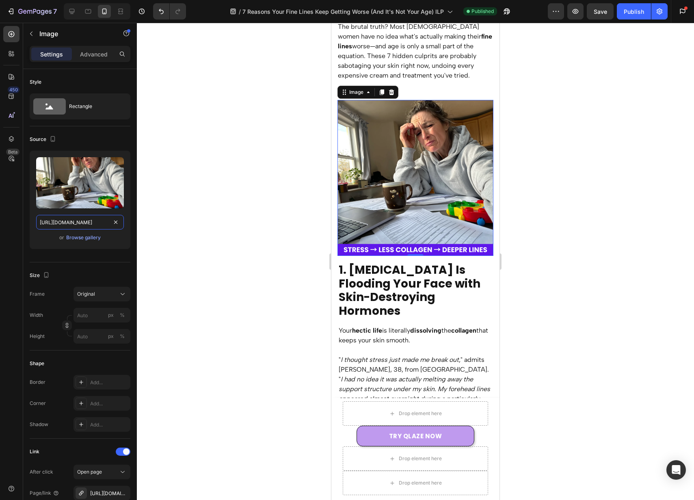
click at [91, 219] on input "https://cdn.shopify.com/s/files/1/0946/7212/6278/files/gempages_574416743376618…" at bounding box center [80, 222] width 88 height 15
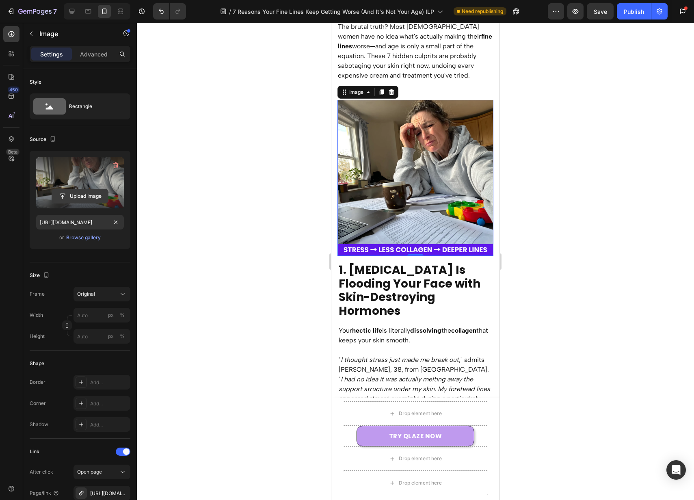
scroll to position [0, 0]
click at [91, 193] on input "file" at bounding box center [80, 196] width 56 height 14
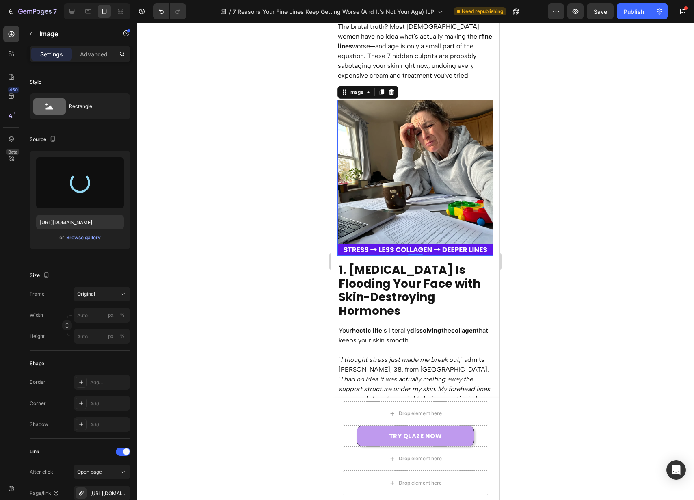
type input "https://cdn.shopify.com/s/files/1/0946/7212/6278/files/gempages_574416743376618…"
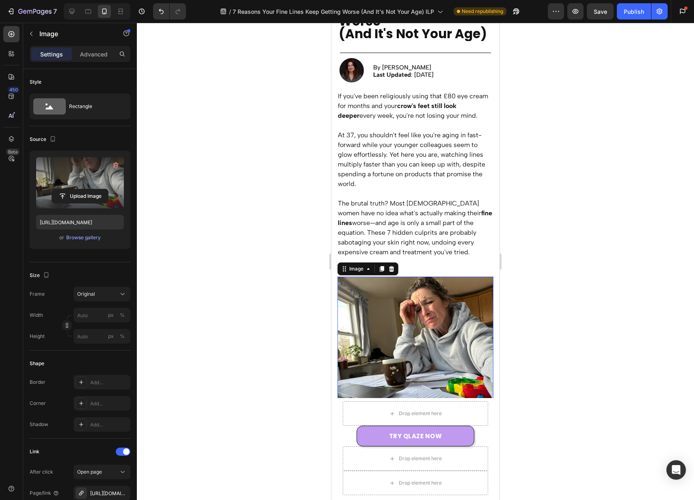
scroll to position [143, 0]
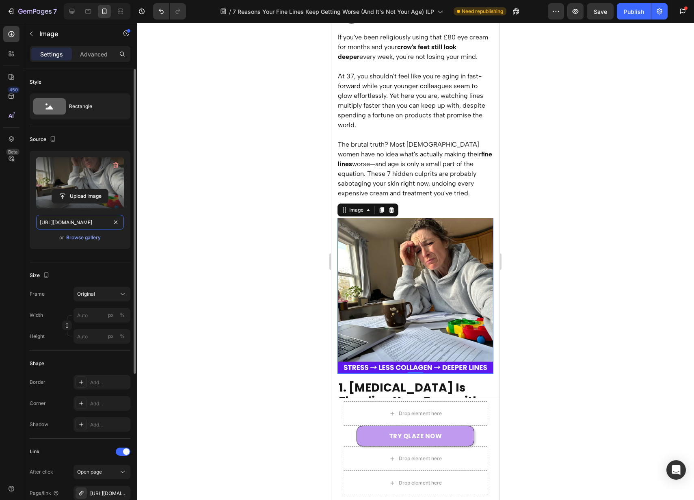
click at [90, 222] on input "https://cdn.shopify.com/s/files/1/0946/7212/6278/files/gempages_574416743376618…" at bounding box center [80, 222] width 88 height 15
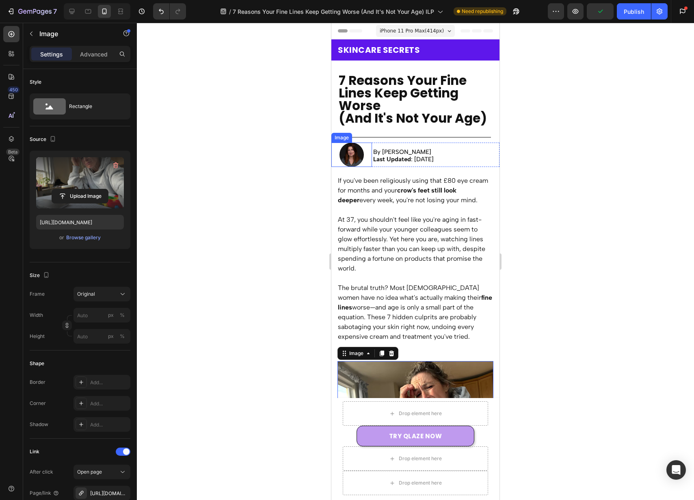
click at [355, 155] on img at bounding box center [352, 155] width 24 height 24
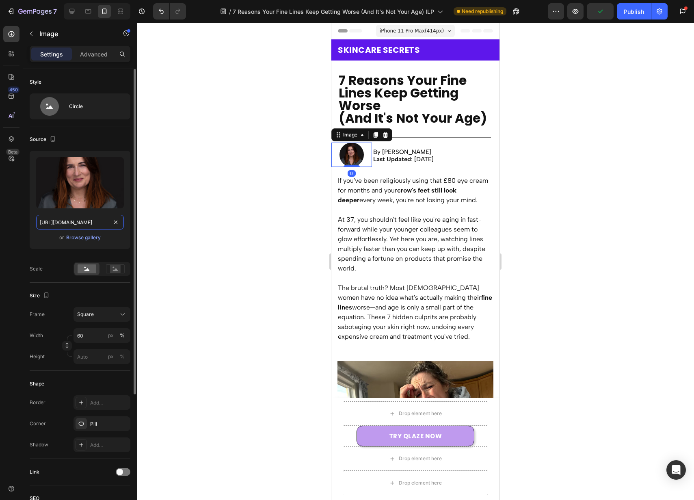
click at [76, 220] on input "https://cdn.shopify.com/s/files/1/0946/7212/6278/files/gempages_574416743376618…" at bounding box center [80, 222] width 88 height 15
click at [87, 197] on input "file" at bounding box center [80, 196] width 56 height 14
click at [71, 12] on icon at bounding box center [72, 11] width 8 height 8
type input "https://cdn.shopify.com/s/files/1/0946/7212/6278/files/gempages_574416743376618…"
type input "80"
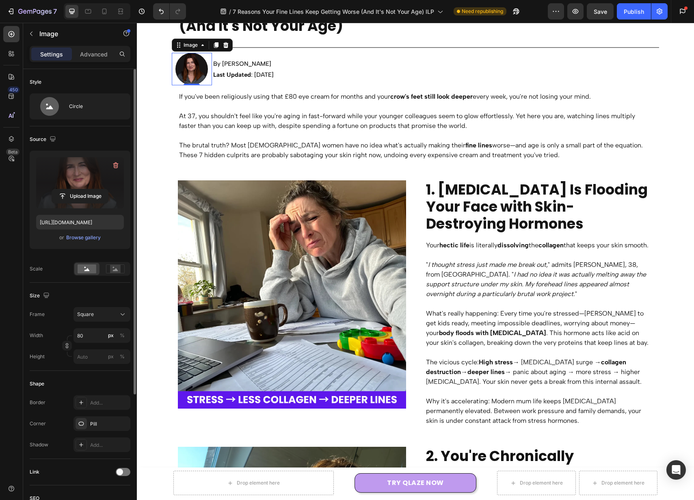
scroll to position [80, 0]
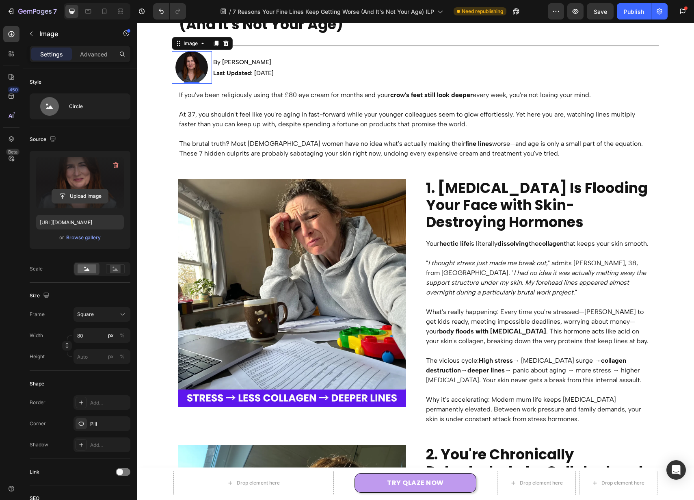
click at [94, 196] on input "file" at bounding box center [80, 196] width 56 height 14
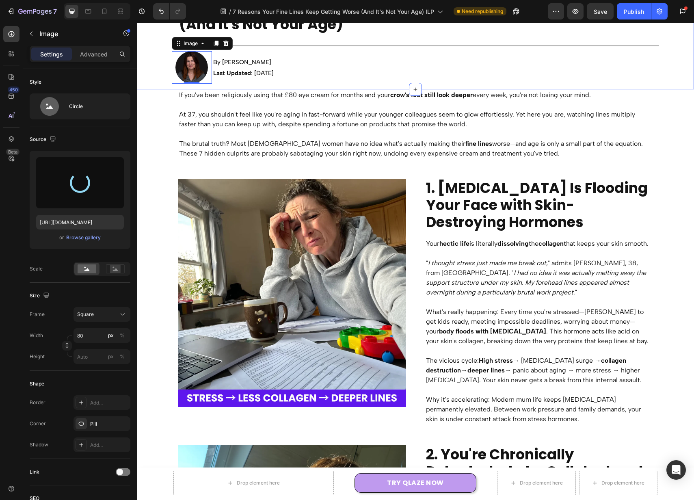
type input "https://cdn.shopify.com/s/files/1/0946/7212/6278/files/gempages_574416743376618…"
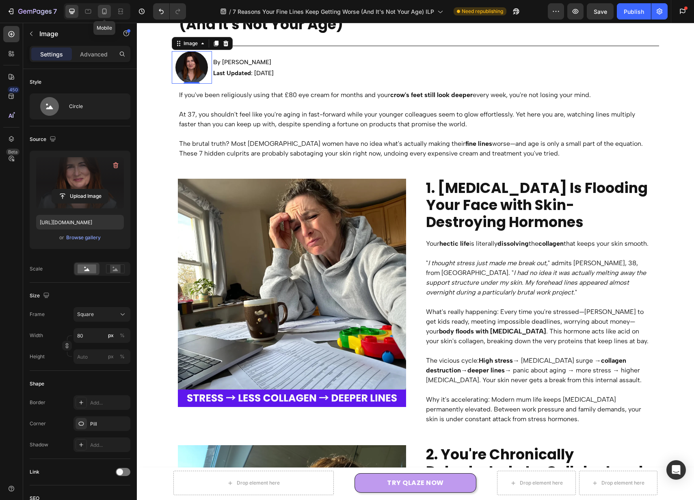
click at [108, 13] on icon at bounding box center [104, 11] width 8 height 8
type input "60"
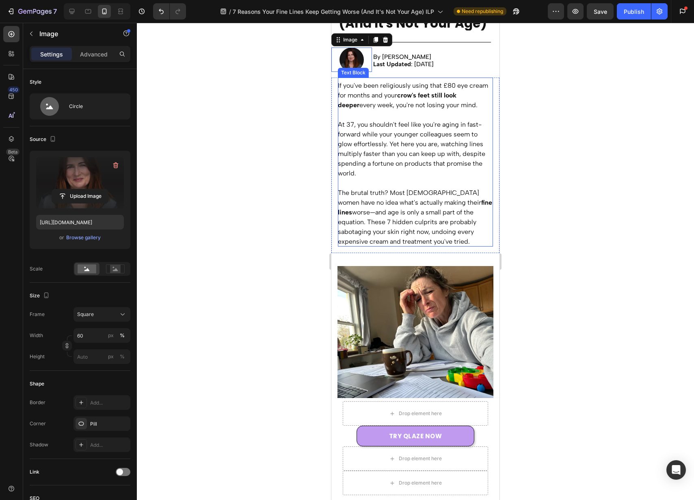
scroll to position [91, 0]
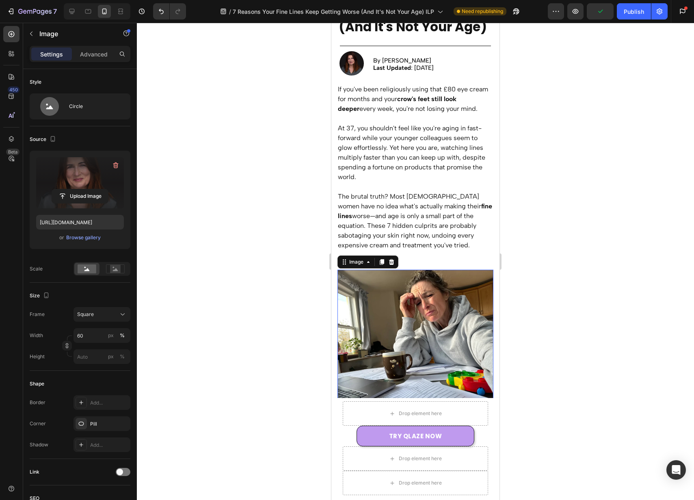
click at [433, 305] on img at bounding box center [416, 348] width 156 height 156
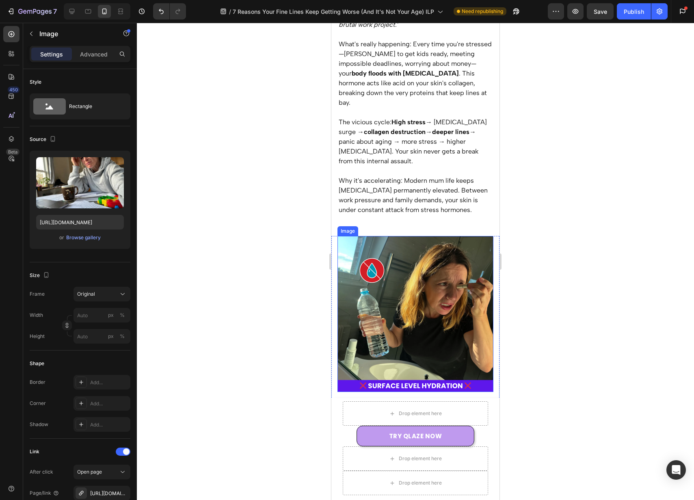
scroll to position [638, 0]
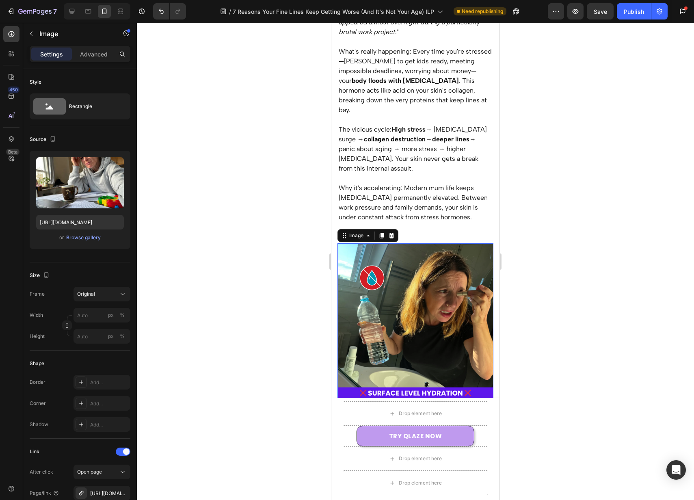
click at [446, 247] on img at bounding box center [416, 321] width 156 height 156
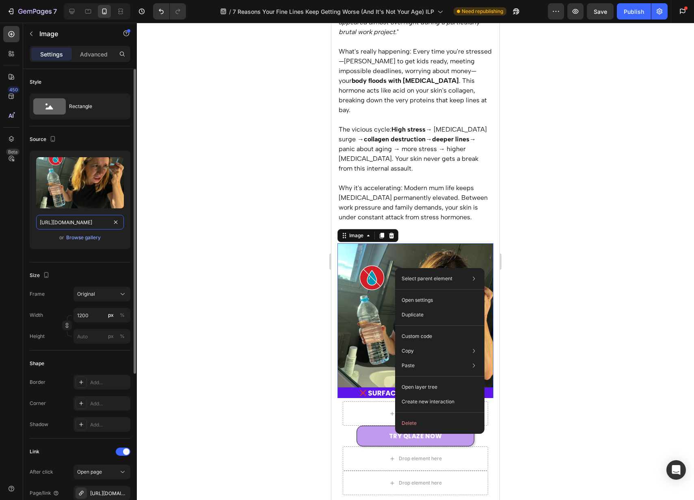
click at [92, 224] on input "https://cdn.shopify.com/s/files/1/0946/7212/6278/files/gempages_574416743376618…" at bounding box center [80, 222] width 88 height 15
